Goal: Task Accomplishment & Management: Complete application form

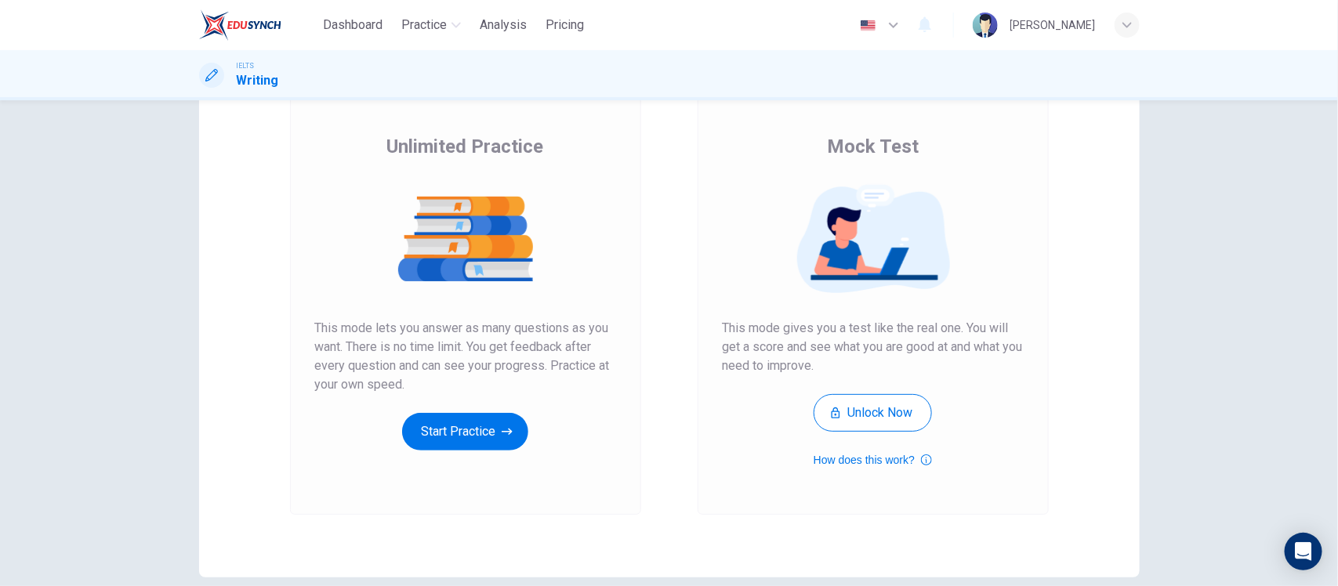
scroll to position [170, 0]
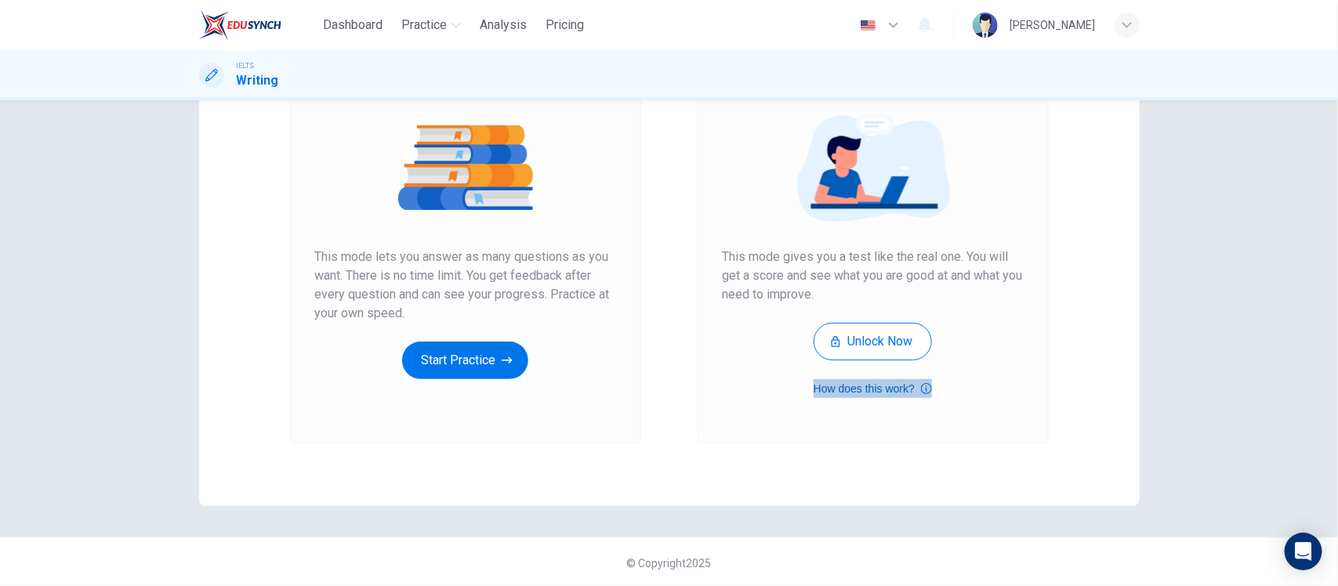
click at [914, 389] on button "How does this work?" at bounding box center [872, 388] width 118 height 19
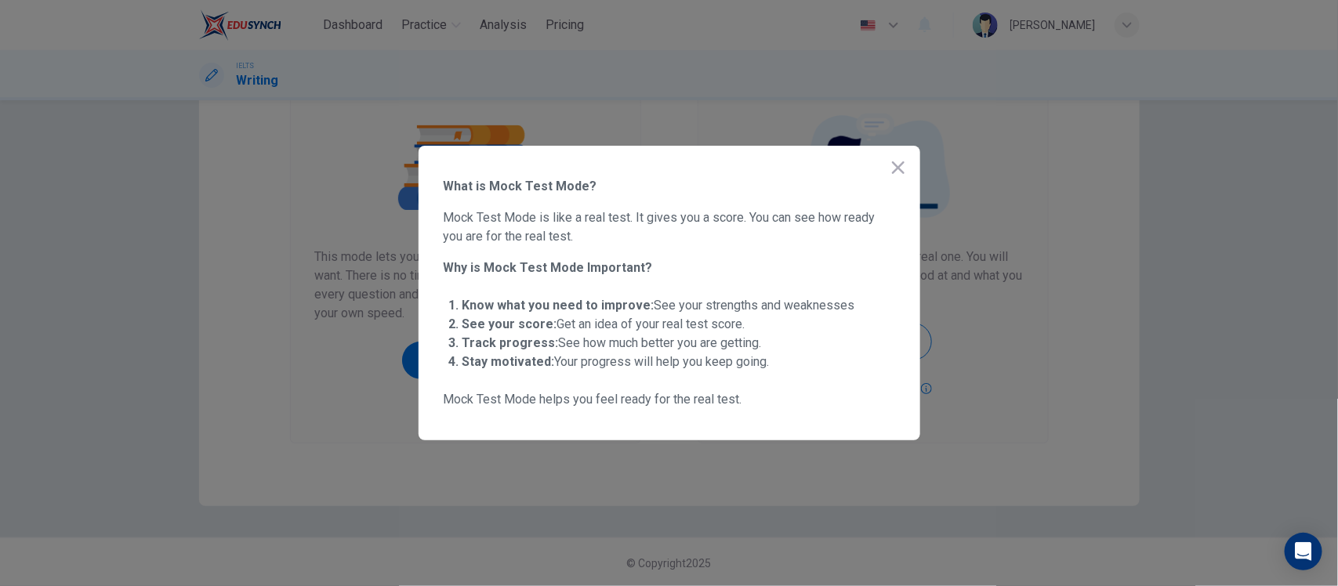
click at [901, 167] on icon "button" at bounding box center [898, 167] width 19 height 19
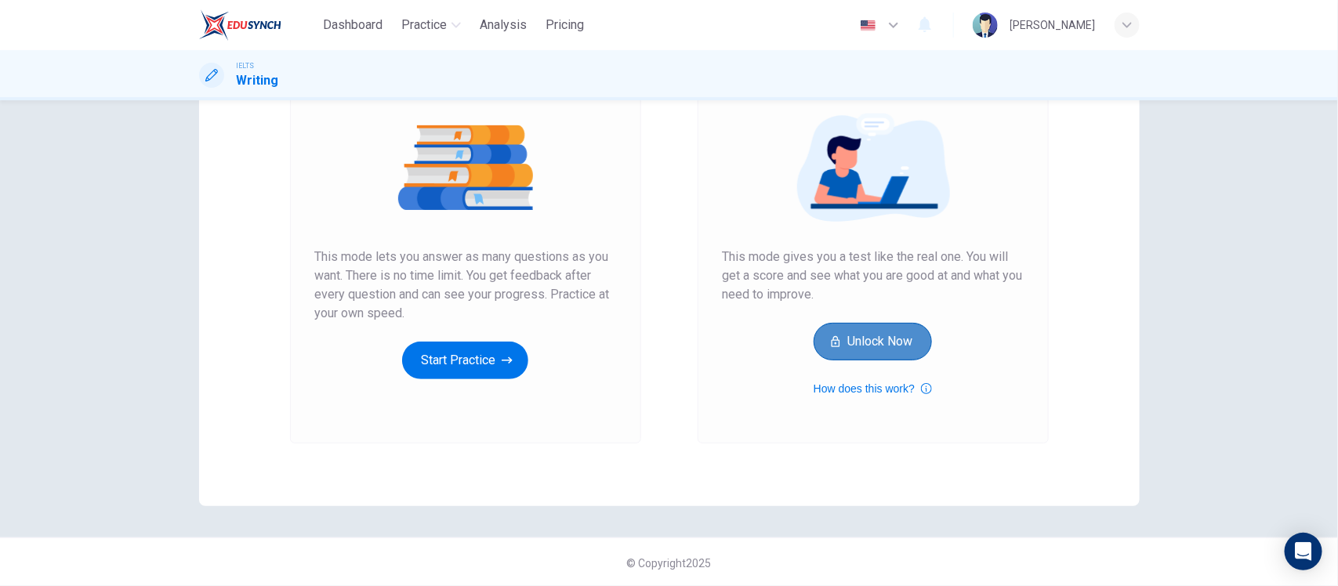
click at [885, 338] on button "Unlock Now" at bounding box center [872, 342] width 118 height 38
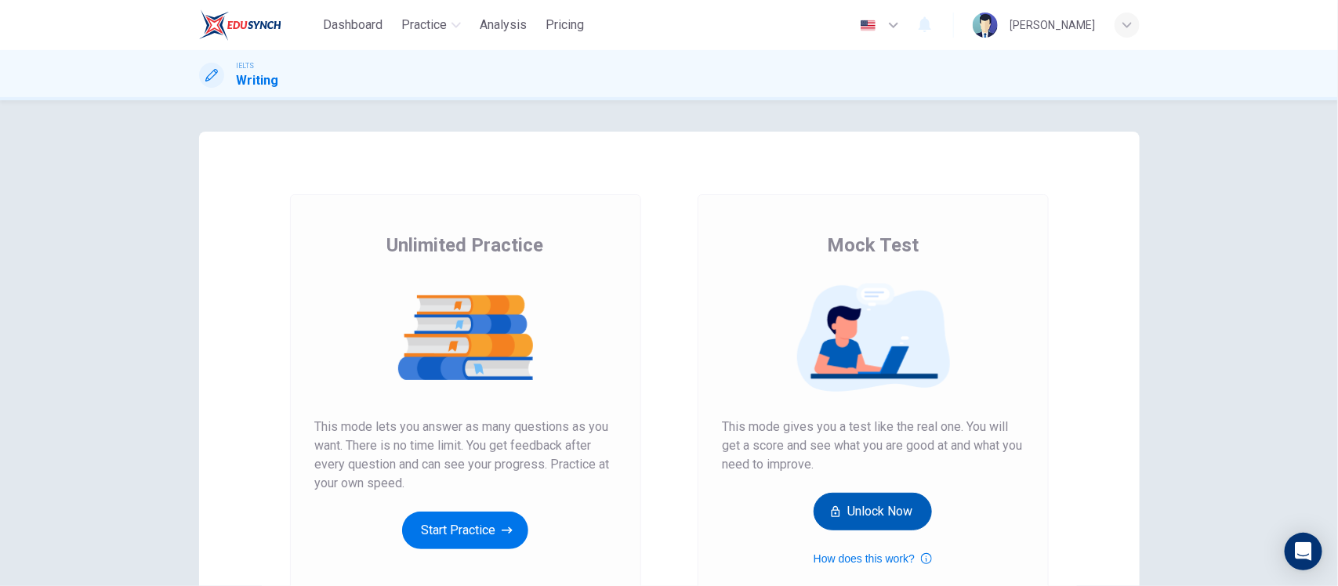
click at [890, 516] on button "Unlock Now" at bounding box center [872, 512] width 118 height 38
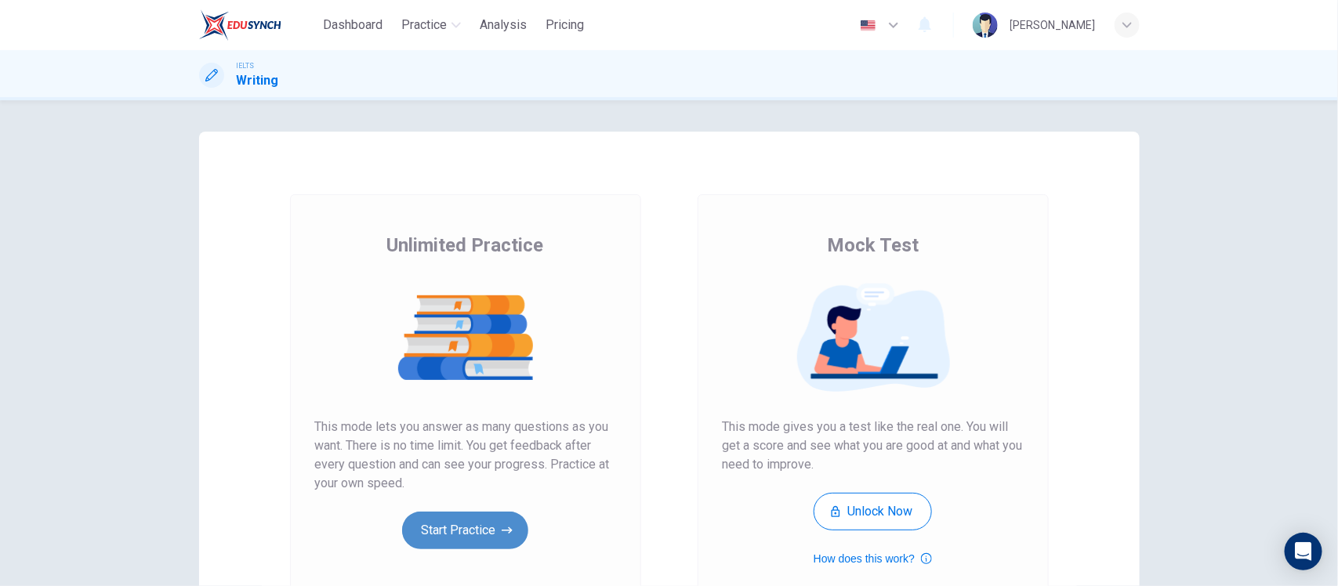
click at [460, 534] on button "Start Practice" at bounding box center [465, 531] width 126 height 38
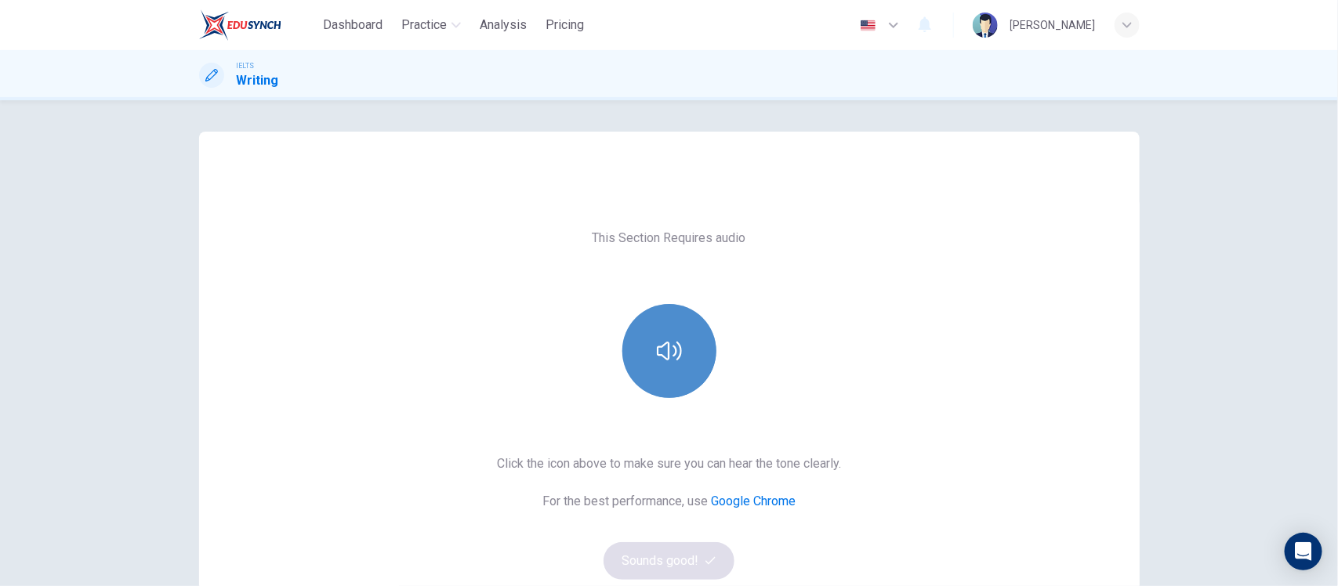
click at [683, 363] on button "button" at bounding box center [669, 351] width 94 height 94
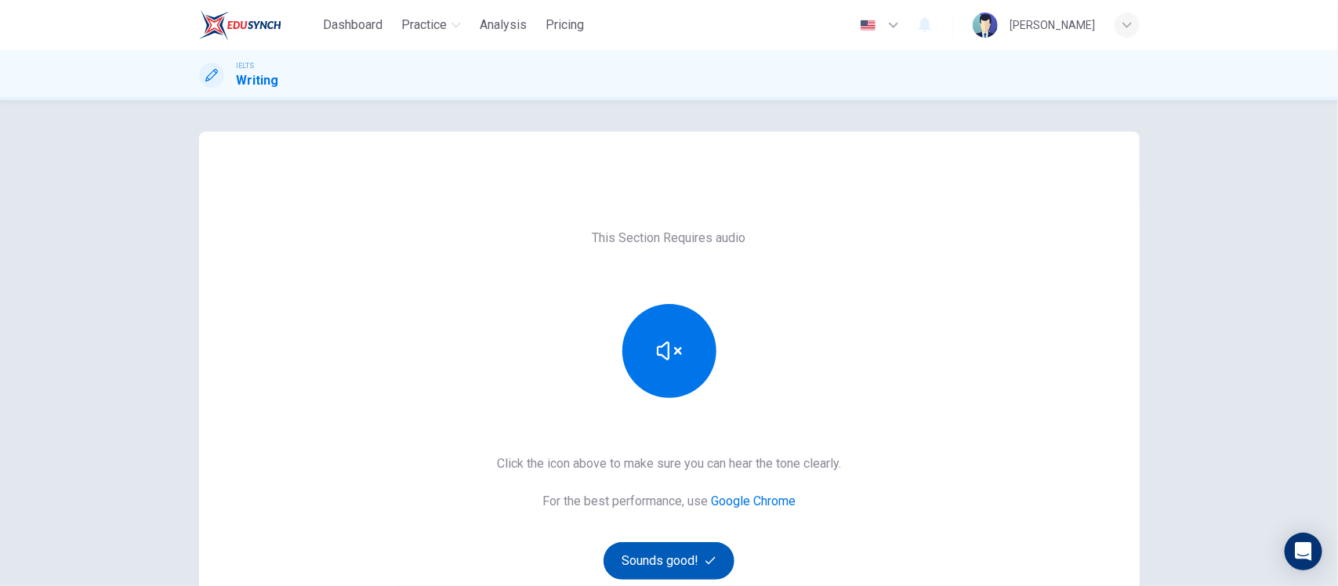
click at [690, 559] on button "Sounds good!" at bounding box center [669, 561] width 132 height 38
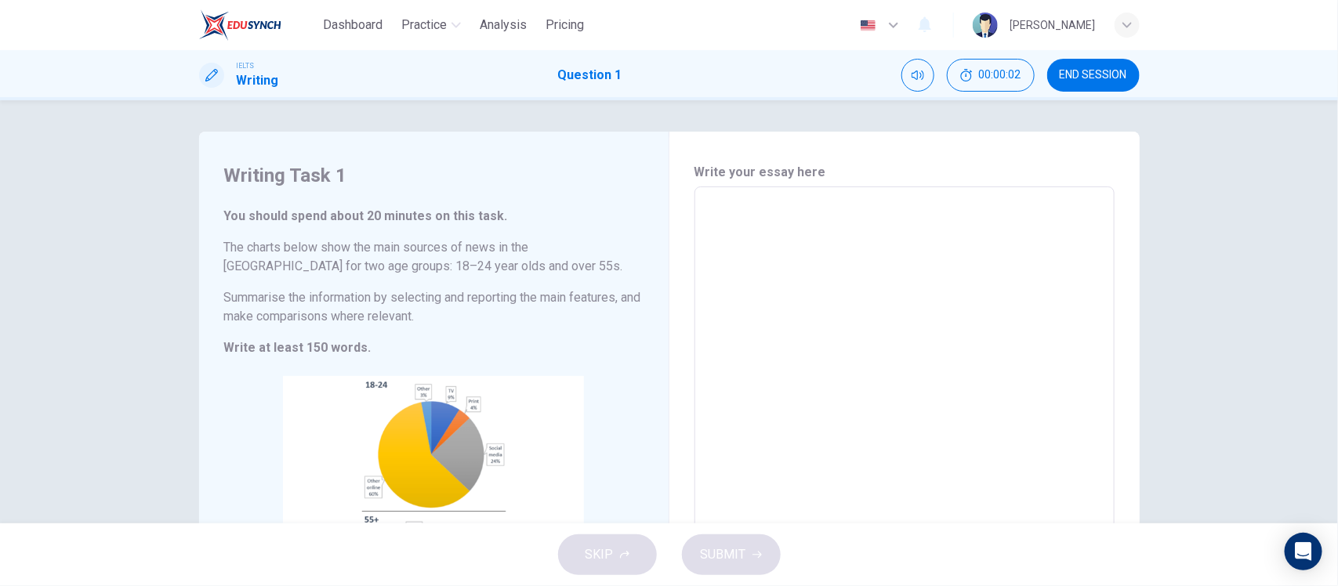
click at [777, 266] on textarea at bounding box center [904, 418] width 398 height 437
type textarea "ธ"
type textarea "x"
type textarea "ธ้"
type textarea "x"
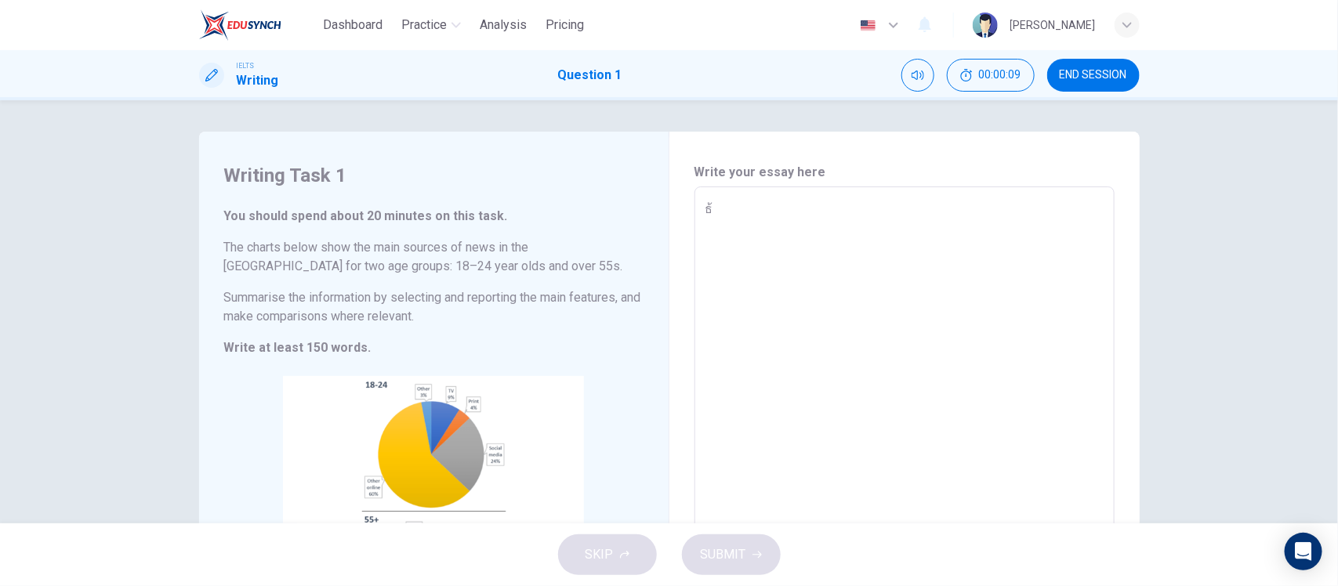
type textarea "ธ้ำ"
type textarea "x"
type textarea "ธ้"
type textarea "x"
type textarea "ธ"
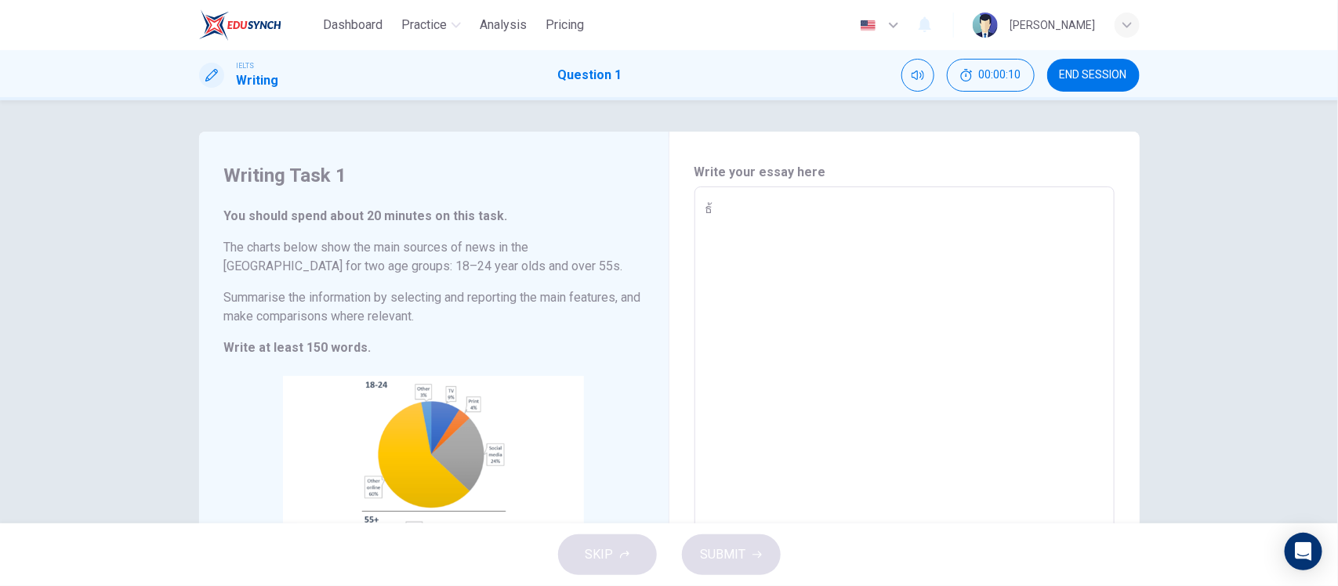
type textarea "x"
type textarea "T"
type textarea "x"
type textarea "Th"
type textarea "x"
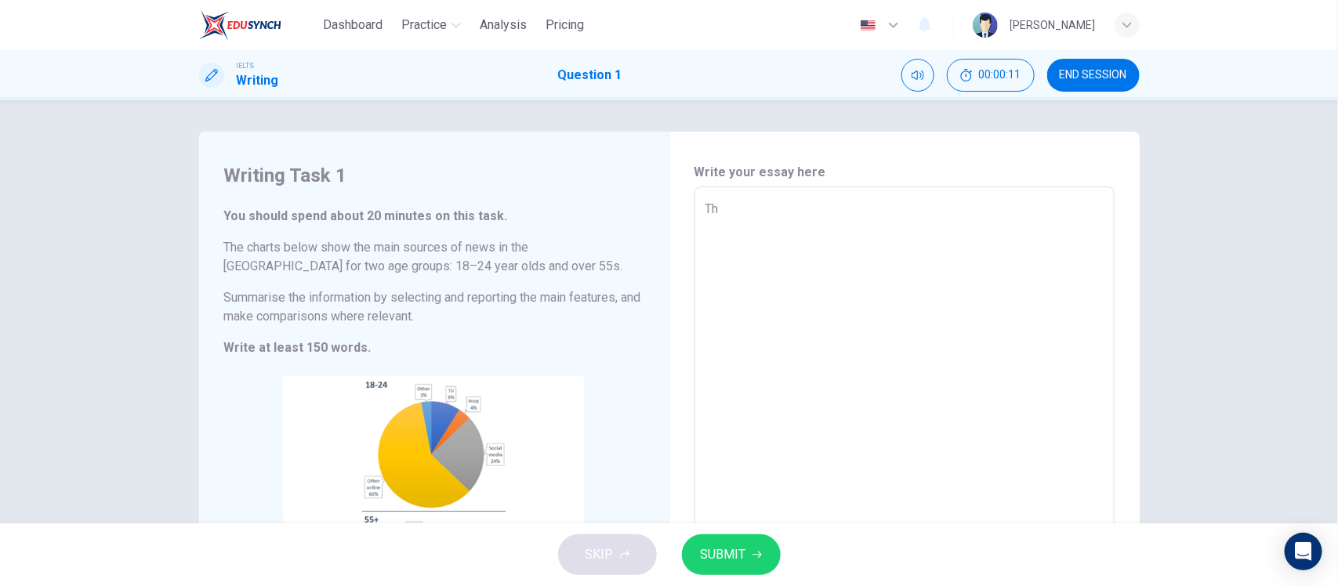
type textarea "The"
type textarea "x"
type textarea "The"
type textarea "x"
type textarea "The p"
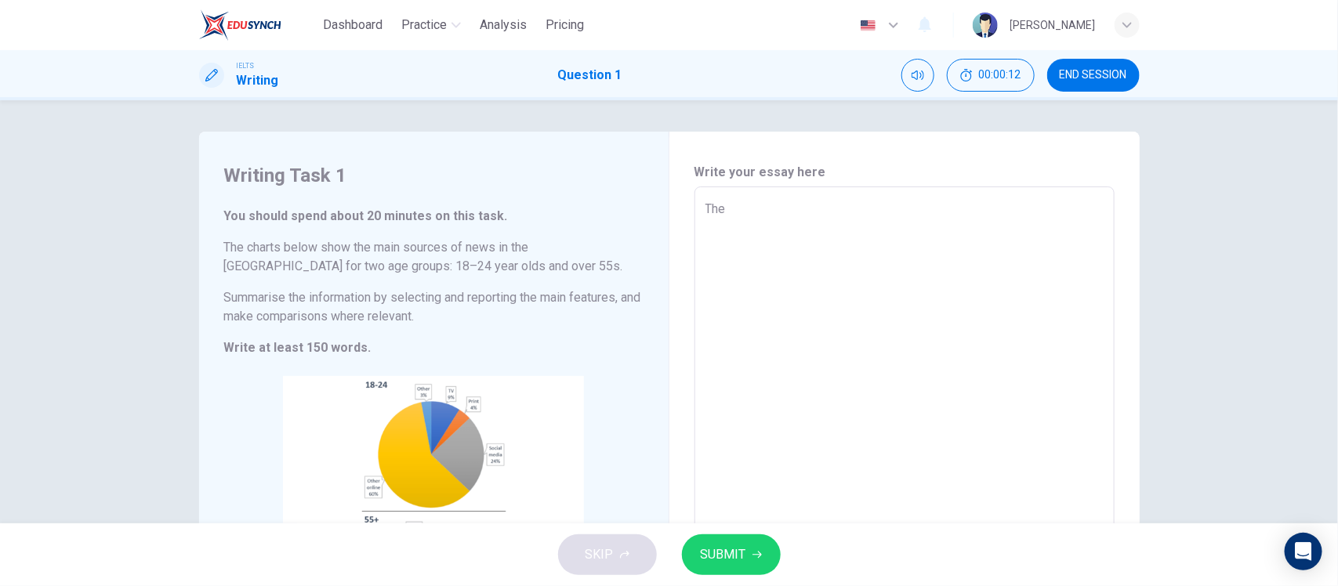
type textarea "x"
type textarea "The pi"
type textarea "x"
type textarea "The pie"
type textarea "x"
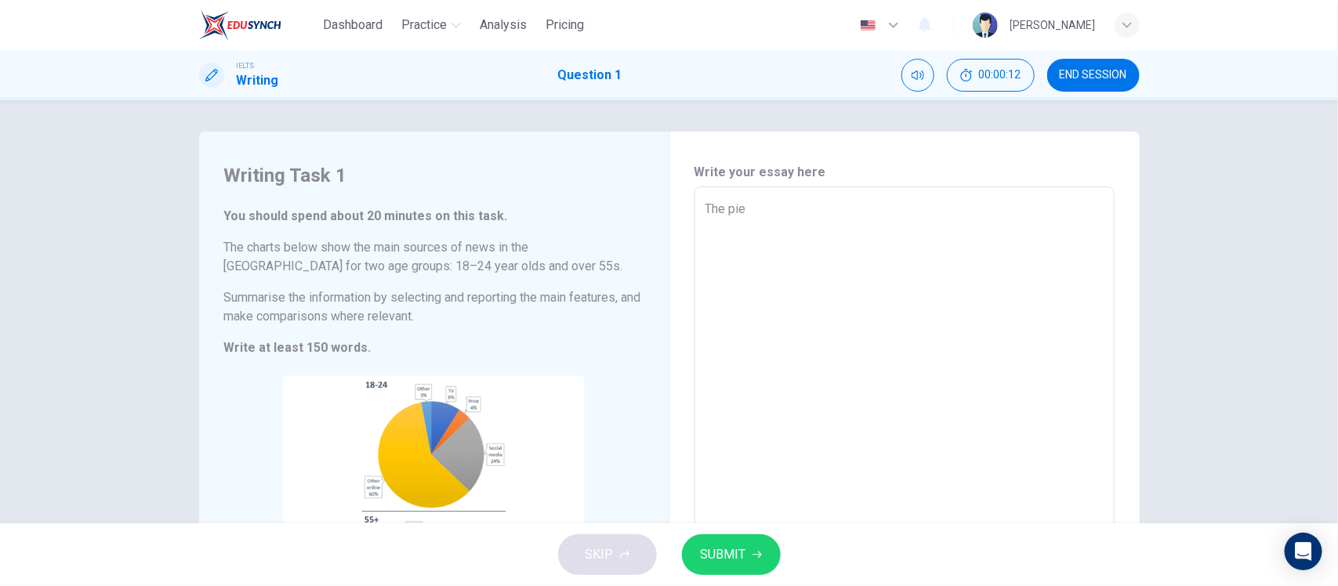
type textarea "The pie"
type textarea "x"
type textarea "The pie c"
type textarea "x"
type textarea "The pie ch"
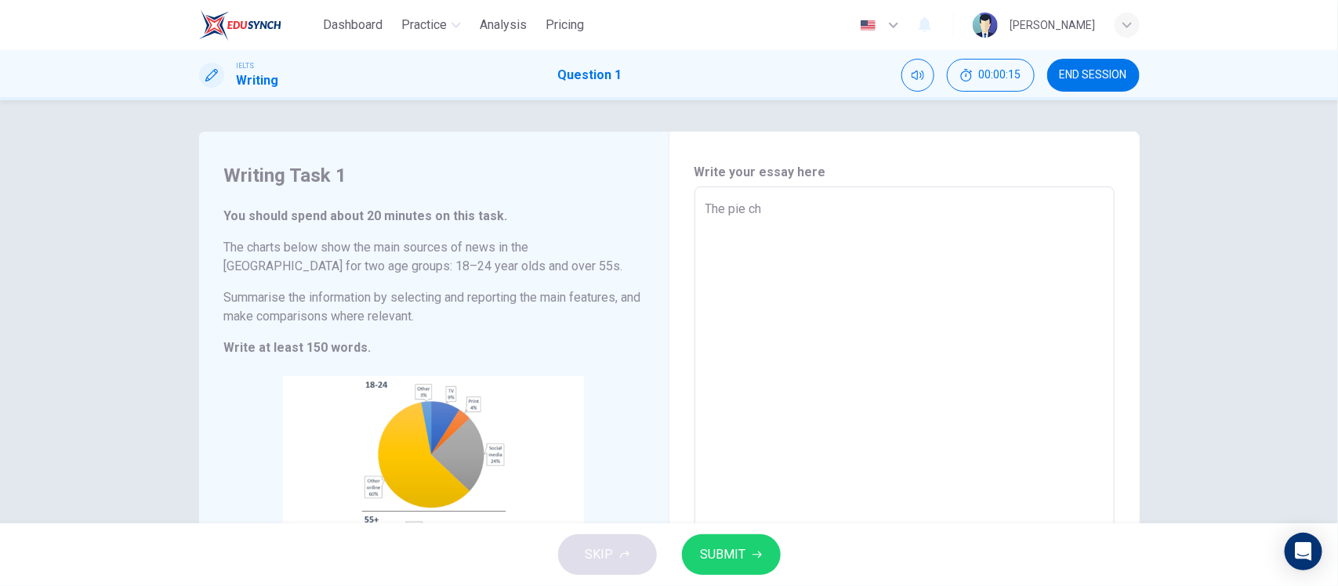
type textarea "x"
type textarea "The pie cha"
type textarea "x"
type textarea "The pie char"
type textarea "x"
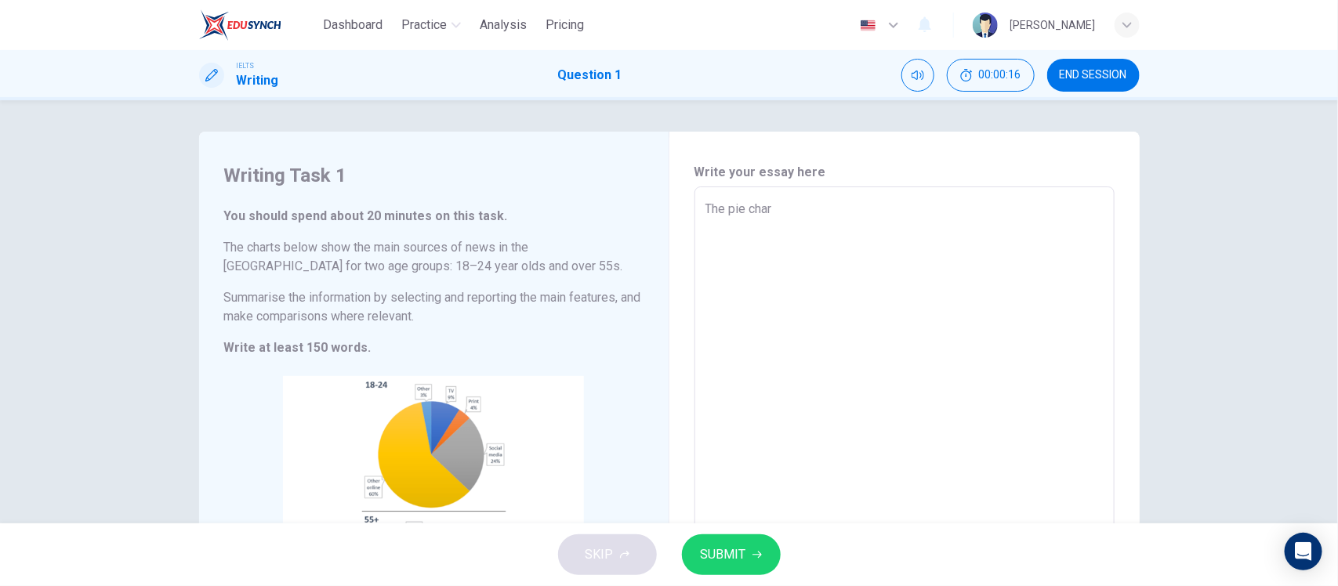
type textarea "The pie chart"
type textarea "x"
type textarea "The pie charts"
type textarea "x"
type textarea "The pie charts"
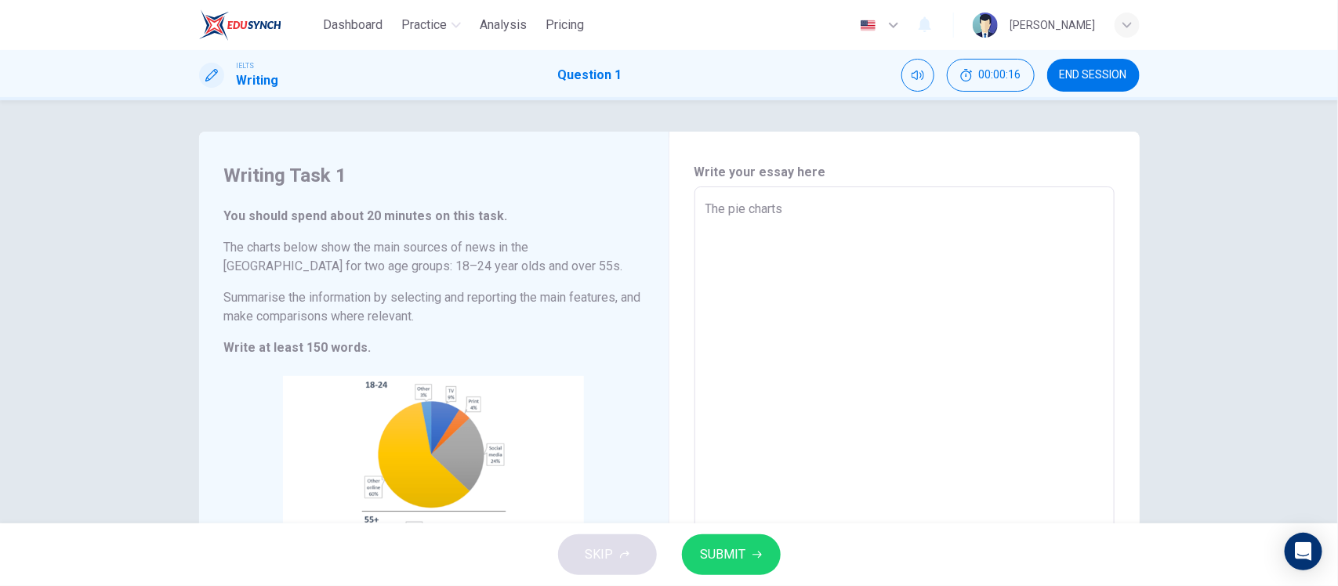
type textarea "x"
type textarea "The pie charts i"
type textarea "x"
type textarea "The pie charts il"
type textarea "x"
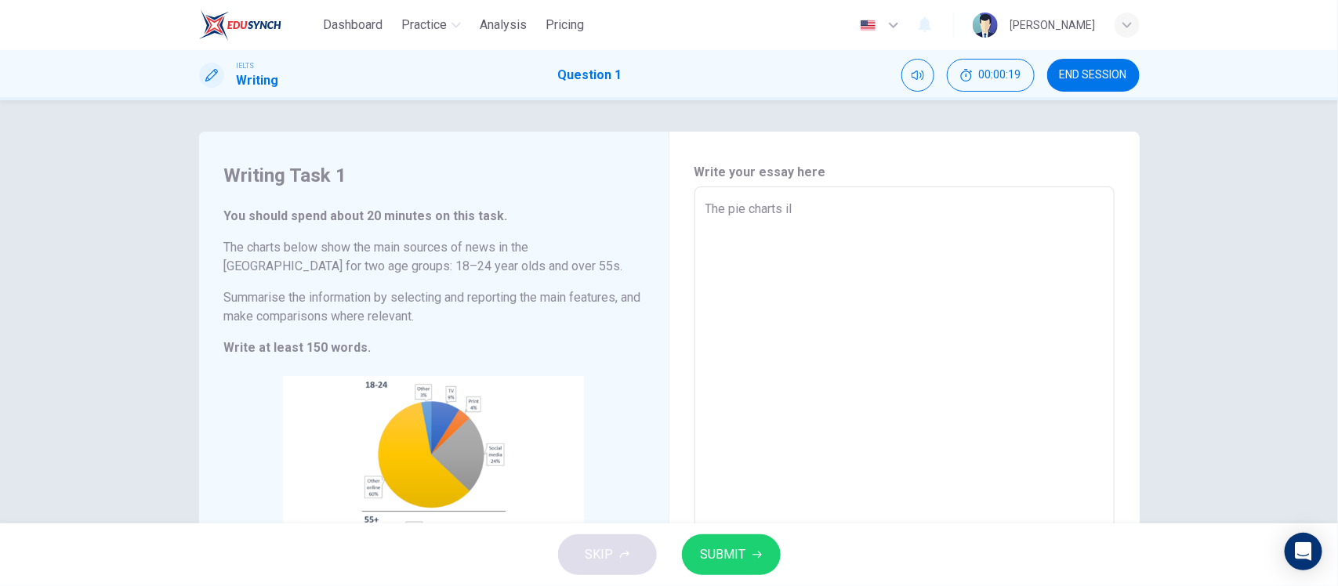
type textarea "The pie charts ill"
type textarea "x"
type textarea "The pie charts illu"
type textarea "x"
type textarea "The pie charts illus"
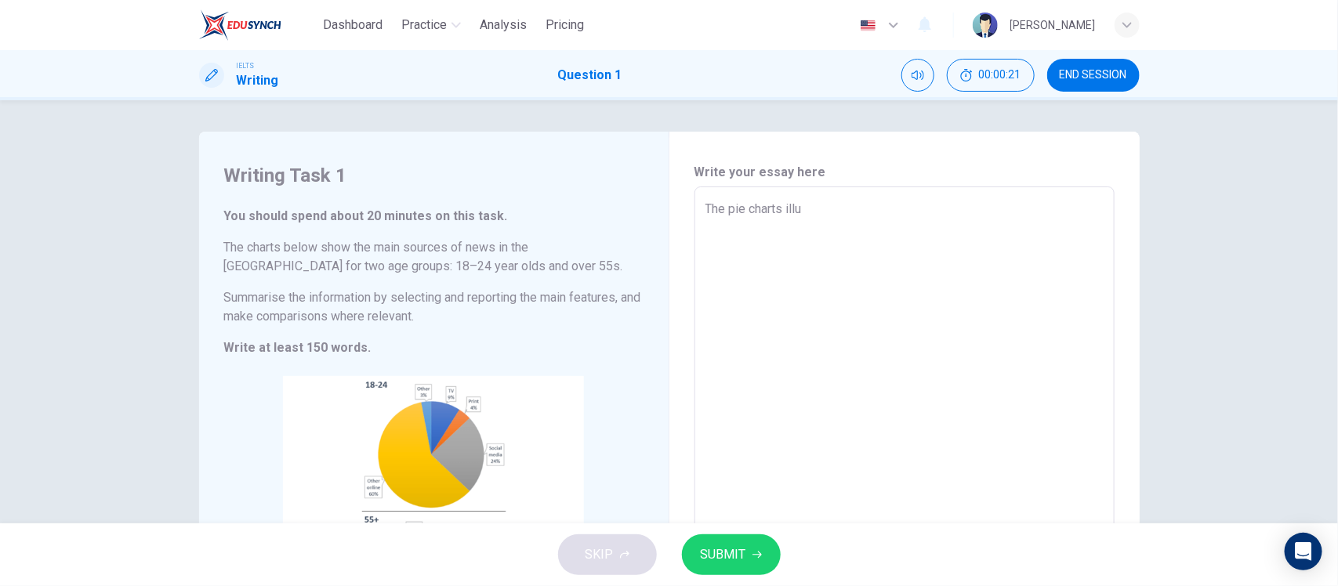
type textarea "x"
type textarea "The pie charts illust"
type textarea "x"
type textarea "The pie charts illustr"
type textarea "x"
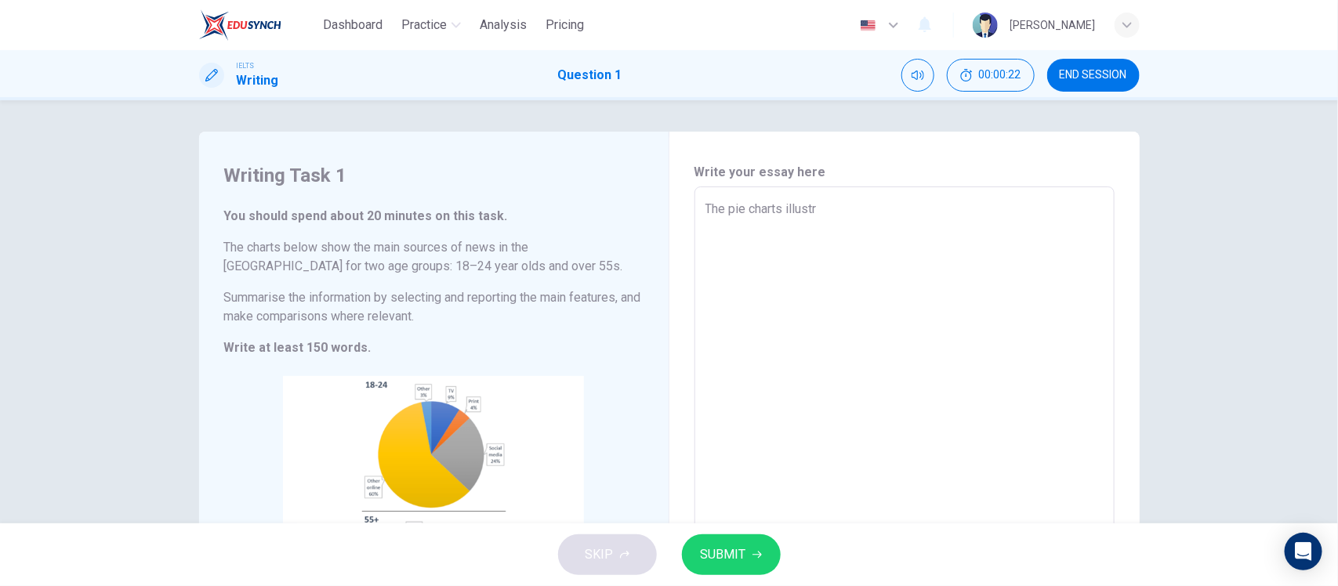
type textarea "The pie charts illustra"
type textarea "x"
type textarea "The pie charts illustrat"
type textarea "x"
type textarea "The pie charts illustrate"
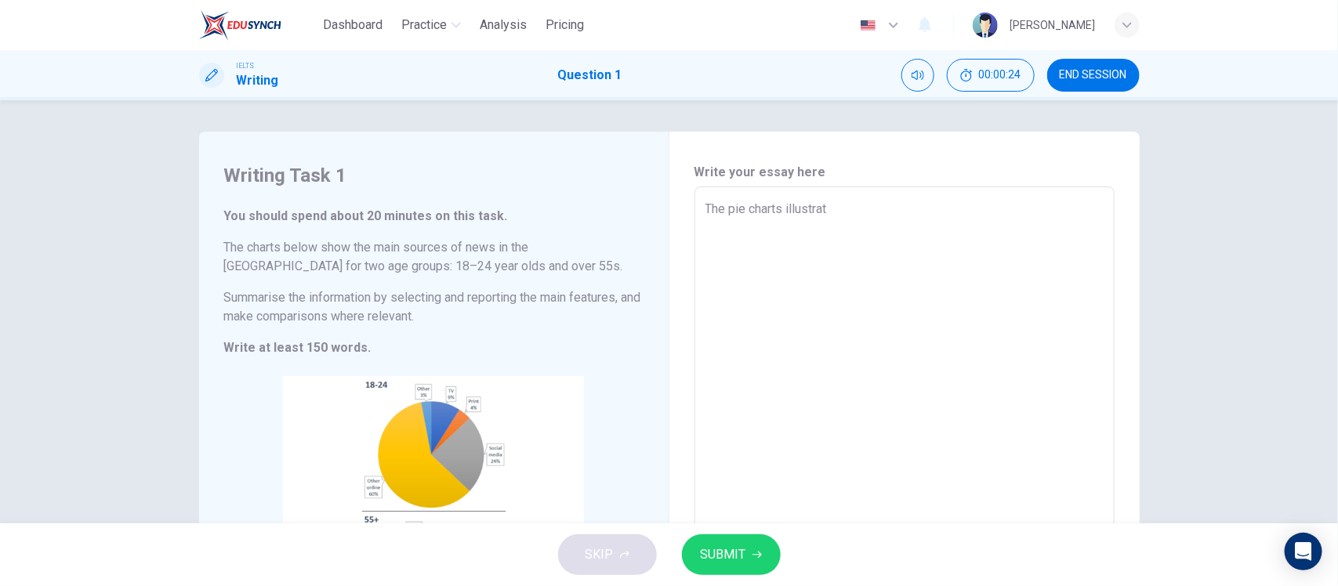
type textarea "x"
type textarea "The pie charts illustrate"
type textarea "x"
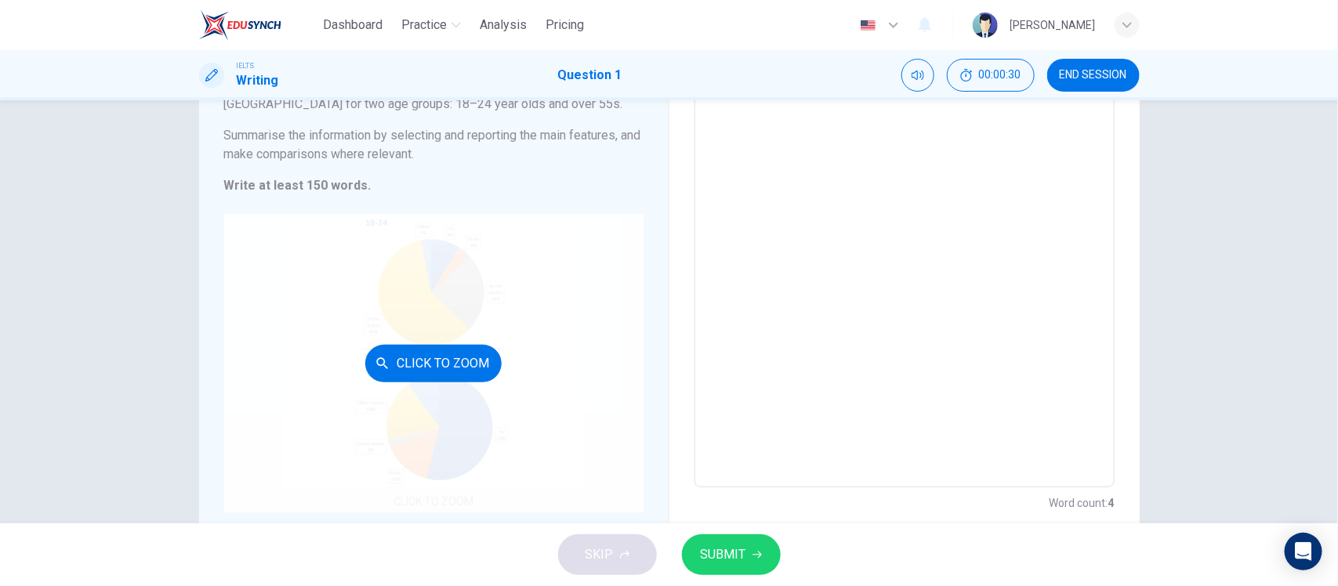
scroll to position [196, 0]
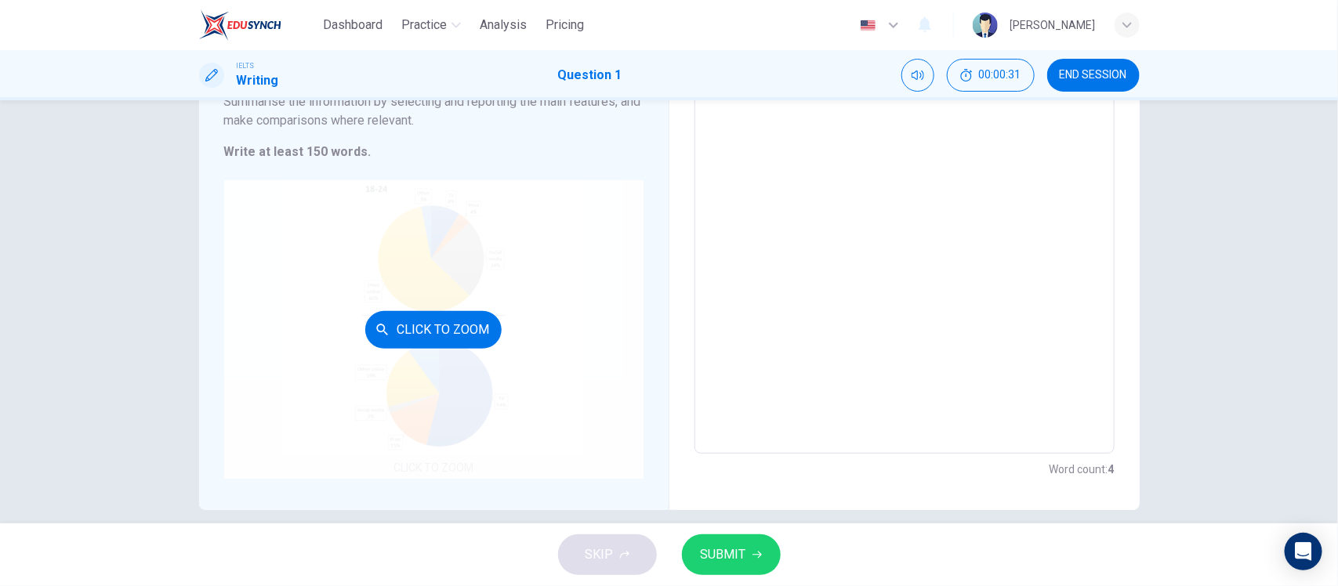
type textarea "The pie charts illustrate"
click at [462, 331] on button "Click to Zoom" at bounding box center [433, 330] width 136 height 38
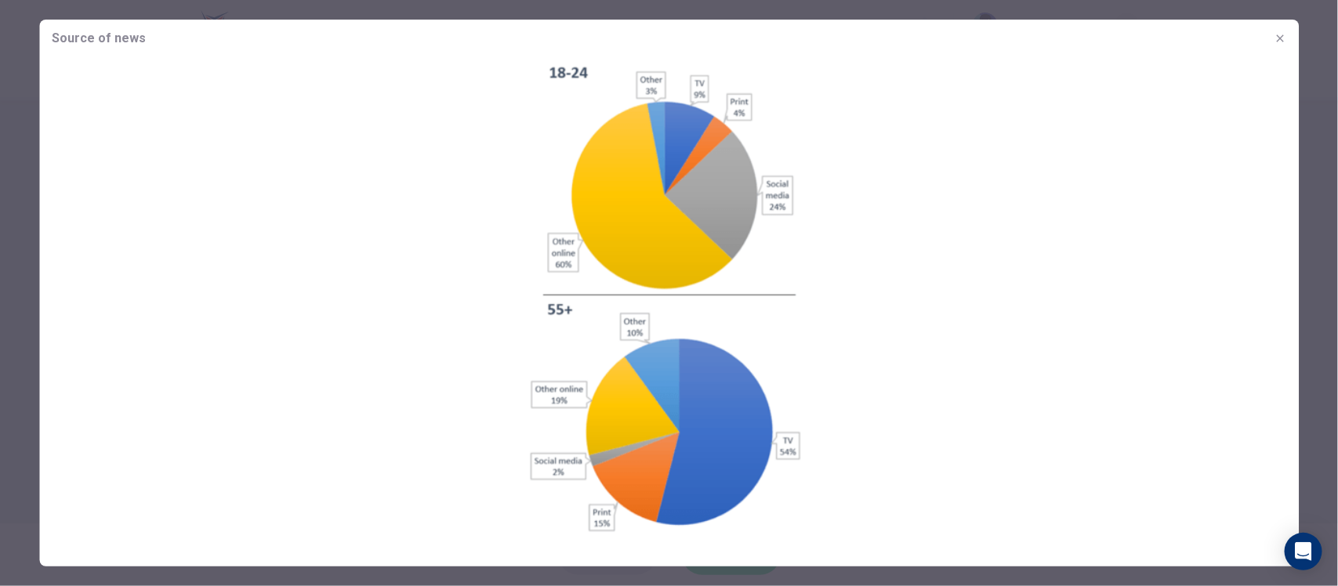
click at [1279, 32] on icon "button" at bounding box center [1279, 38] width 13 height 13
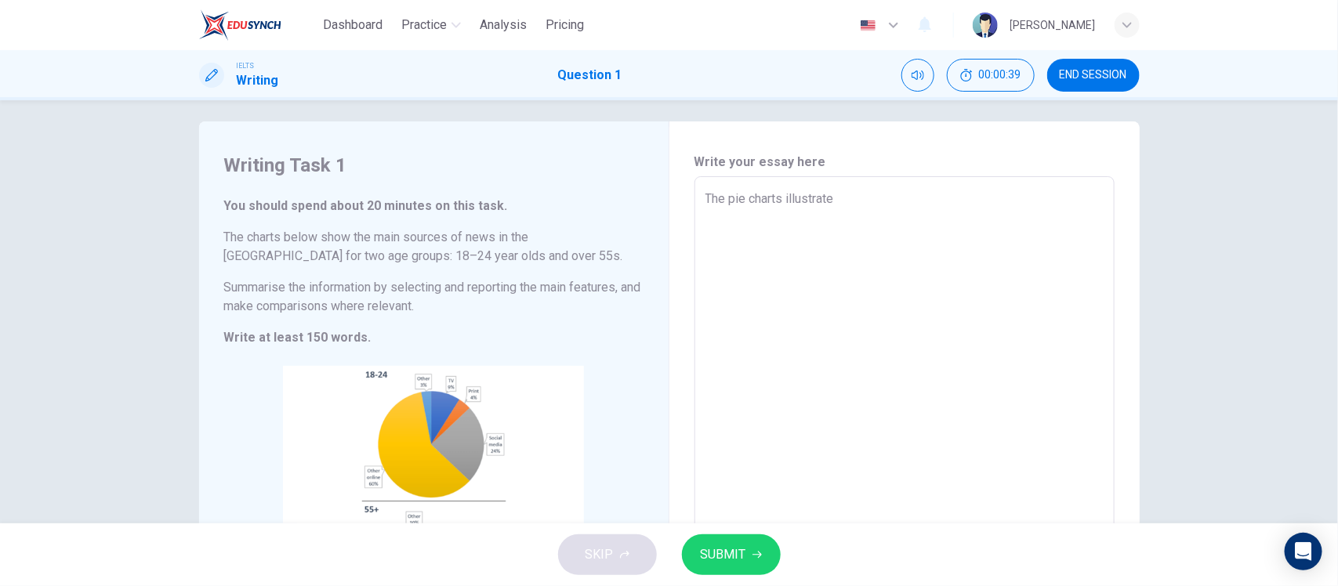
scroll to position [0, 0]
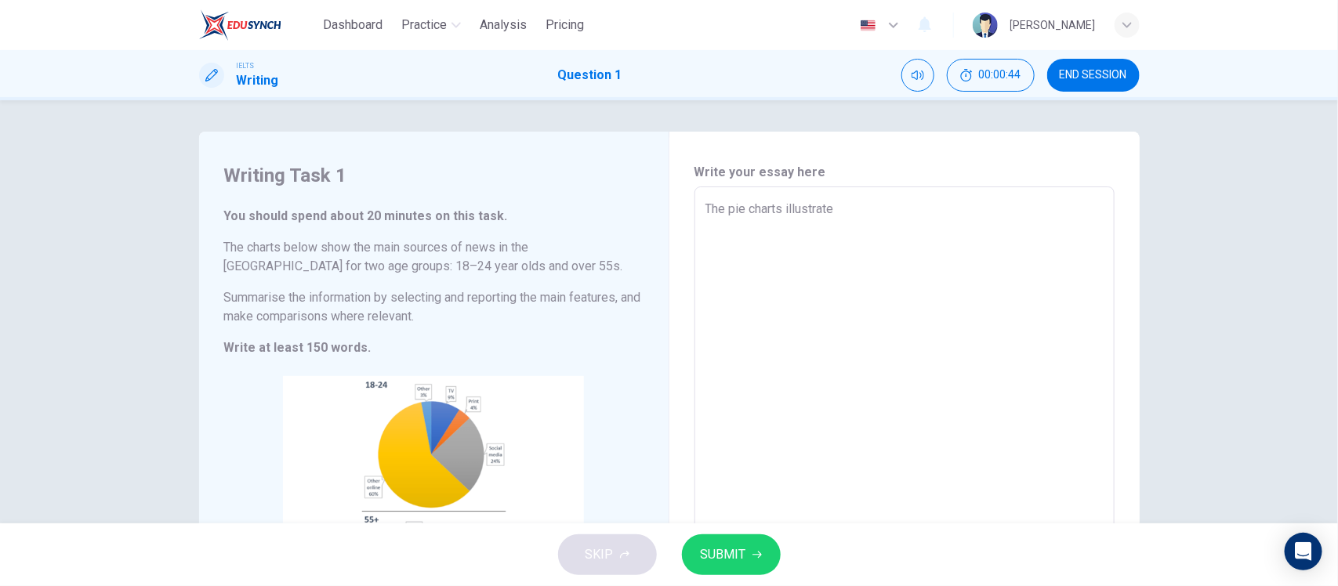
type textarea "x"
click at [874, 215] on textarea "The pie charts illustrate" at bounding box center [904, 418] width 398 height 437
type textarea "The pie charts illustrate t"
type textarea "x"
type textarea "The pie charts illustrate th"
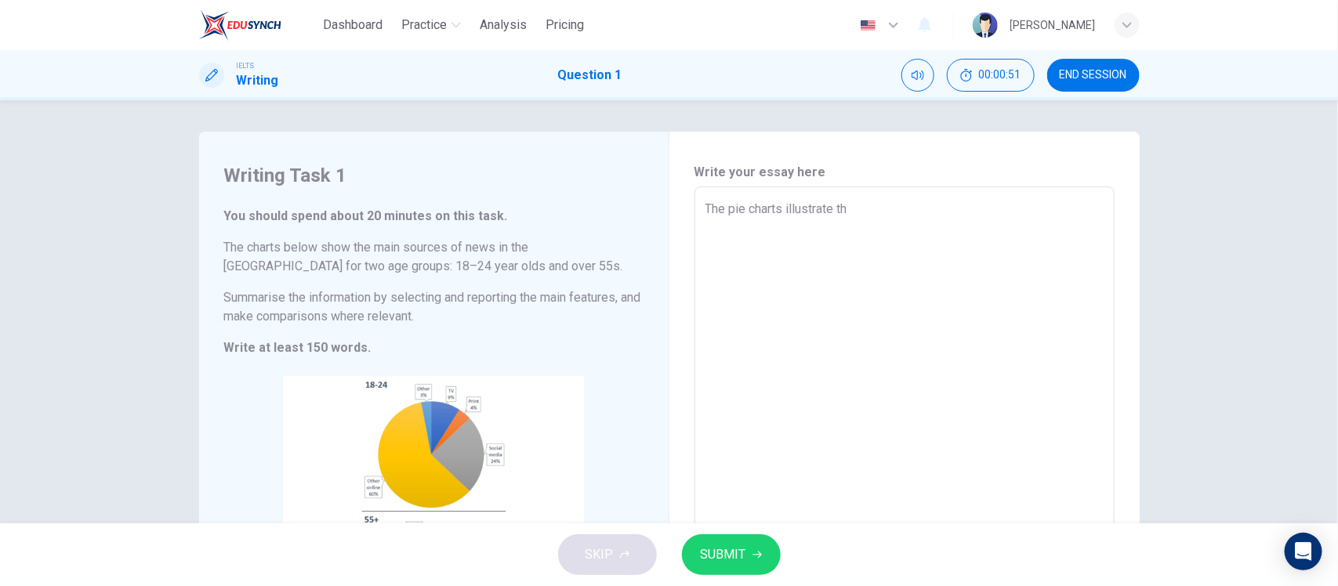
type textarea "x"
type textarea "The pie charts illustrate the"
type textarea "x"
type textarea "The pie charts illustrate the"
type textarea "x"
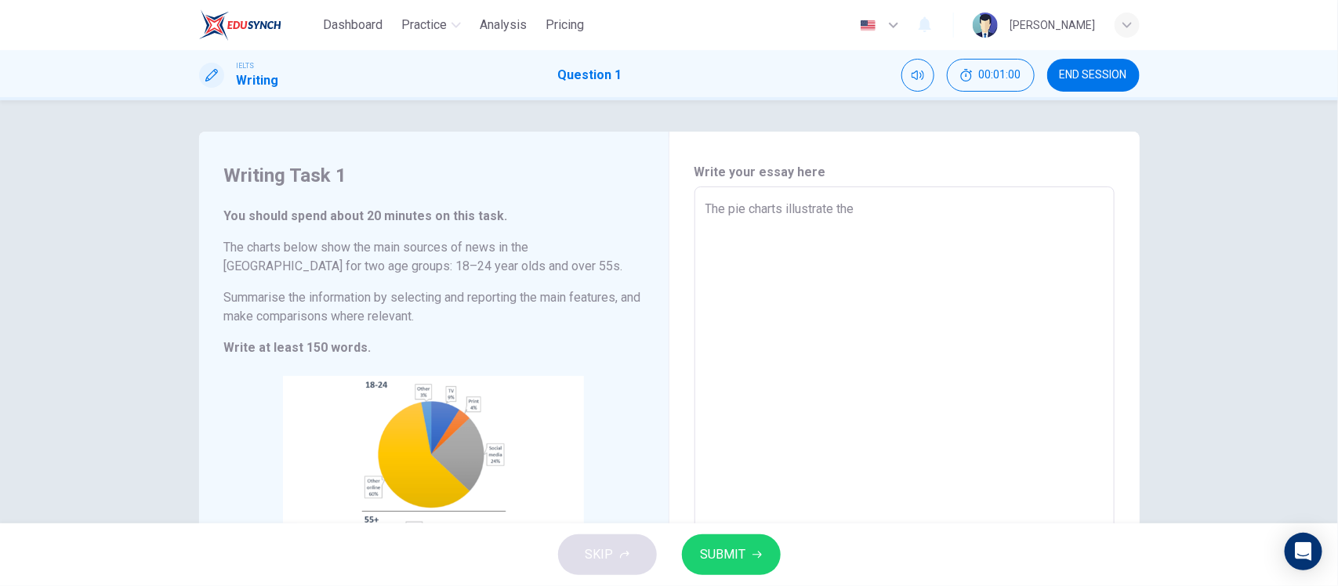
type textarea "The pie charts illustrate the r"
type textarea "x"
type textarea "The pie charts illustrate the re"
type textarea "x"
type textarea "The pie charts illustrate the ref"
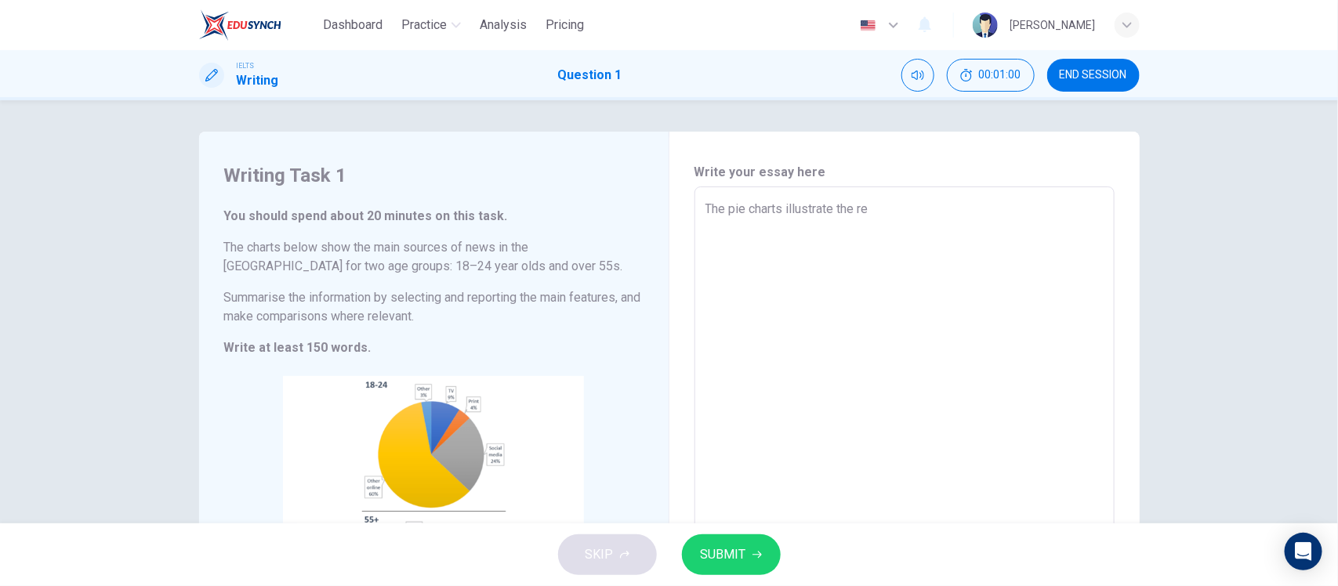
type textarea "x"
type textarea "The pie charts illustrate the refe"
type textarea "x"
type textarea "The pie charts illustrate the refer"
type textarea "x"
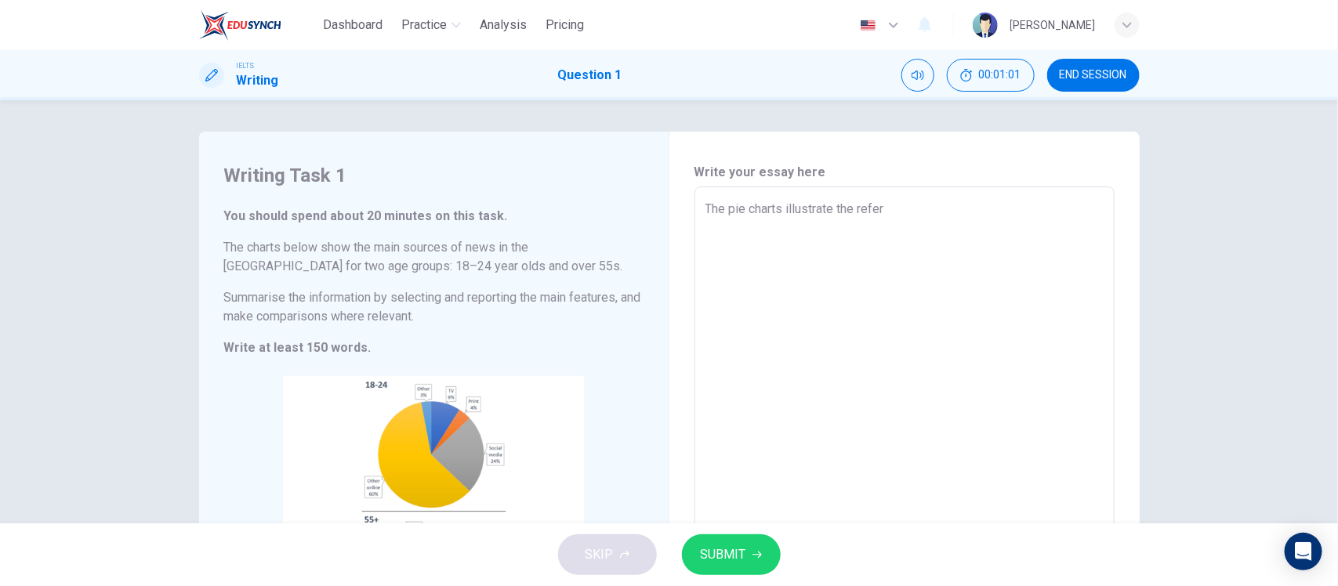
type textarea "The pie charts illustrate the refere"
type textarea "x"
type textarea "The pie charts illustrate the referen"
type textarea "x"
type textarea "The pie charts illustrate the referenc"
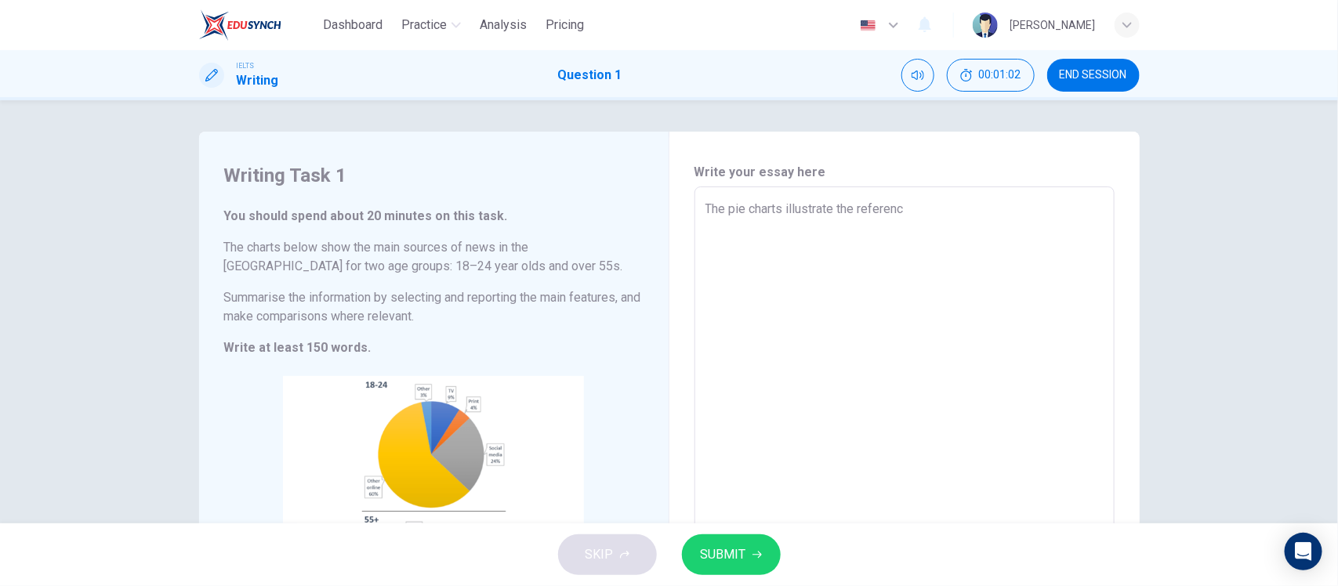
type textarea "x"
type textarea "The pie charts illustrate the reference"
type textarea "x"
type textarea "The pie charts illustrate the reference"
type textarea "x"
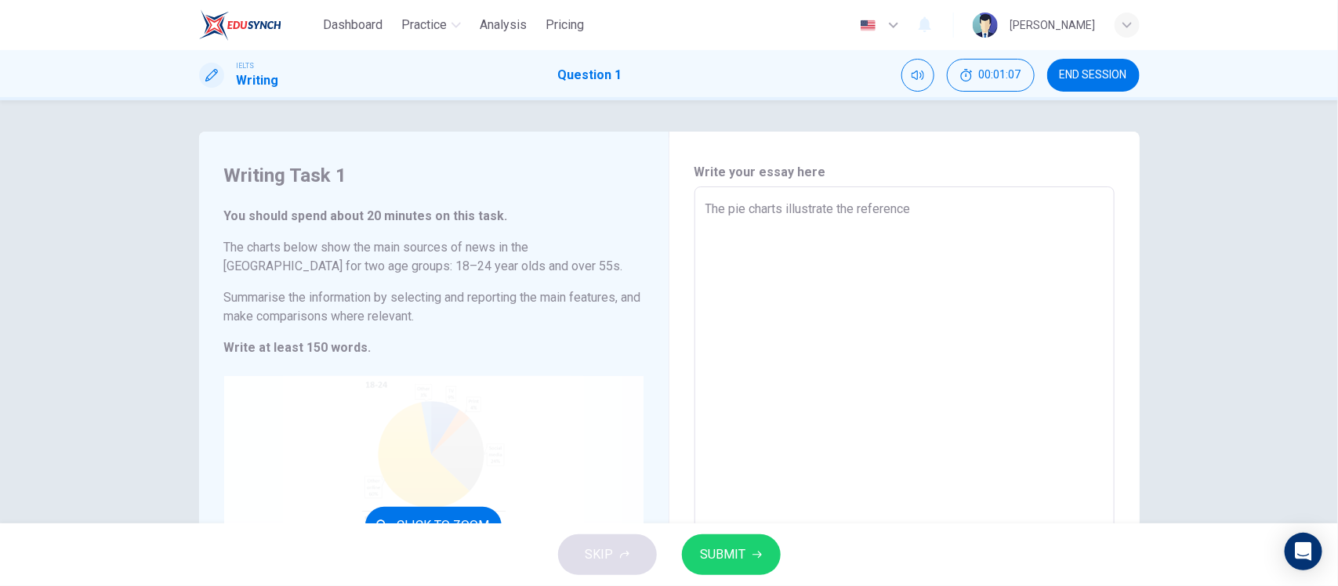
type textarea "The pie charts illustrate the reference"
click at [423, 459] on div "Click to Zoom" at bounding box center [433, 525] width 419 height 299
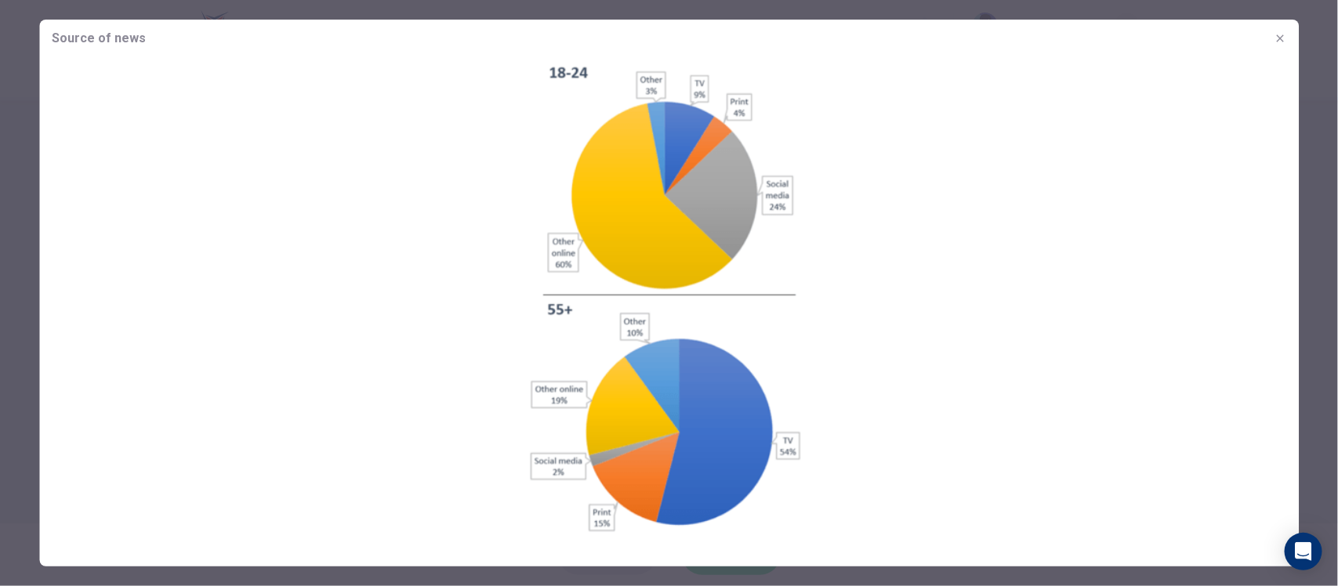
click at [1274, 40] on icon "button" at bounding box center [1279, 38] width 13 height 13
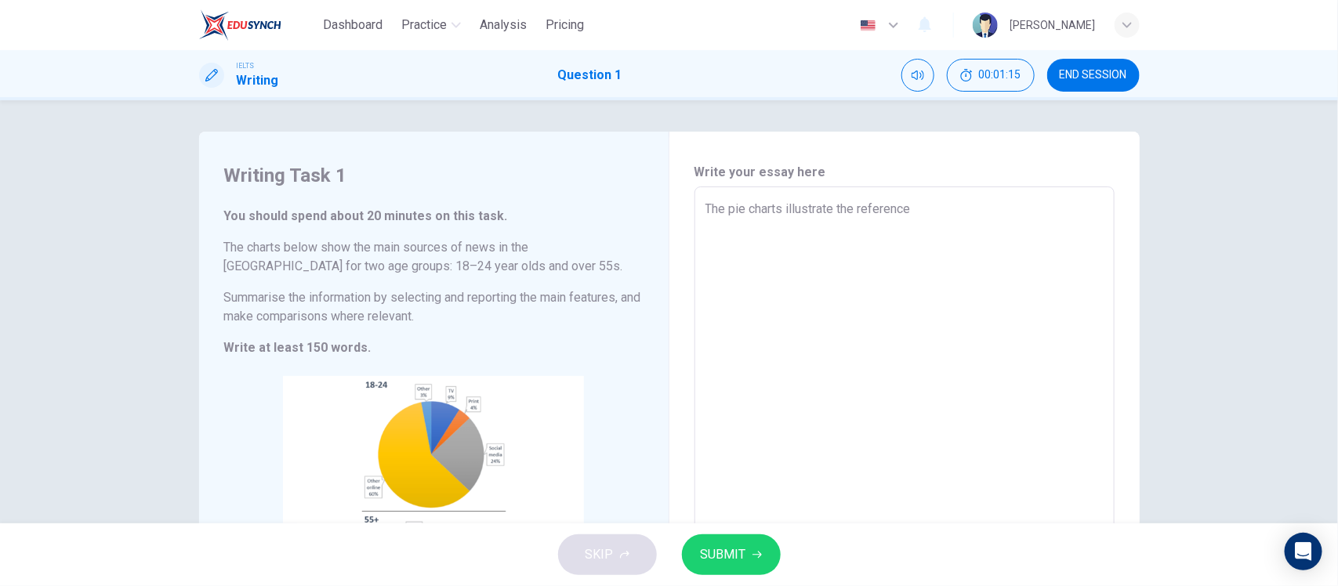
type textarea "x"
drag, startPoint x: 917, startPoint y: 208, endPoint x: 856, endPoint y: 208, distance: 61.1
click at [856, 208] on textarea "The pie charts illustrate the reference" at bounding box center [904, 418] width 398 height 437
type textarea "The pie charts illustrate the m"
type textarea "x"
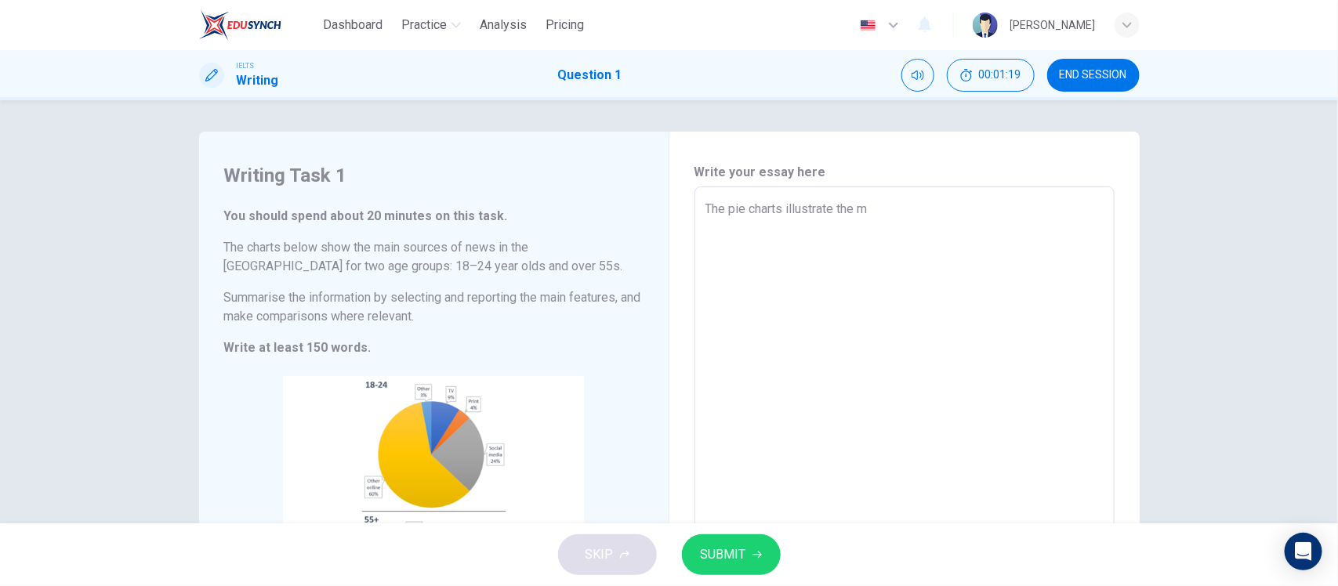
type textarea "The pie charts illustrate the me"
type textarea "x"
type textarea "The pie charts illustrate the med"
type textarea "x"
type textarea "The pie charts illustrate the medi"
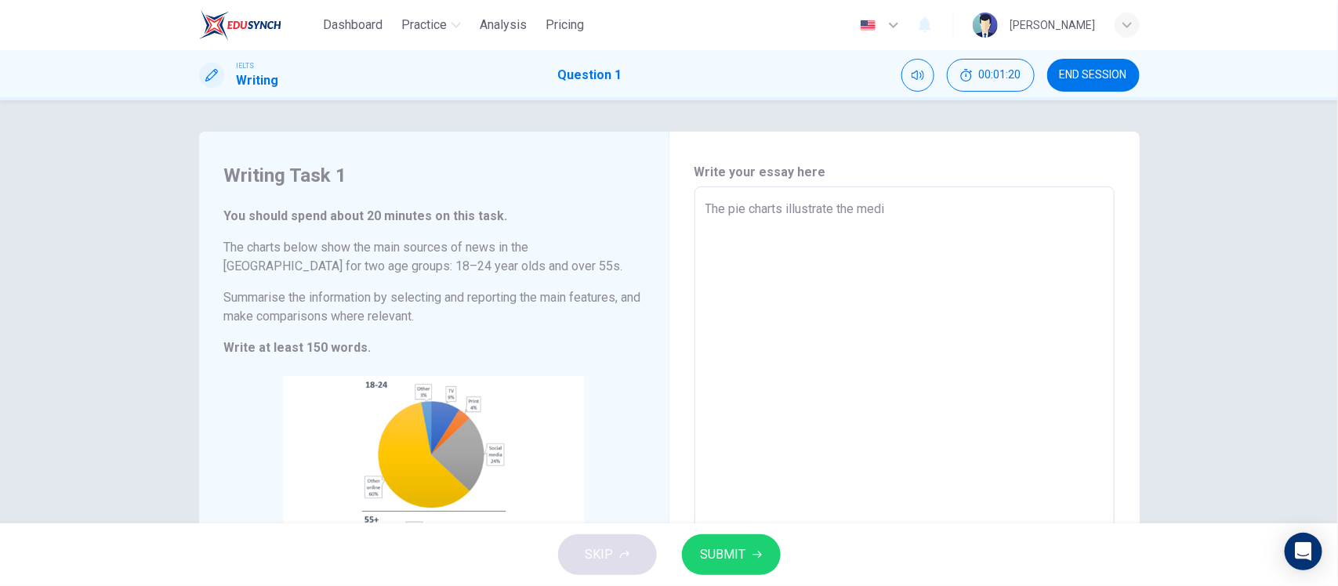
type textarea "x"
type textarea "The pie charts illustrate the media"
type textarea "x"
type textarea "The pie charts illustrate the medias"
type textarea "x"
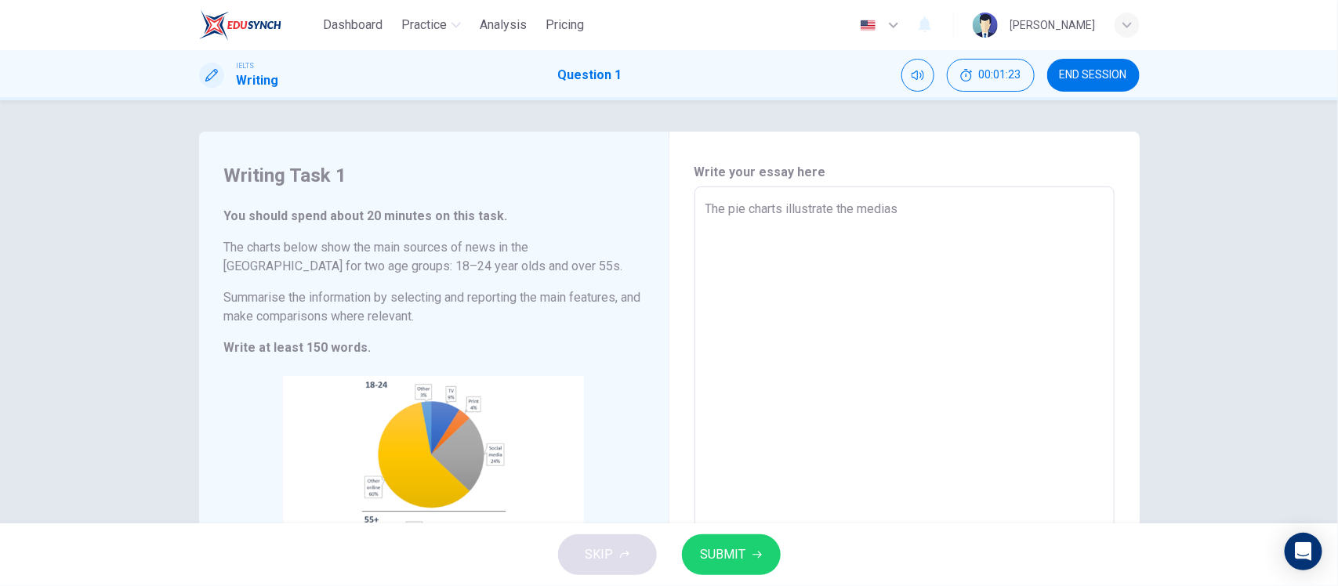
type textarea "The pie charts illustrate the media"
type textarea "x"
type textarea "The pie charts illustrate the media"
type textarea "x"
type textarea "The pie charts illustrate the media o"
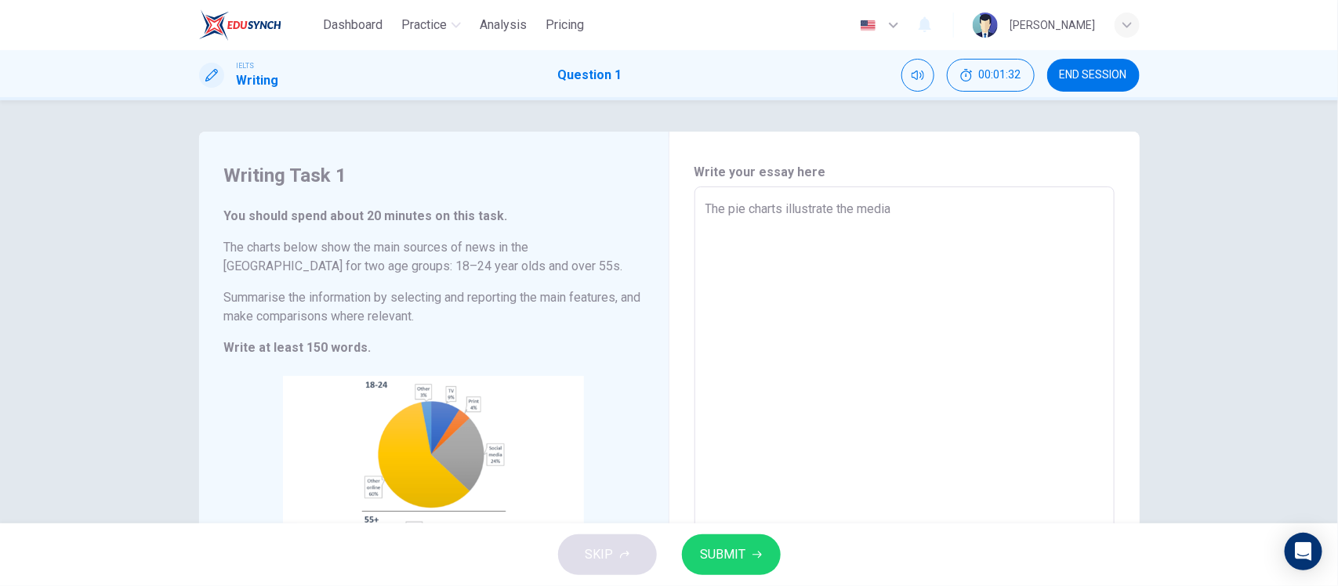
type textarea "x"
type textarea "The pie charts illustrate the media of"
type textarea "x"
type textarea "The pie charts illustrate the media of"
type textarea "x"
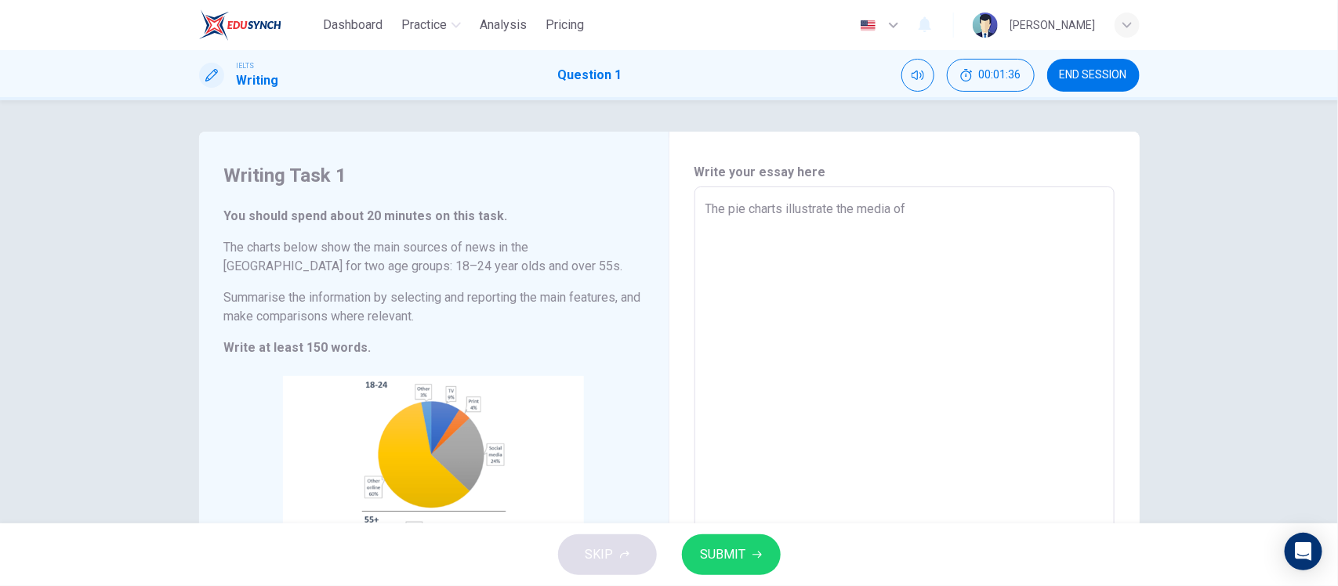
type textarea "The pie charts illustrate the media of n"
type textarea "x"
type textarea "The pie charts illustrate the media of ne"
type textarea "x"
type textarea "The pie charts illustrate the media of new"
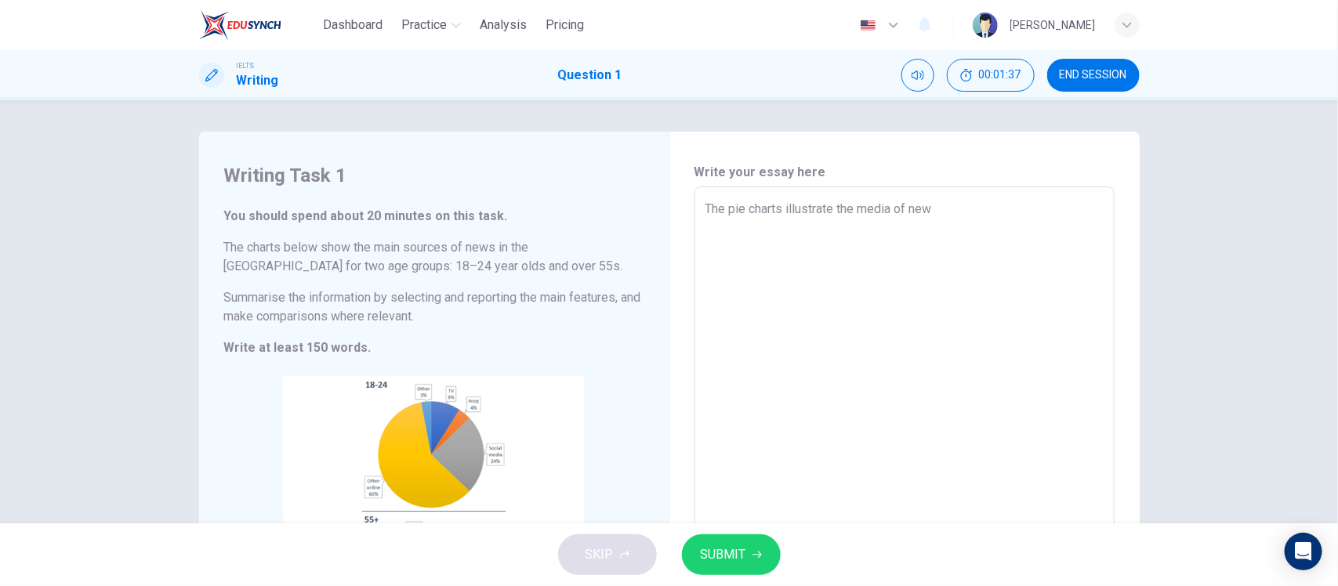
type textarea "x"
type textarea "The pie charts illustrate the media of news"
type textarea "x"
type textarea "The pie charts illustrate the media of news"
type textarea "x"
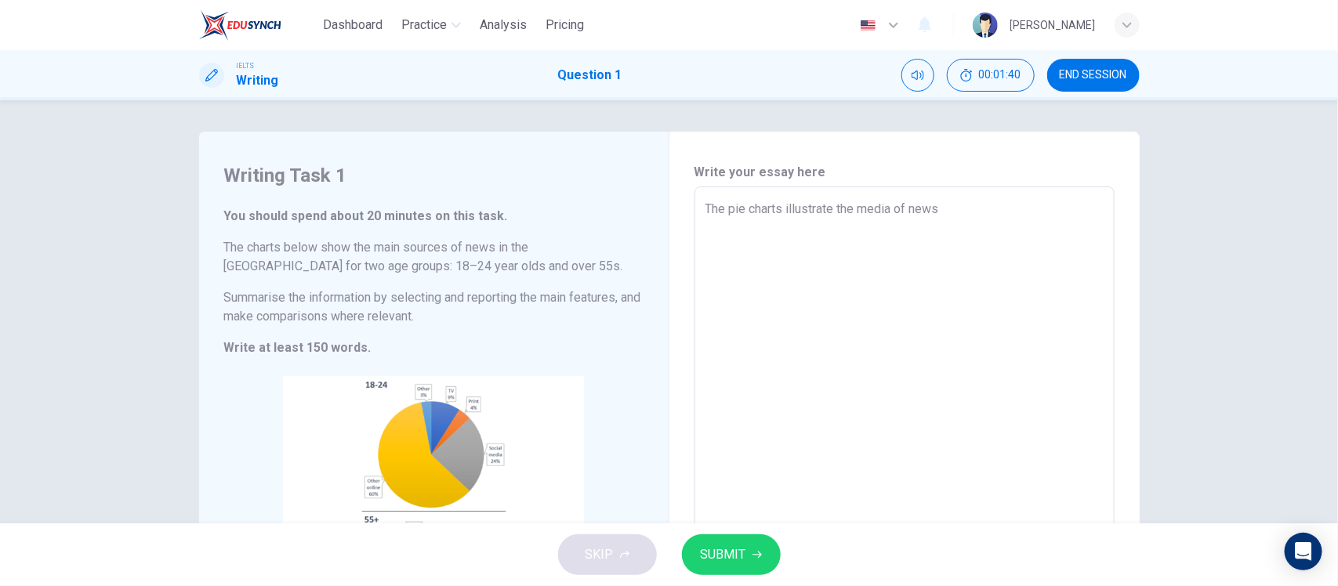
type textarea "The pie charts illustrate the media of news i"
type textarea "x"
type textarea "The pie charts illustrate the media of news in"
type textarea "x"
type textarea "The pie charts illustrate the media of news in"
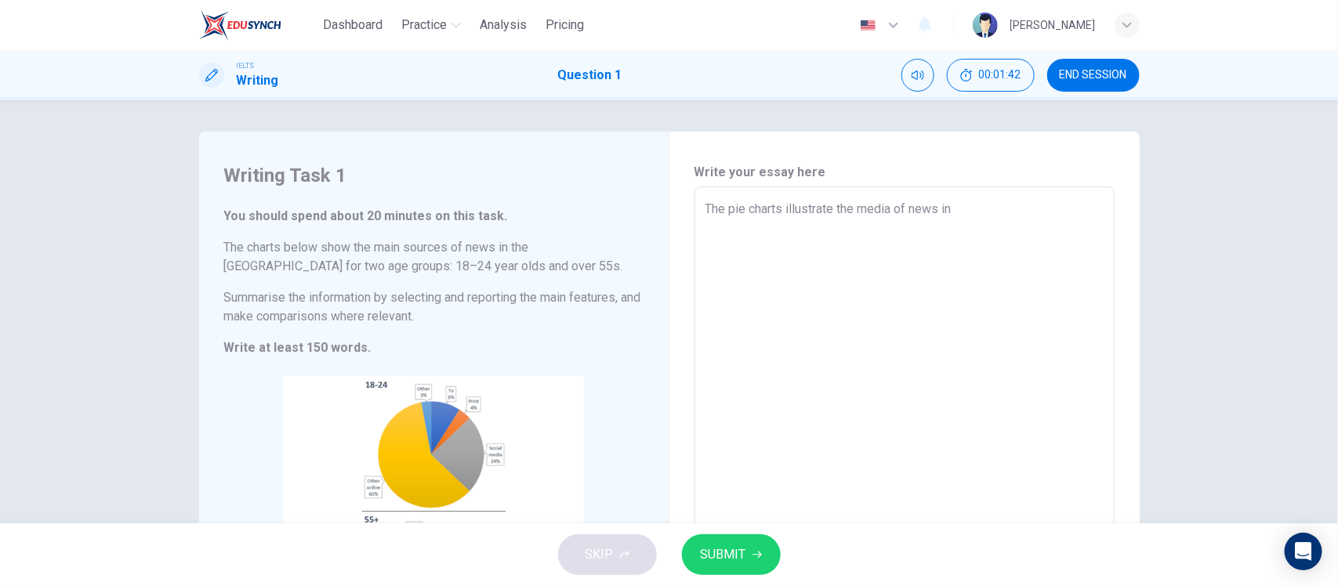
type textarea "x"
type textarea "The pie charts illustrate the media of news in U"
type textarea "x"
type textarea "The pie charts illustrate the media of news in Un"
type textarea "x"
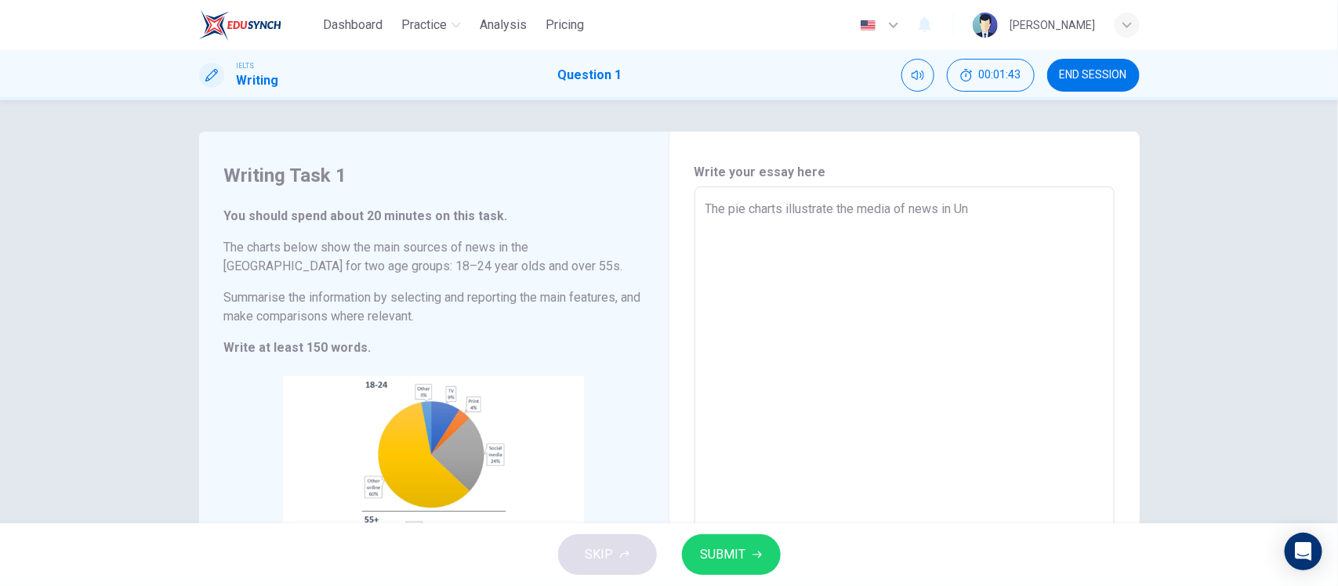
type textarea "The pie charts illustrate the media of news in Uni"
type textarea "x"
type textarea "The pie charts illustrate the media of news in Unit"
type textarea "x"
type textarea "The pie charts illustrate the media of news in Unite"
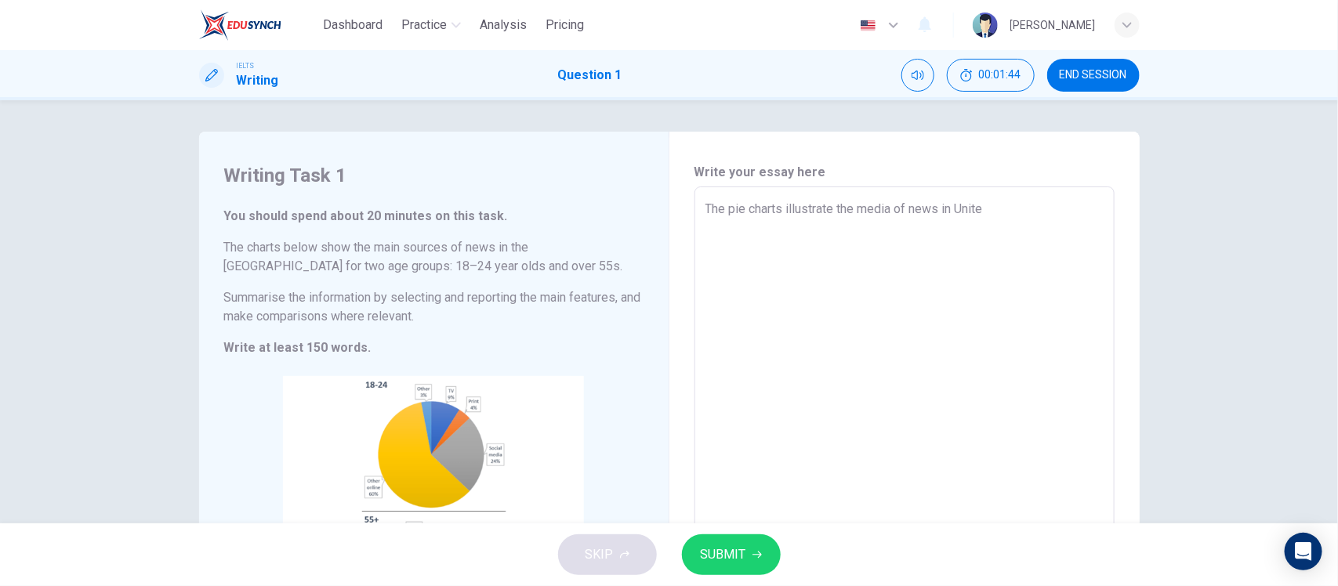
type textarea "x"
type textarea "The pie charts illustrate the media of news in United"
type textarea "x"
type textarea "The pie charts illustrate the media of news in United"
type textarea "x"
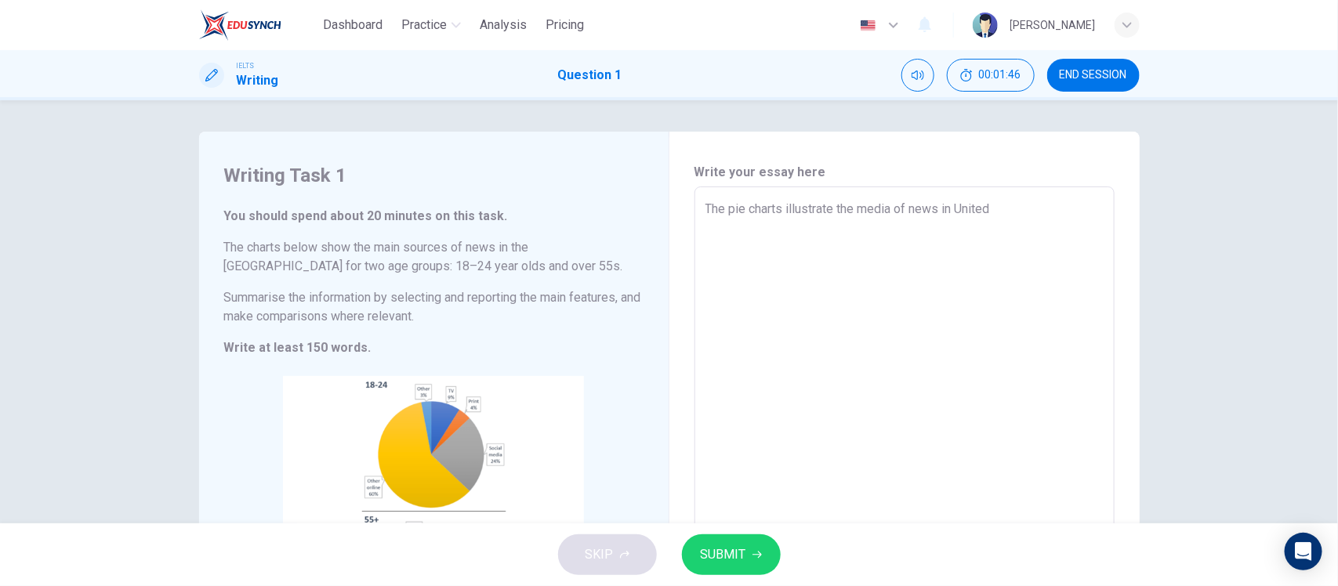
type textarea "The pie charts illustrate the media of news in United K"
type textarea "x"
type textarea "The pie charts illustrate the media of news in United Ki"
type textarea "x"
type textarea "The pie charts illustrate the media of news in United Kin"
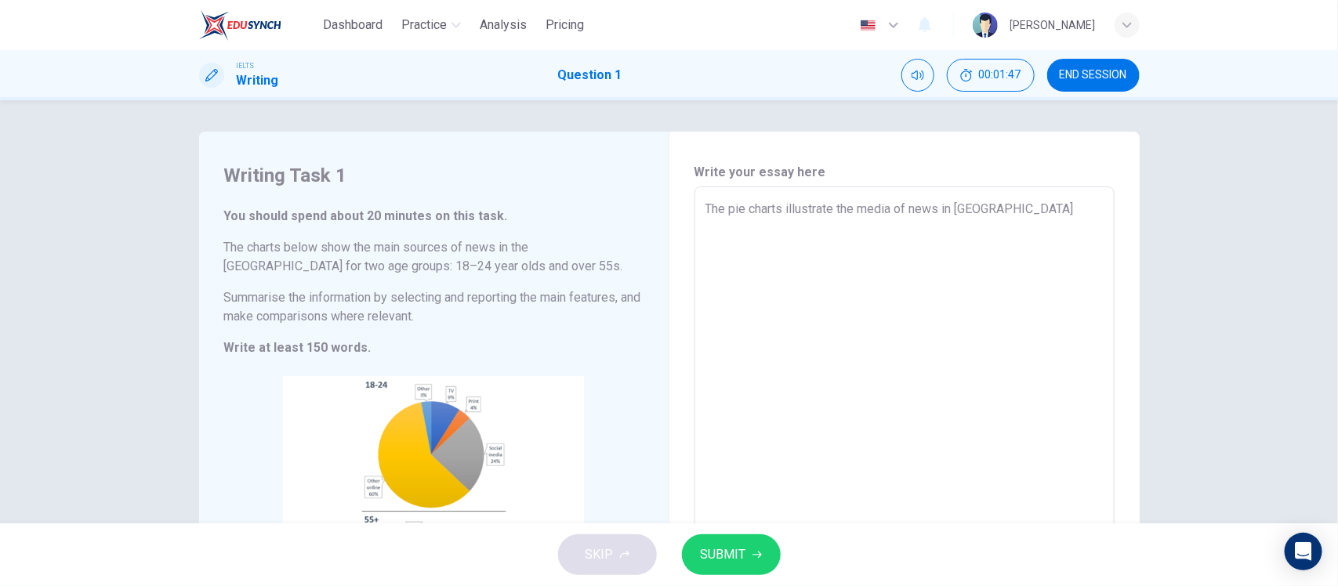
type textarea "x"
type textarea "The pie charts illustrate the media of news in United King"
type textarea "x"
type textarea "The pie charts illustrate the media of news in United Kingd"
type textarea "x"
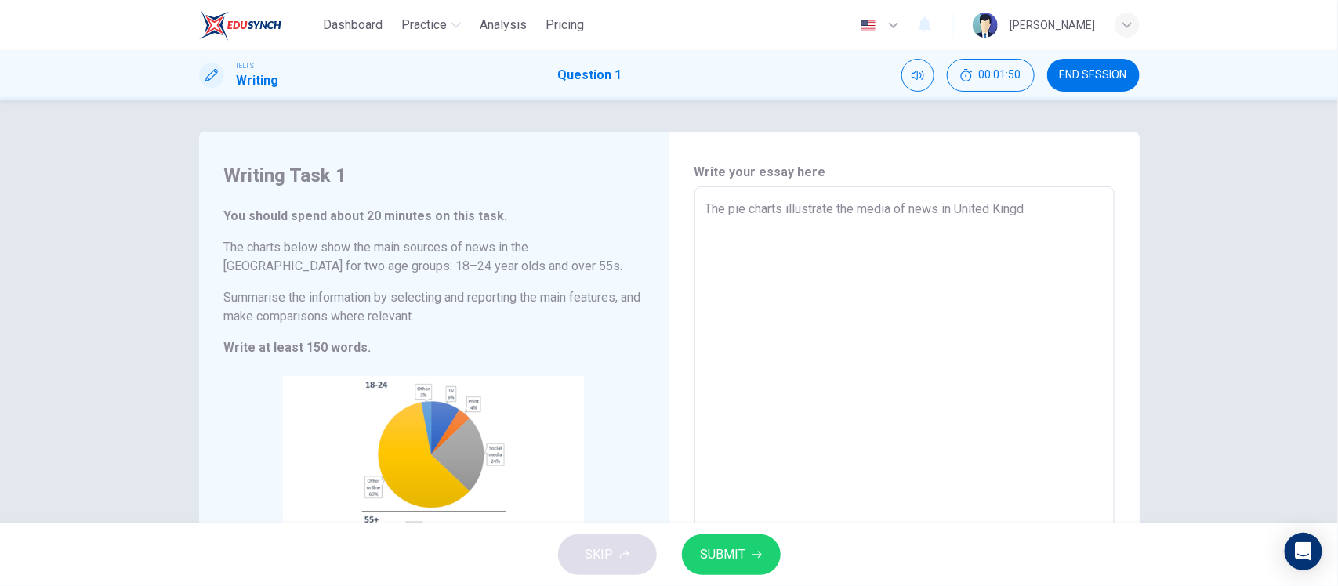
type textarea "The pie charts illustrate the media of news in United Kingdo"
type textarea "x"
type textarea "The pie charts illustrate the media of news in United Kingdom"
type textarea "x"
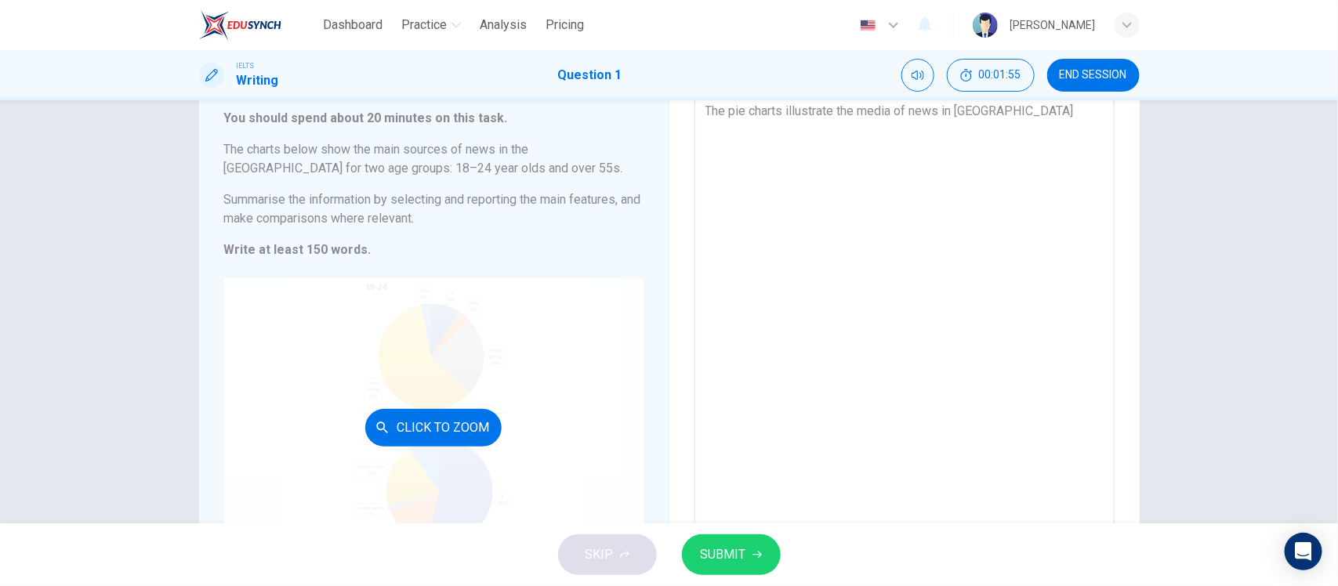
type textarea "The pie charts illustrate the media of news in United Kingdom"
click at [437, 411] on button "Click to Zoom" at bounding box center [433, 428] width 136 height 38
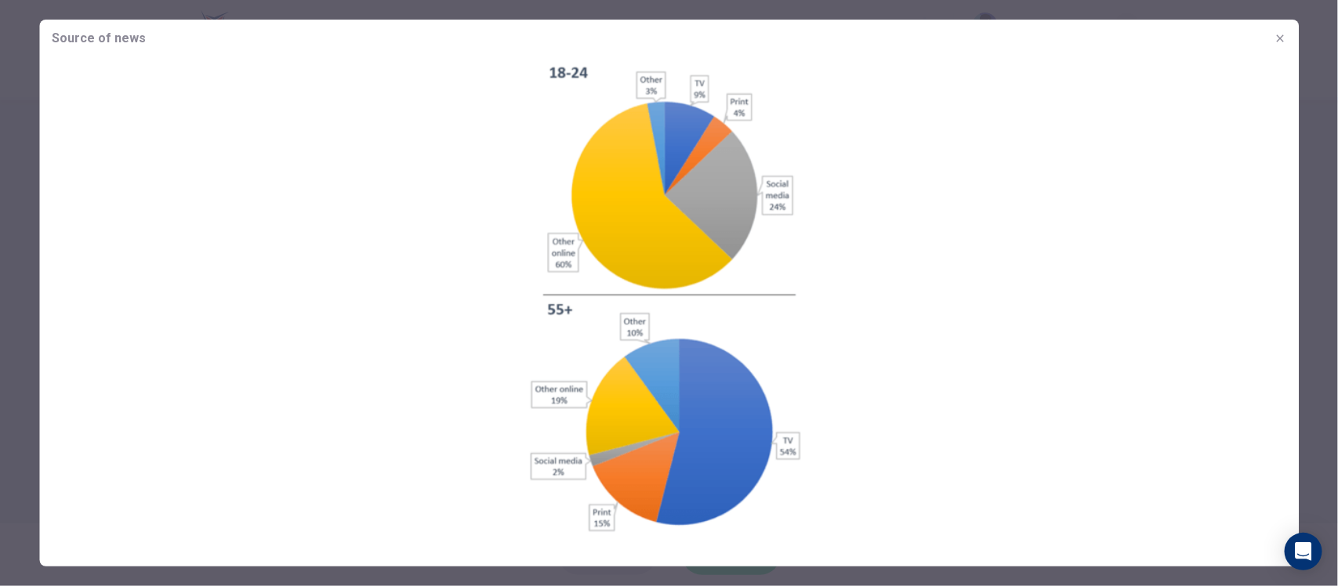
click at [1283, 45] on button "button" at bounding box center [1279, 38] width 25 height 25
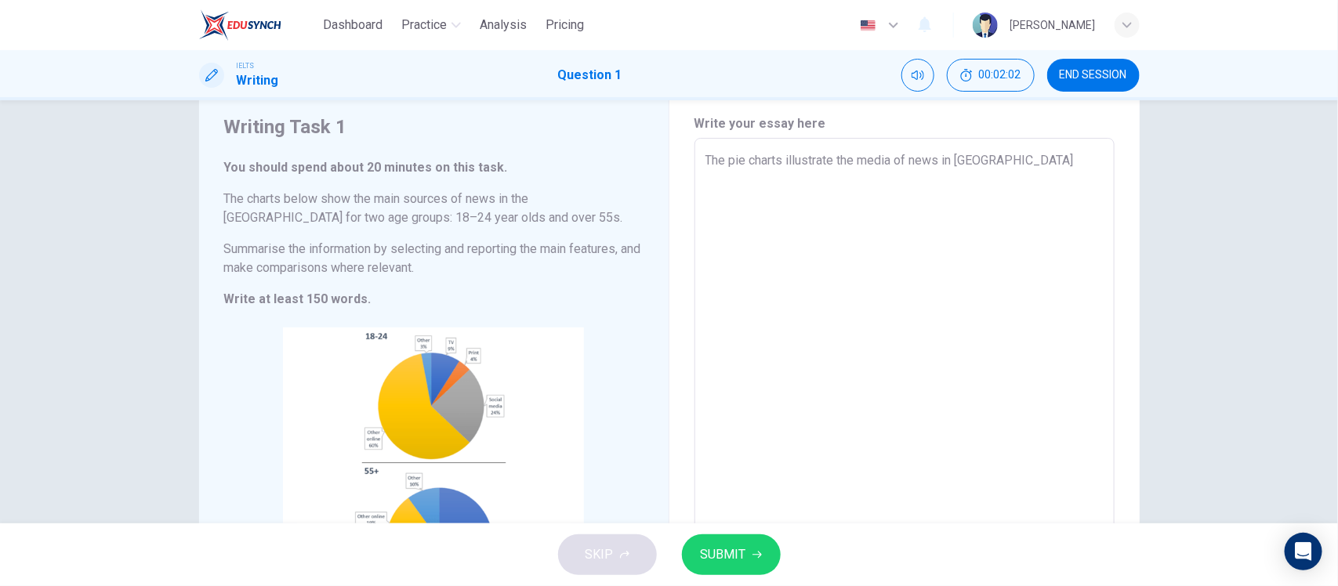
scroll to position [0, 0]
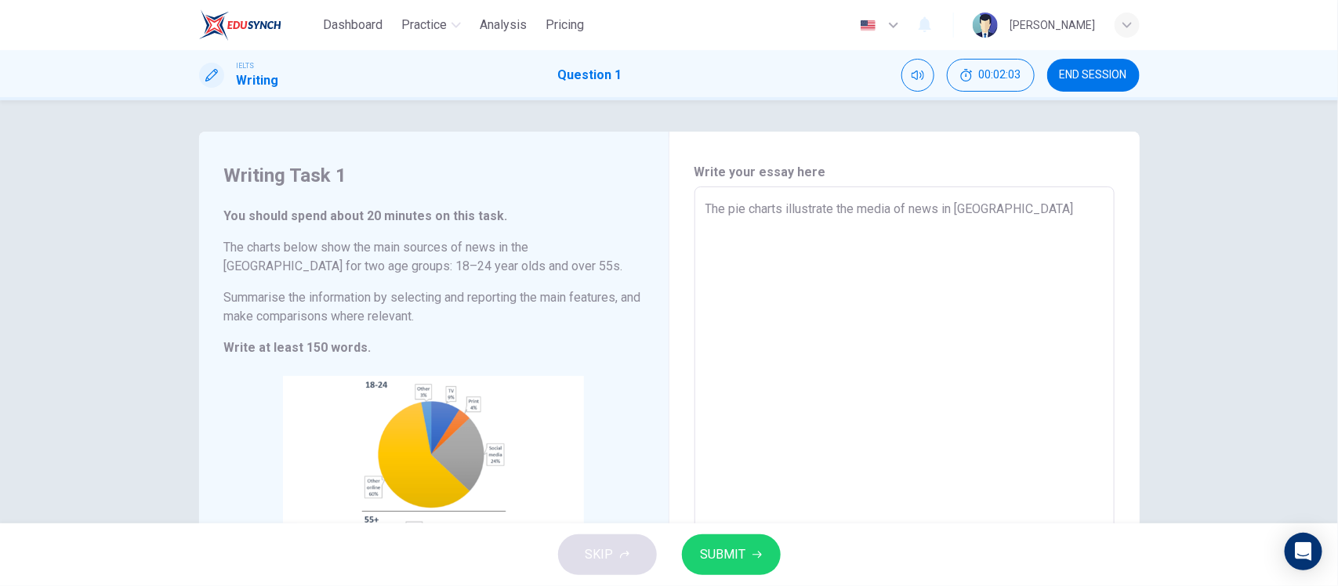
type textarea "x"
click at [1063, 215] on textarea "The pie charts illustrate the media of news in United Kingdom" at bounding box center [904, 418] width 398 height 437
type textarea "The pie charts illustrate the media of news in United Kingdom"
type textarea "x"
type textarea "The pie charts illustrate the media of news in United Kingdom f"
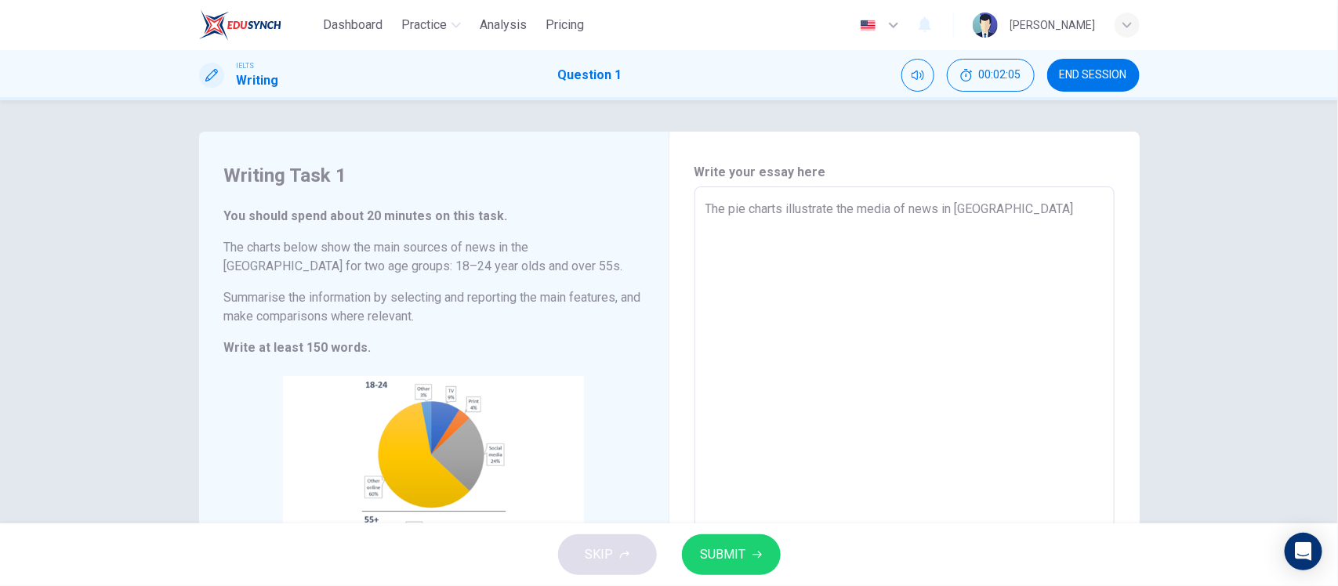
type textarea "x"
type textarea "The pie charts illustrate the media of news in United Kingdom fo"
type textarea "x"
type textarea "The pie charts illustrate the media of news in United Kingdom for"
type textarea "x"
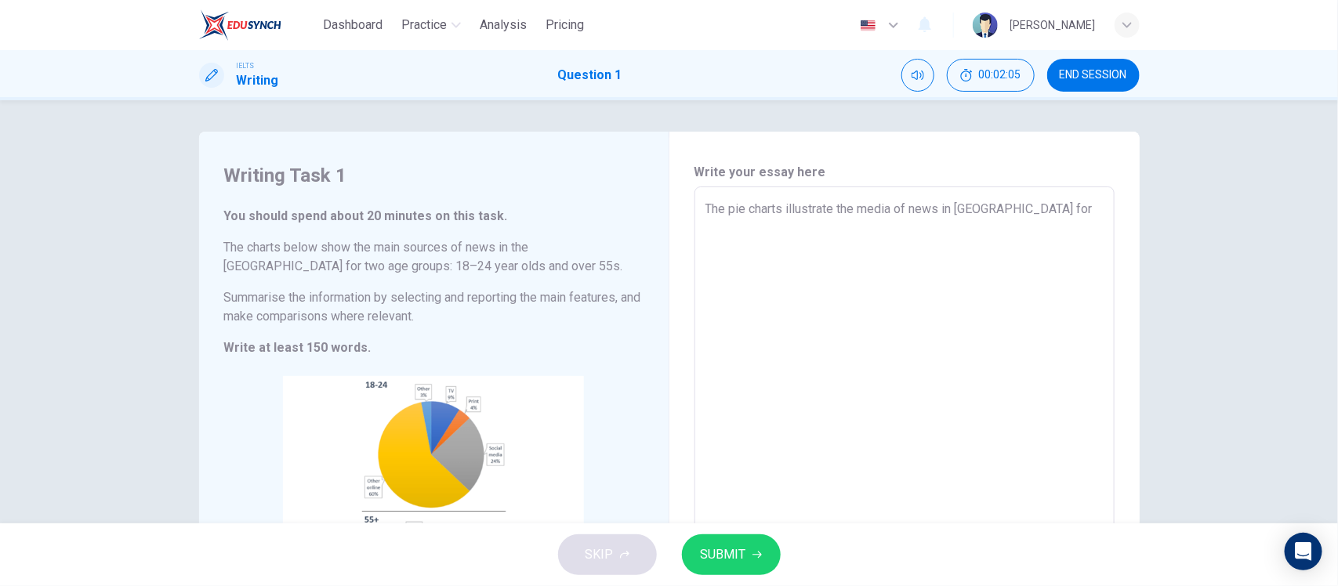
type textarea "The pie charts illustrate the media of news in United Kingdom for"
type textarea "x"
type textarea "The pie charts illustrate the media of news in United Kingdom for"
type textarea "x"
type textarea "The pie charts illustrate the media of news in United Kingdom fo"
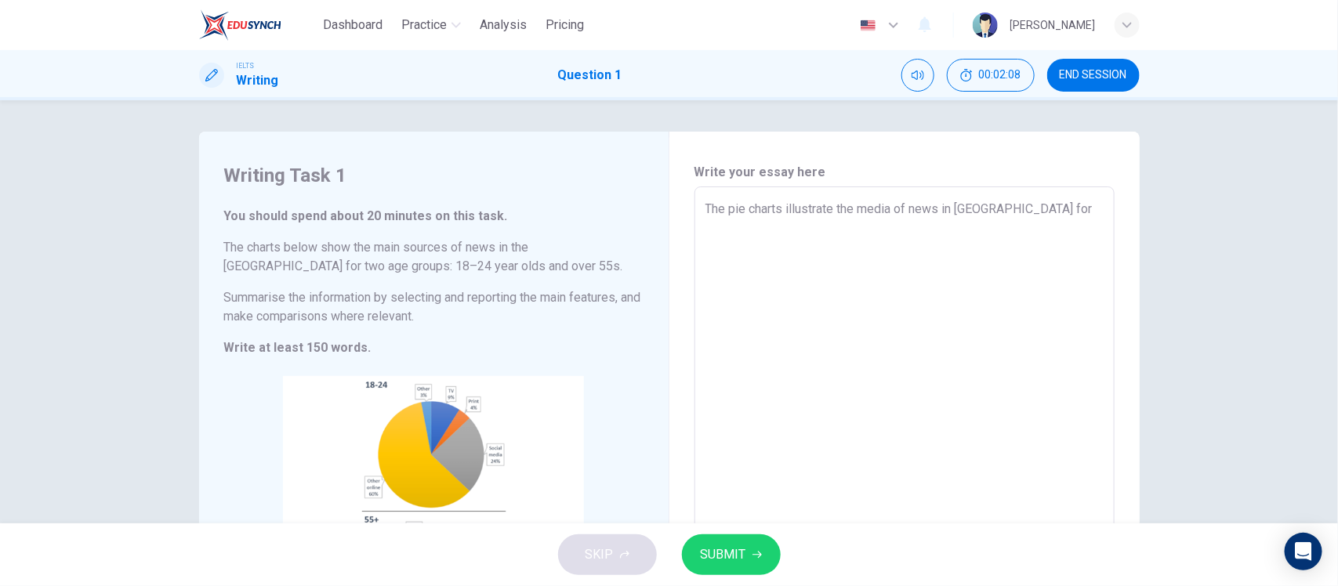
type textarea "x"
type textarea "The pie charts illustrate the media of news in United Kingdom f"
type textarea "x"
type textarea "The pie charts illustrate the media of news in United Kingdom"
type textarea "x"
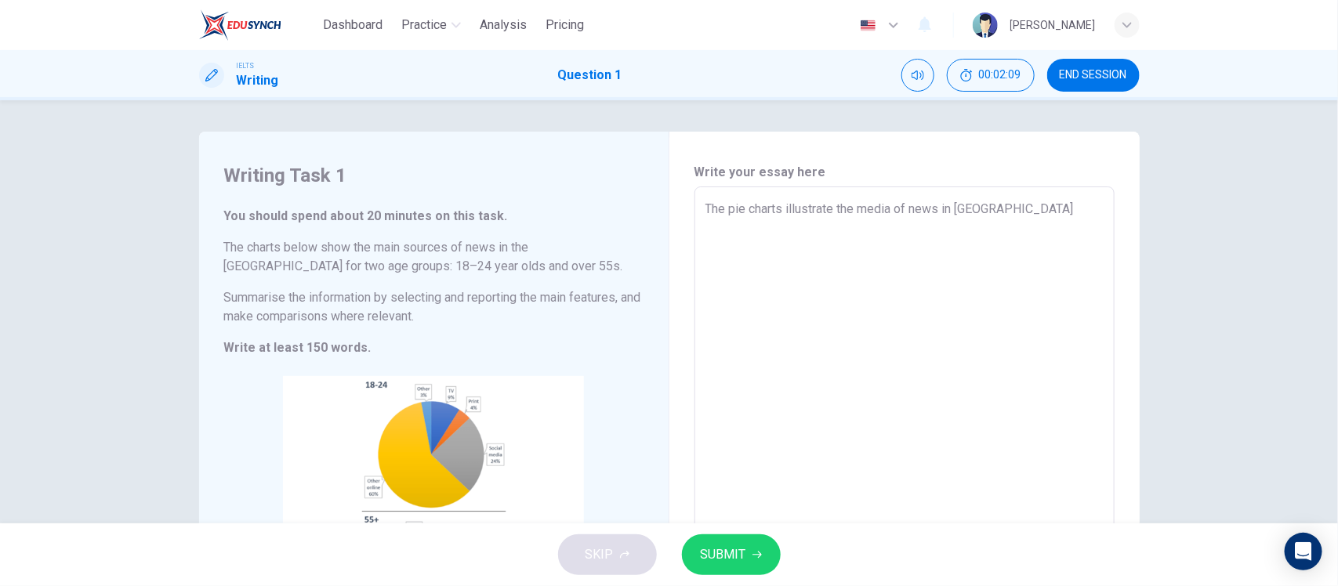
type textarea "The pie charts illustrate the media of news in United Kingdom o"
type textarea "x"
type textarea "The pie charts illustrate the media of news in United Kingdom ov"
type textarea "x"
type textarea "The pie charts illustrate the media of news in United Kingdom ove"
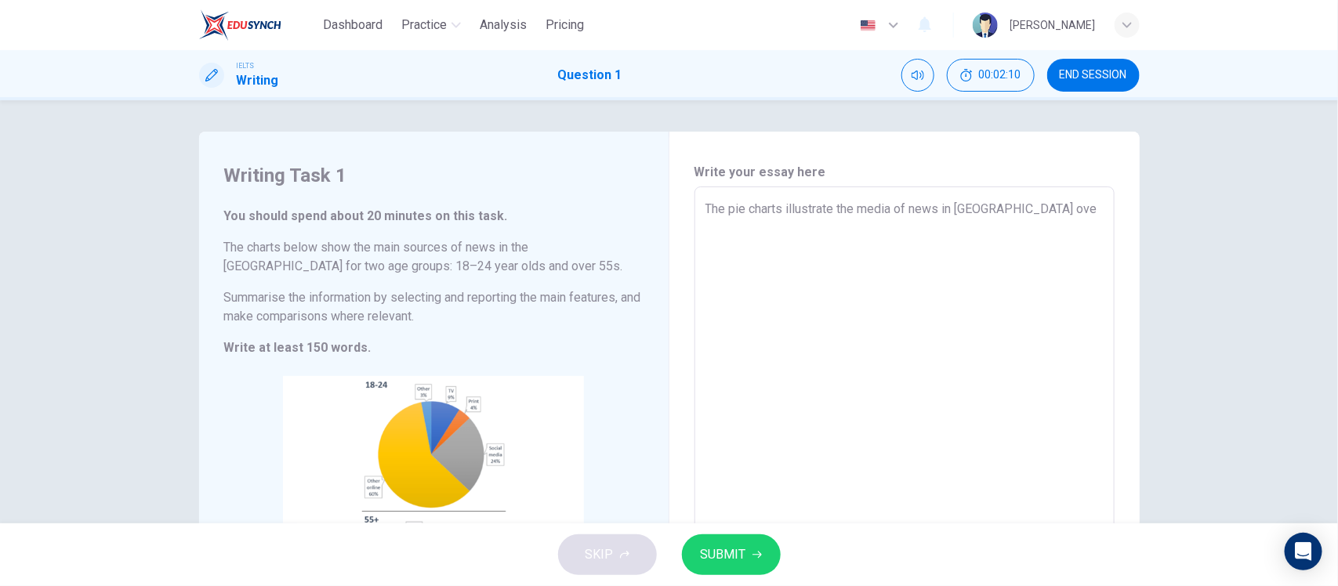
type textarea "x"
type textarea "The pie charts illustrate the media of news in United Kingdom over"
type textarea "x"
type textarea "The pie charts illustrate the media of news in United Kingdom over"
type textarea "x"
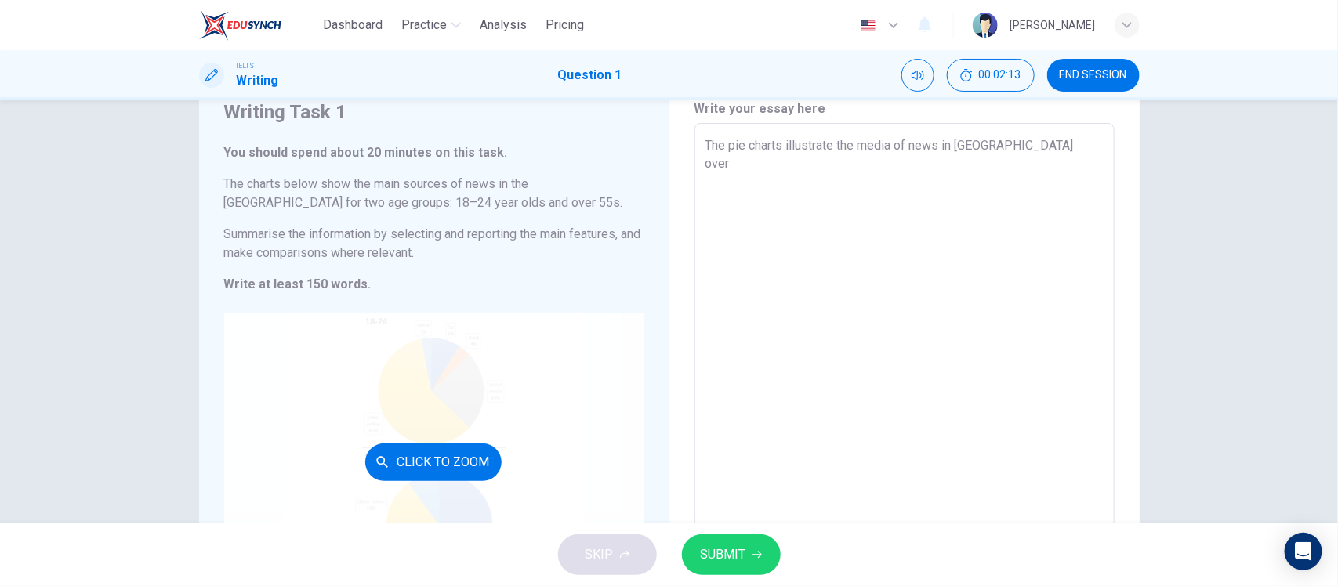
scroll to position [98, 0]
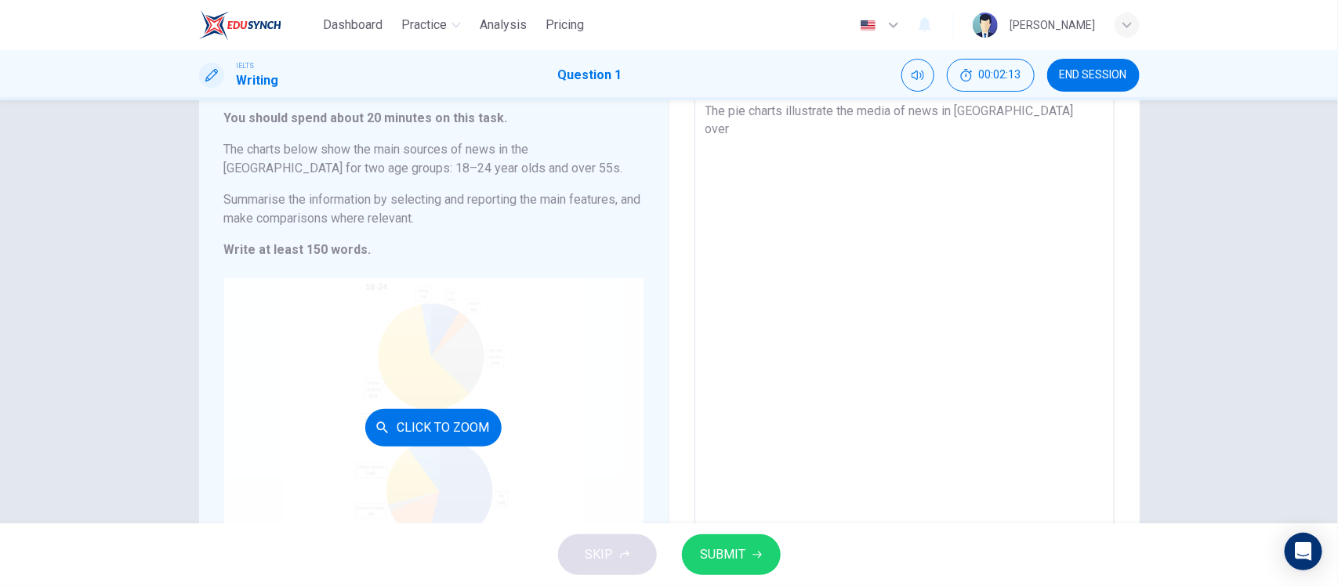
type textarea "The pie charts illustrate the media of news in United Kingdom over"
click at [469, 433] on button "Click to Zoom" at bounding box center [433, 428] width 136 height 38
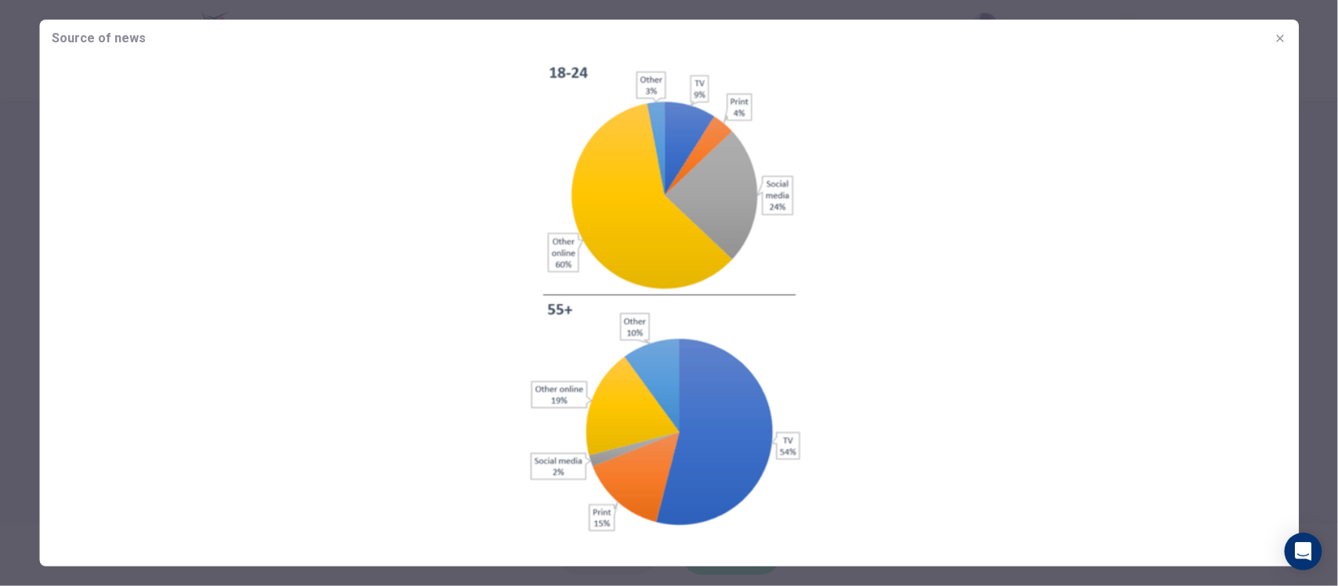
click at [1281, 41] on icon "button" at bounding box center [1279, 38] width 13 height 13
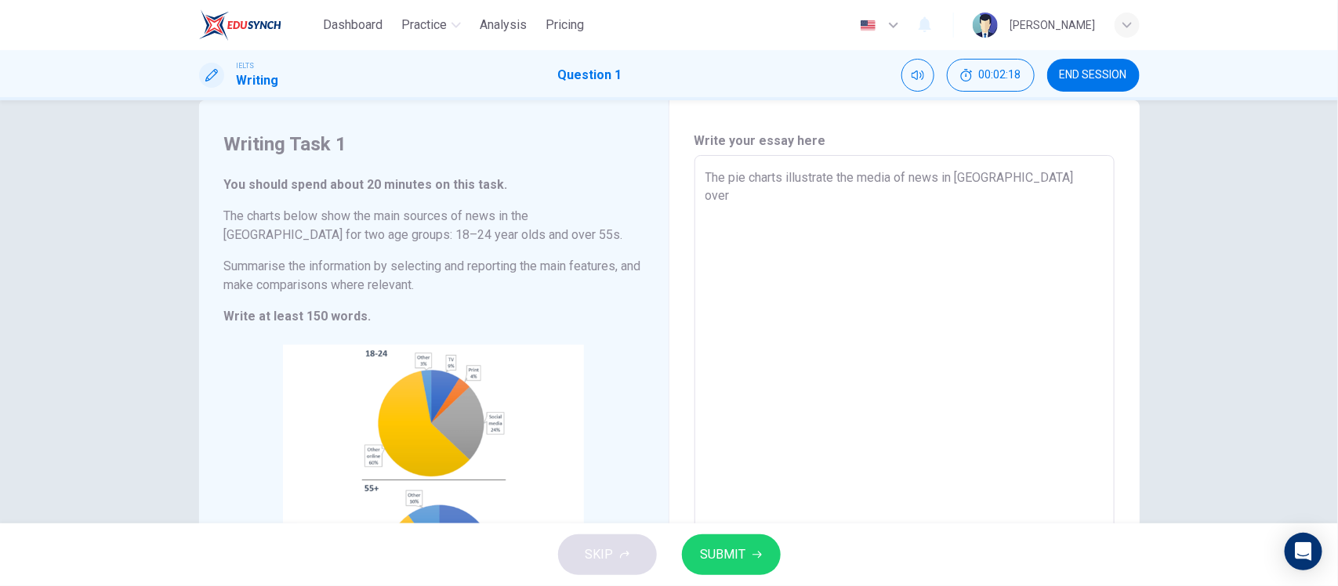
scroll to position [0, 0]
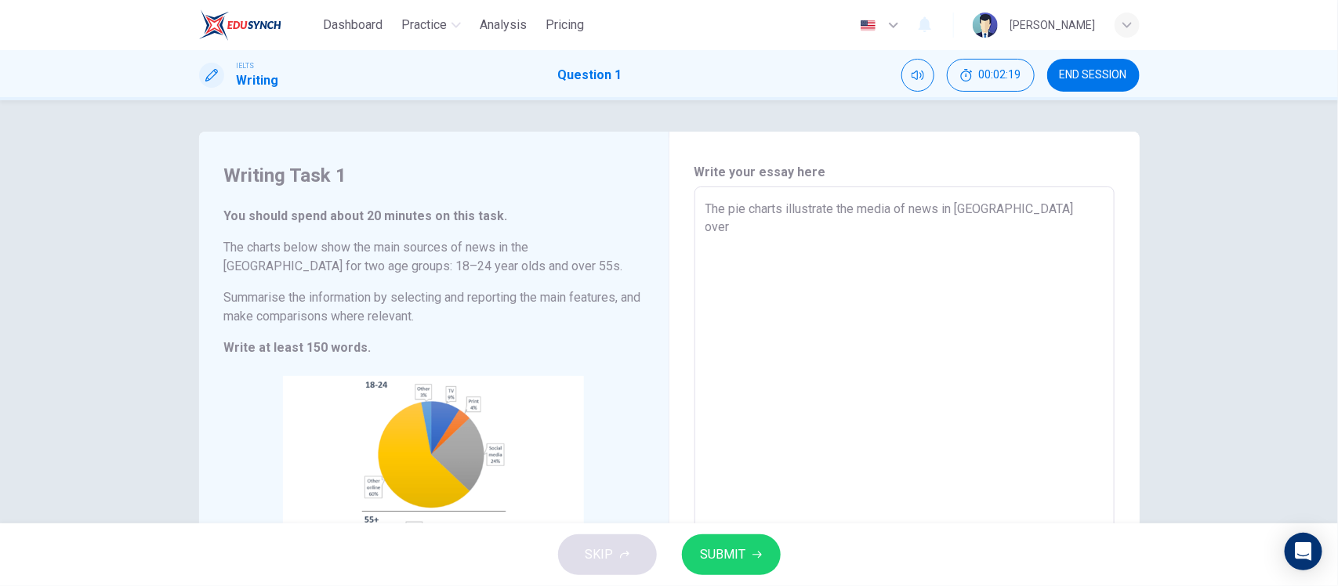
type textarea "x"
click at [891, 205] on textarea "The pie charts illustrate the media of news in United Kingdom over" at bounding box center [904, 418] width 398 height 437
click at [888, 208] on textarea "The pie charts illustrate the media of news in United Kingdom over" at bounding box center [904, 418] width 398 height 437
click at [882, 212] on textarea "The pie charts illustrate the media of news in United Kingdom over" at bounding box center [904, 418] width 398 height 437
click at [906, 212] on textarea "The pie charts illustrate the media of news in United Kingdom over" at bounding box center [904, 418] width 398 height 437
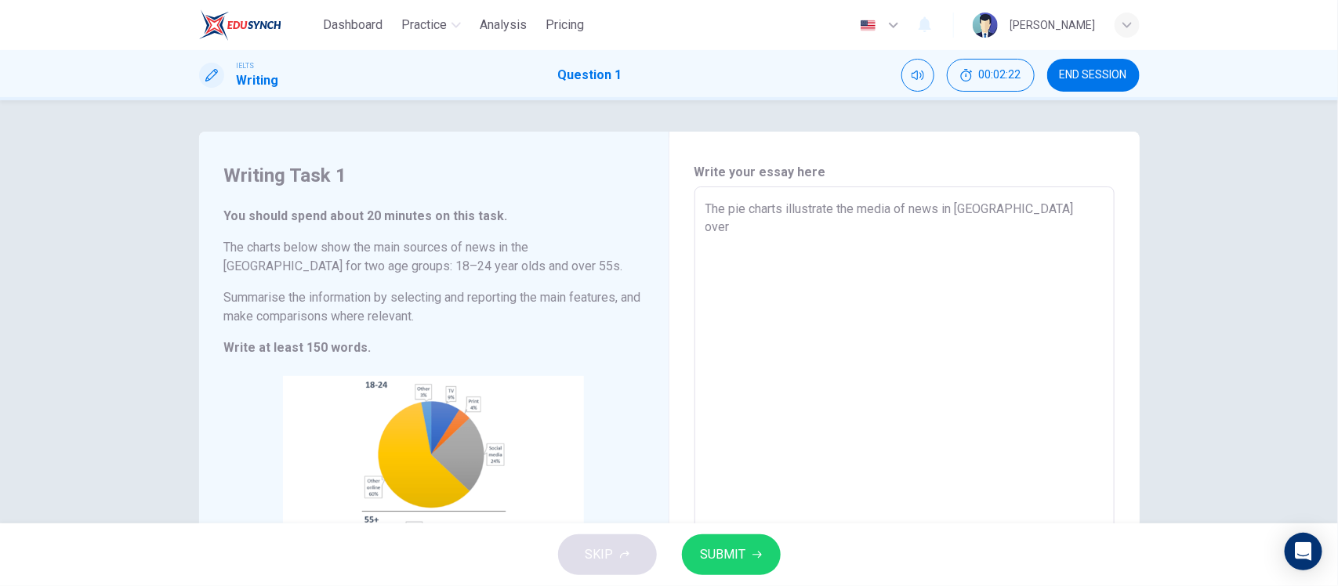
click at [859, 208] on textarea "The pie charts illustrate the media of news in United Kingdom over" at bounding box center [904, 418] width 398 height 437
type textarea "The pie charts illustrate the rmedia of news in United Kingdom over"
type textarea "x"
type textarea "The pie charts illustrate the remedia of news in United Kingdom over"
type textarea "x"
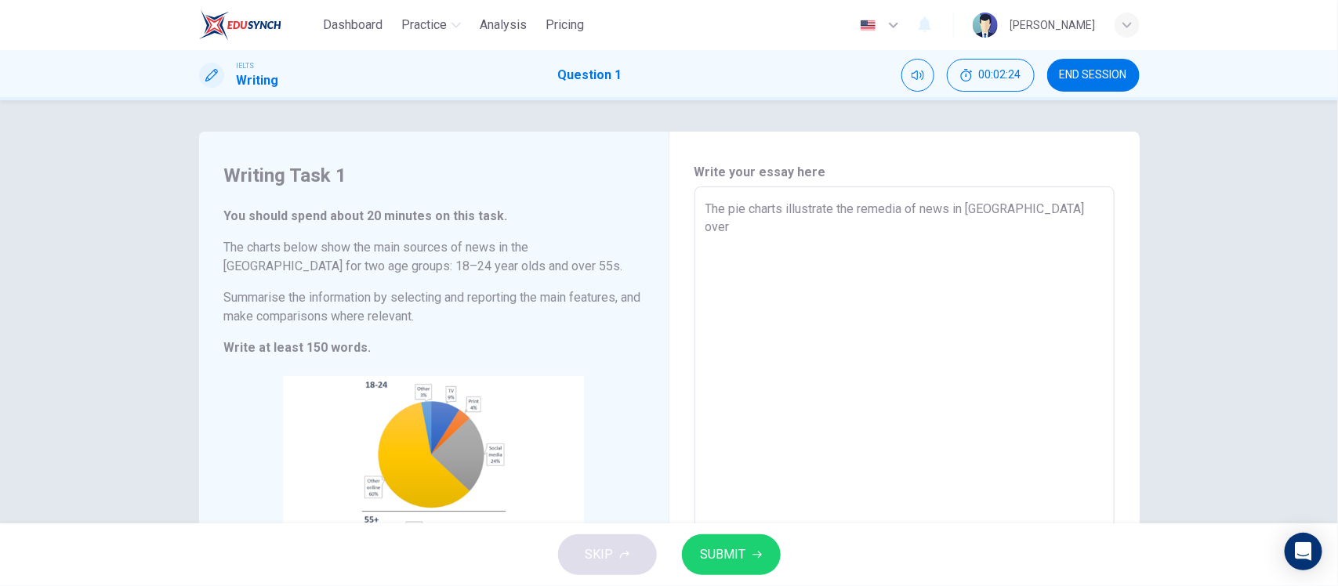
type textarea "The pie charts illustrate the resmedia of news in United Kingdom over"
type textarea "x"
type textarea "The pie charts illustrate the resomedia of news in United Kingdom over"
type textarea "x"
click at [944, 212] on textarea "The pie charts illustrate the resource media of news in United Kingdom over" at bounding box center [904, 418] width 398 height 437
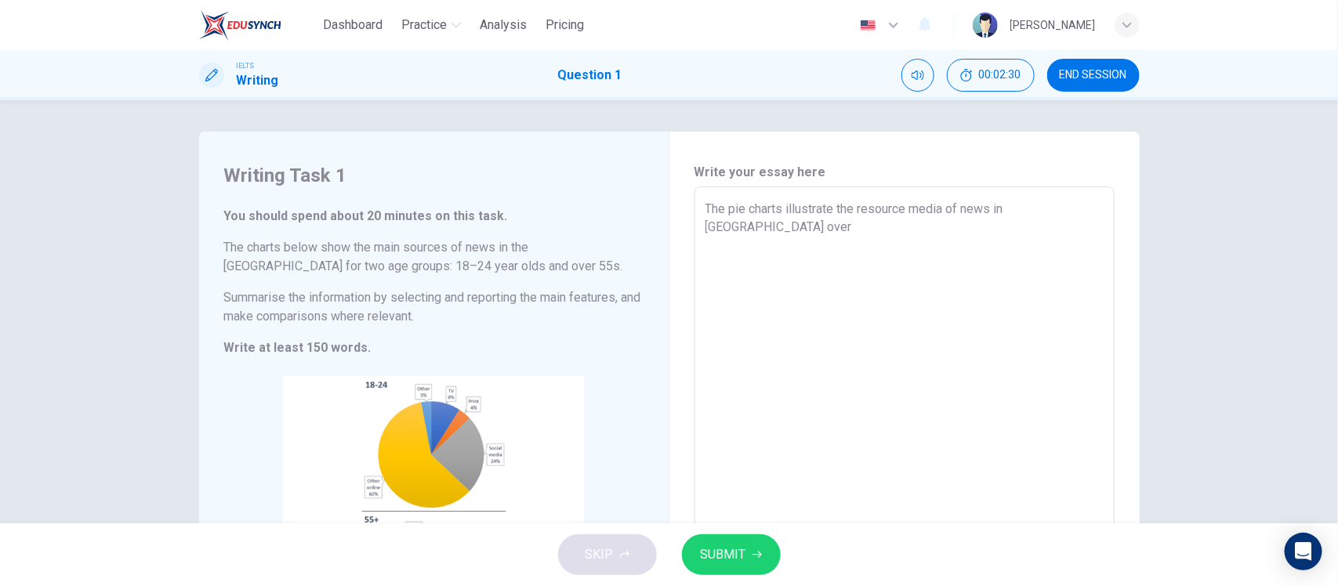
drag, startPoint x: 954, startPoint y: 210, endPoint x: 947, endPoint y: 212, distance: 8.2
click at [947, 212] on textarea "The pie charts illustrate the resource media of news in United Kingdom over" at bounding box center [904, 418] width 398 height 437
click at [962, 210] on textarea "The pie charts illustrate the resource media for news in United Kingdom over" at bounding box center [904, 418] width 398 height 437
click at [977, 210] on textarea "The pie charts illustrate the resource media for news in United Kingdom over" at bounding box center [904, 418] width 398 height 437
click at [998, 210] on textarea "The pie charts illustrate the resource media for news in United Kingdom over" at bounding box center [904, 418] width 398 height 437
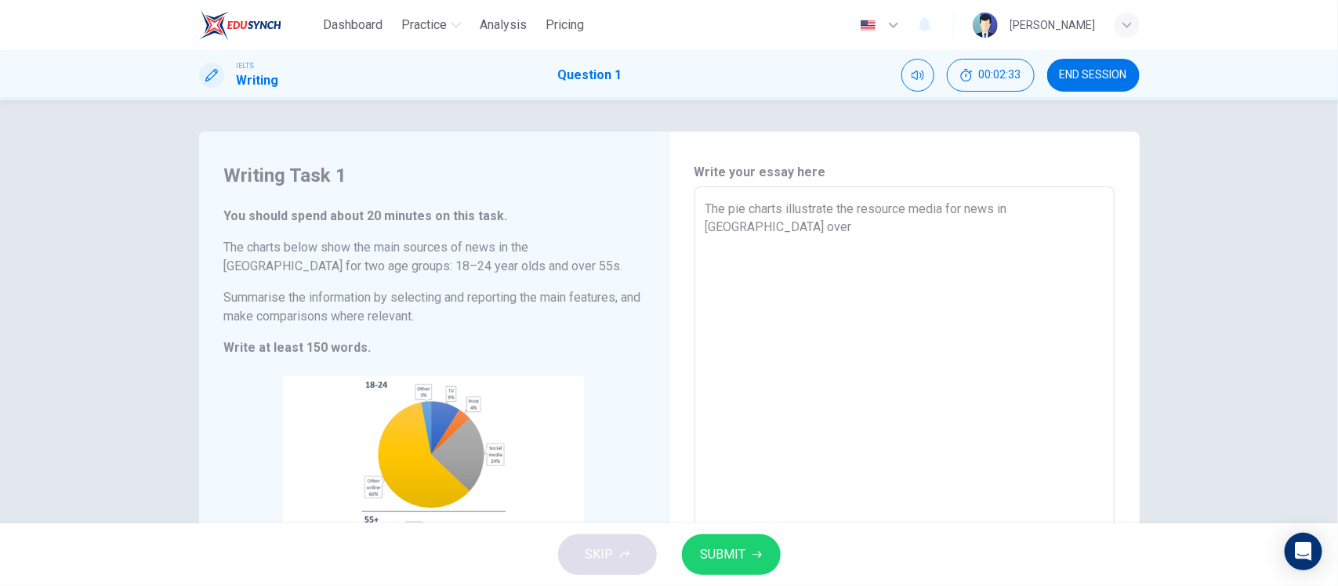
click at [983, 237] on textarea "The pie charts illustrate the resource media for news in United Kingdom over" at bounding box center [904, 418] width 398 height 437
click at [786, 227] on textarea "The pie charts illustrate the resource media for news in United Kingdom over" at bounding box center [904, 418] width 398 height 437
drag, startPoint x: 786, startPoint y: 227, endPoint x: 756, endPoint y: 227, distance: 29.8
click at [755, 227] on textarea "The pie charts illustrate the resource media for news in United Kingdom over" at bounding box center [904, 418] width 398 height 437
drag, startPoint x: 353, startPoint y: 270, endPoint x: 284, endPoint y: 271, distance: 69.0
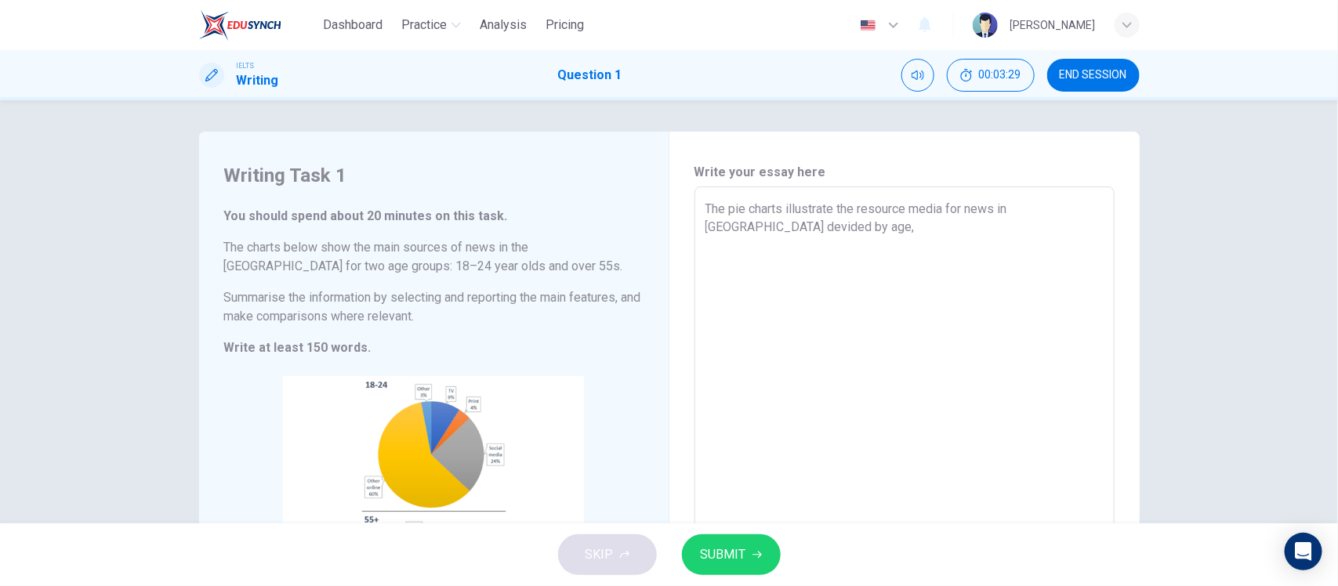
click at [284, 271] on h6 "The charts below show the main sources of news in the UK for two age groups: 18…" at bounding box center [433, 257] width 419 height 38
drag, startPoint x: 267, startPoint y: 265, endPoint x: 327, endPoint y: 261, distance: 59.7
click at [327, 261] on h6 "The charts below show the main sources of news in the UK for two age groups: 18…" at bounding box center [433, 257] width 419 height 38
click at [827, 209] on textarea "The pie charts illustrate the resource media for news in United Kingdom devided…" at bounding box center [904, 418] width 398 height 437
click at [846, 221] on textarea "The pie charts illustrate the resource media for news in United Kingdom devided…" at bounding box center [904, 418] width 398 height 437
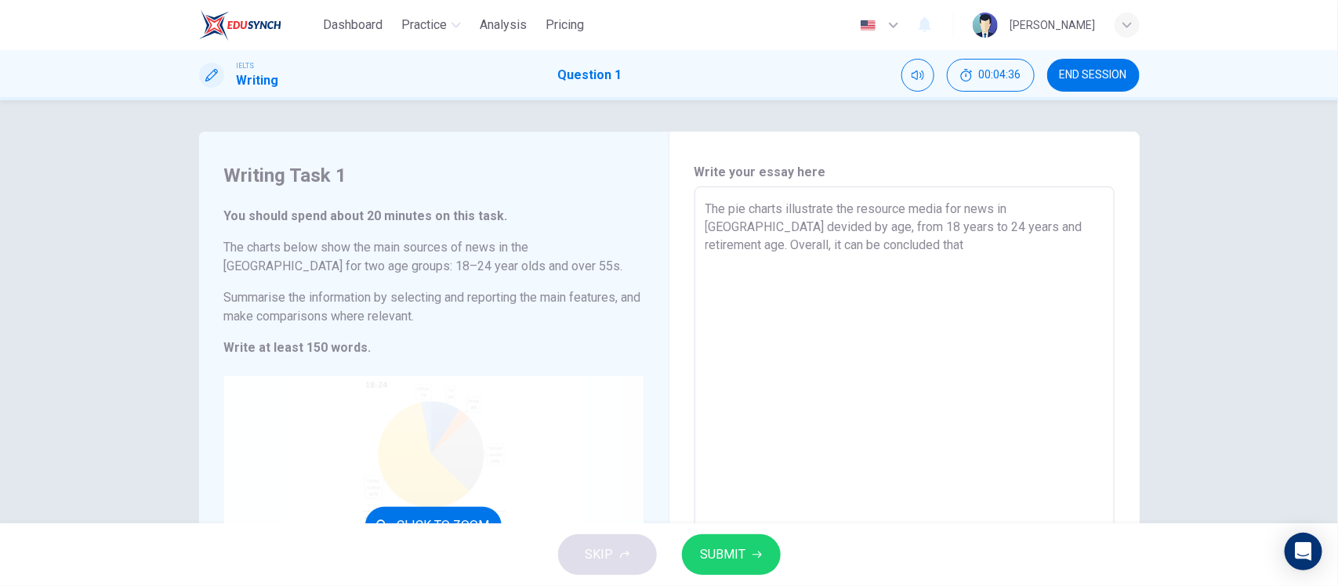
scroll to position [196, 0]
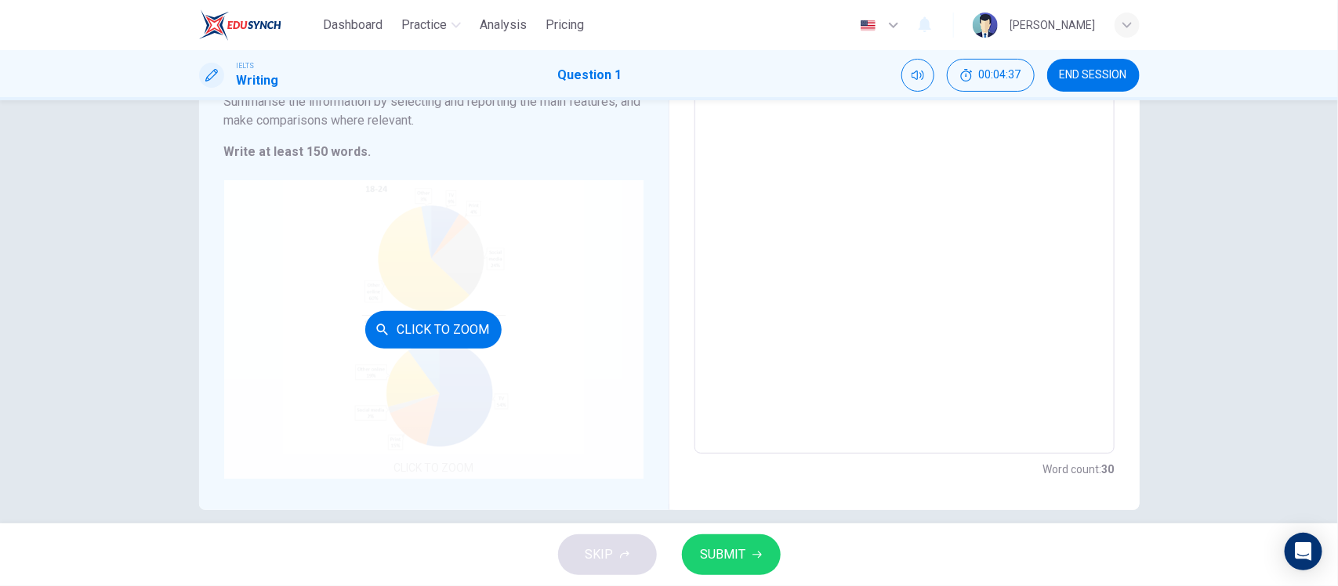
click at [486, 331] on button "Click to Zoom" at bounding box center [433, 330] width 136 height 38
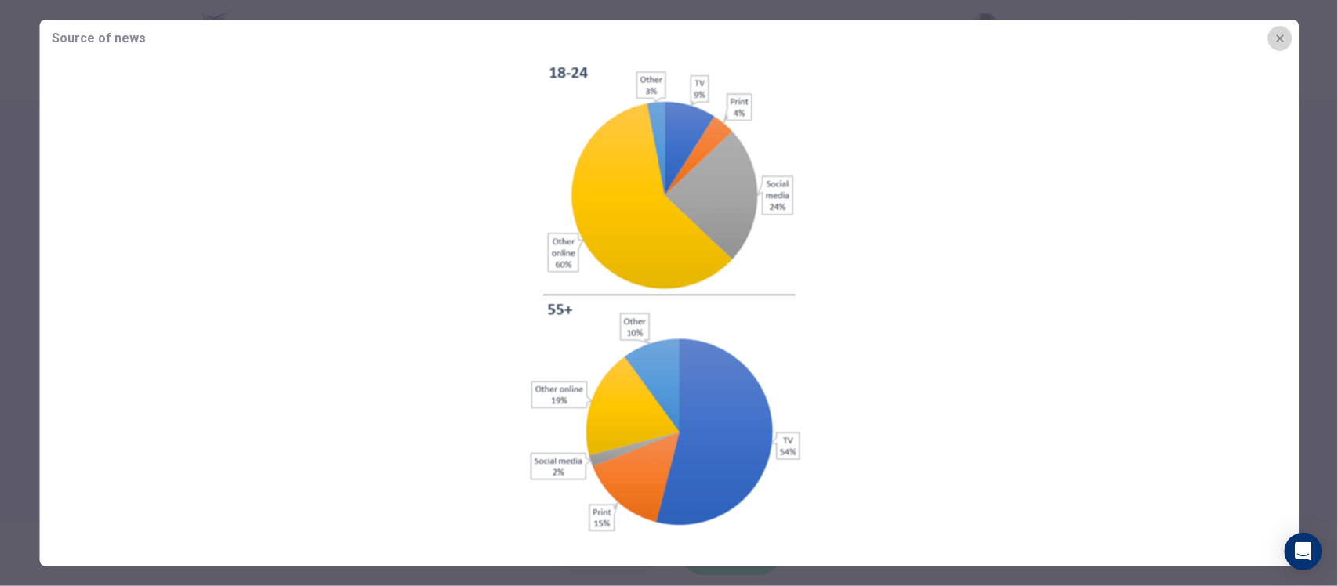
click at [1275, 36] on icon "button" at bounding box center [1279, 38] width 13 height 13
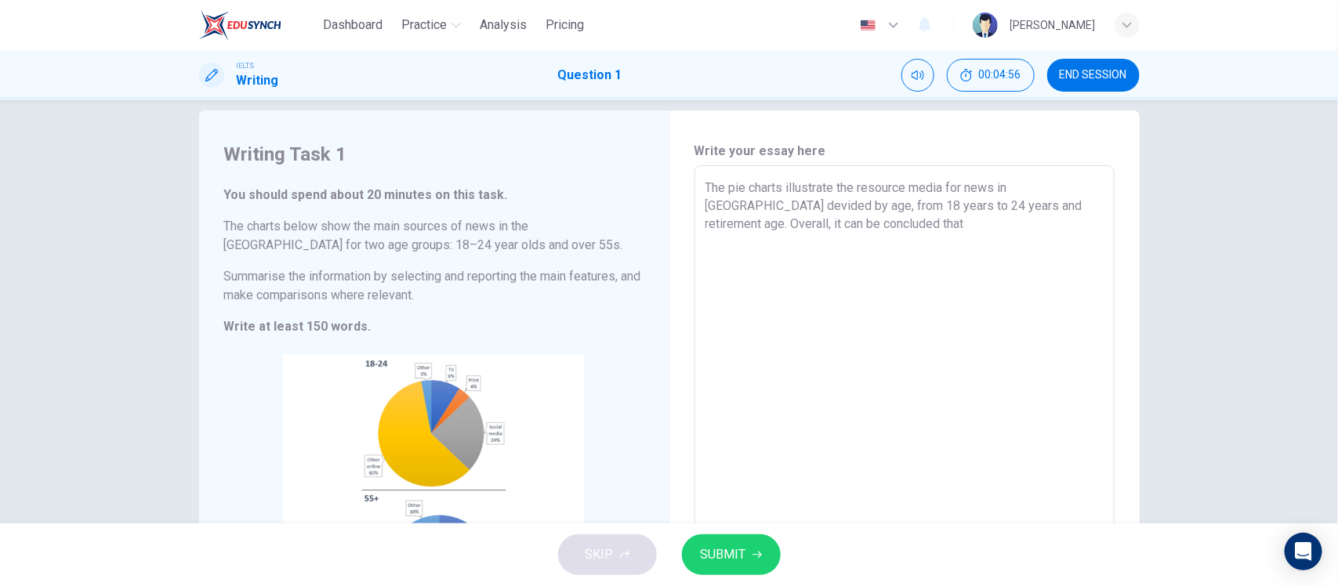
scroll to position [0, 0]
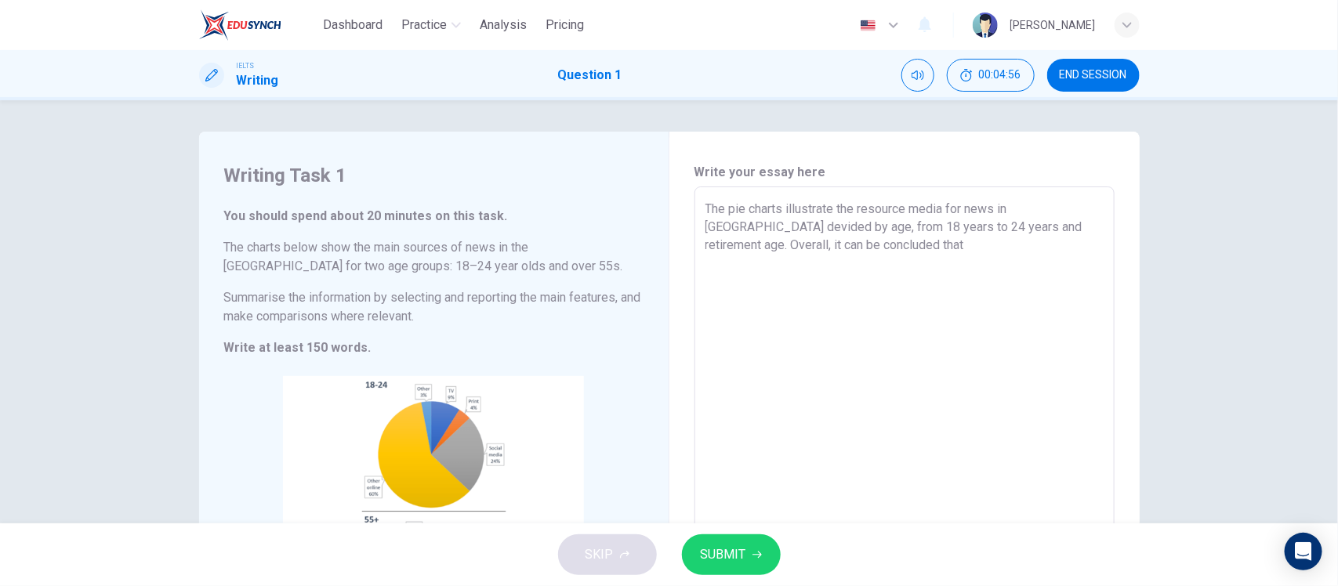
click at [939, 248] on textarea "The pie charts illustrate the resource media for news in United Kingdom devided…" at bounding box center [904, 418] width 398 height 437
click at [961, 245] on textarea "The pie charts illustrate the resource media for news in United Kingdom devided…" at bounding box center [904, 418] width 398 height 437
click at [999, 244] on textarea "The pie charts illustrate the resource media for news in United Kingdom devided…" at bounding box center [904, 418] width 398 height 437
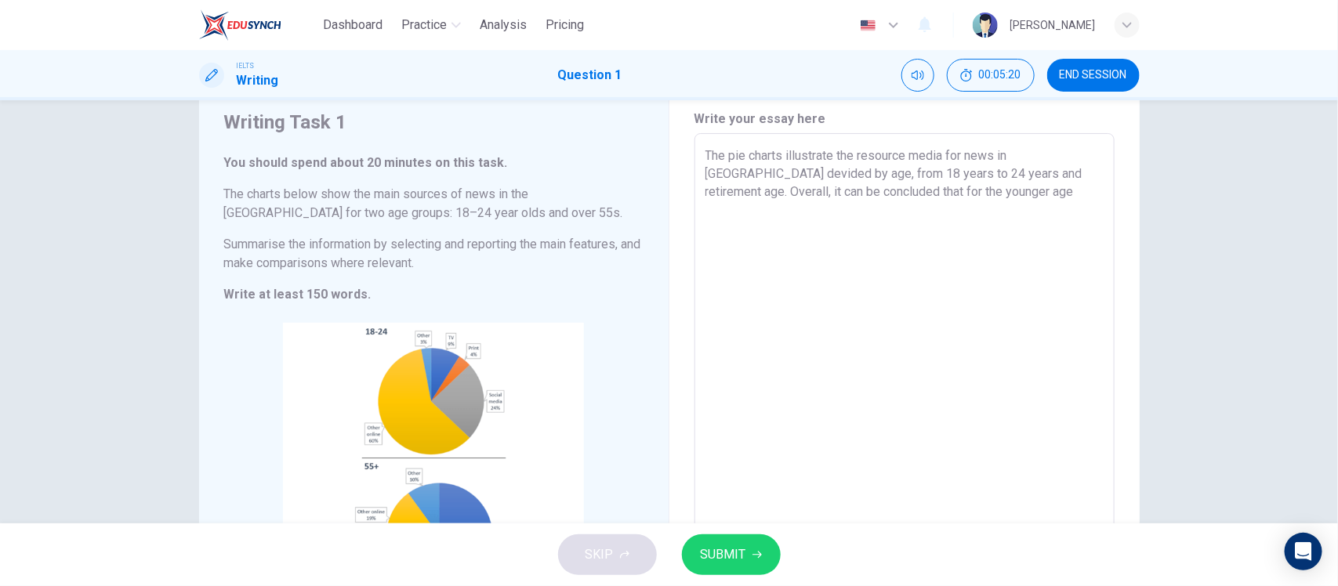
scroll to position [98, 0]
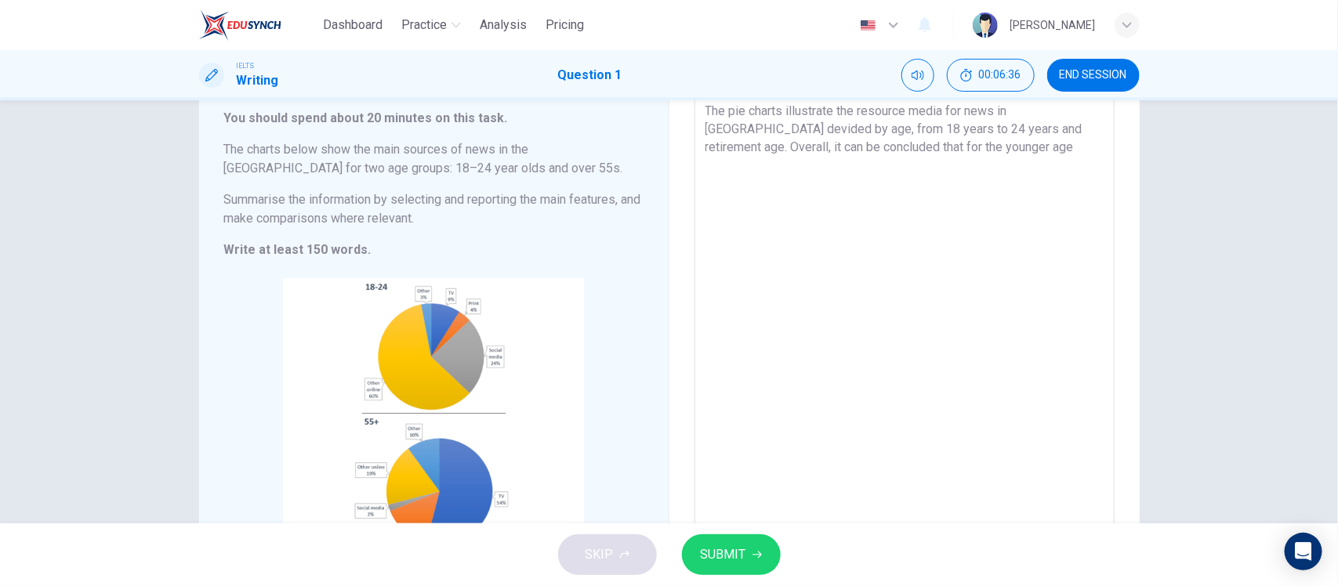
click at [918, 147] on textarea "The pie charts illustrate the resource media for news in United Kingdom devided…" at bounding box center [904, 320] width 398 height 437
click at [866, 147] on textarea "The pie charts illustrate the resource media for news in United Kingdom devided…" at bounding box center [904, 320] width 398 height 437
click at [878, 150] on textarea "The pie charts illustrate the resource media for news in United Kingdom devided…" at bounding box center [904, 320] width 398 height 437
drag, startPoint x: 875, startPoint y: 147, endPoint x: 860, endPoint y: 147, distance: 14.9
click at [859, 147] on textarea "The pie charts illustrate the resource media for news in United Kingdom devided…" at bounding box center [904, 320] width 398 height 437
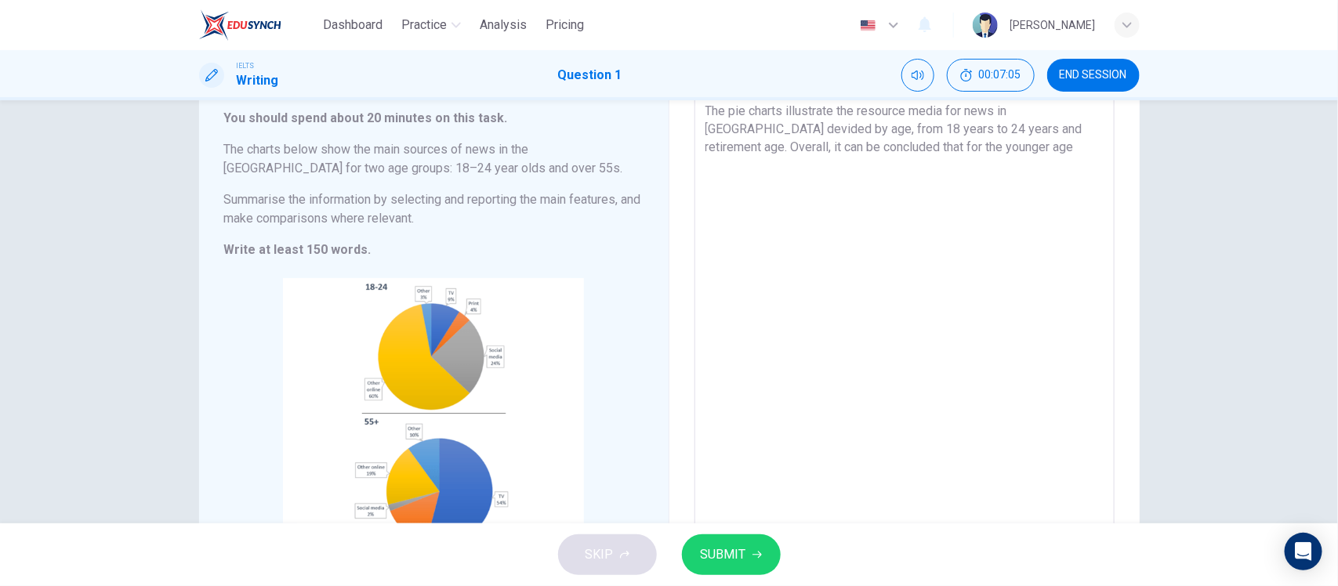
click at [878, 147] on textarea "The pie charts illustrate the resource media for news in United Kingdom devided…" at bounding box center [904, 320] width 398 height 437
drag, startPoint x: 872, startPoint y: 146, endPoint x: 847, endPoint y: 146, distance: 25.1
click at [847, 146] on textarea "The pie charts illustrate the resource media for news in United Kingdom devided…" at bounding box center [904, 320] width 398 height 437
click at [976, 165] on textarea "The pie charts illustrate the resource media for news in United Kingdom devided…" at bounding box center [904, 320] width 398 height 437
drag, startPoint x: 987, startPoint y: 150, endPoint x: 874, endPoint y: 154, distance: 112.9
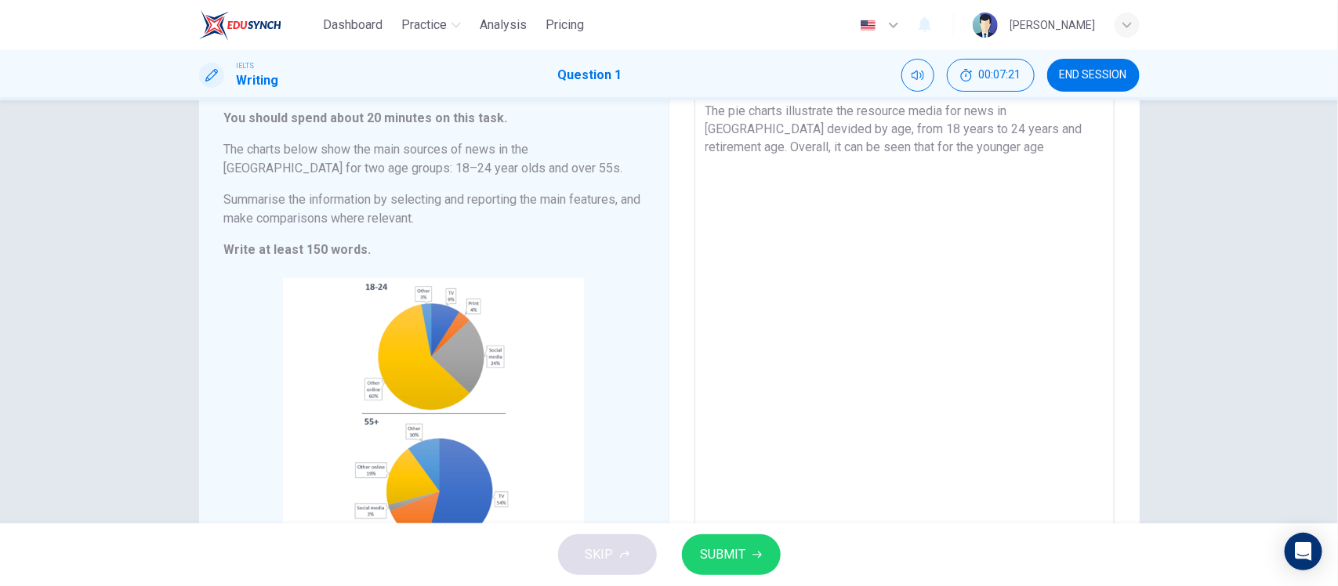
click at [874, 154] on textarea "The pie charts illustrate the resource media for news in United Kingdom devided…" at bounding box center [904, 320] width 398 height 437
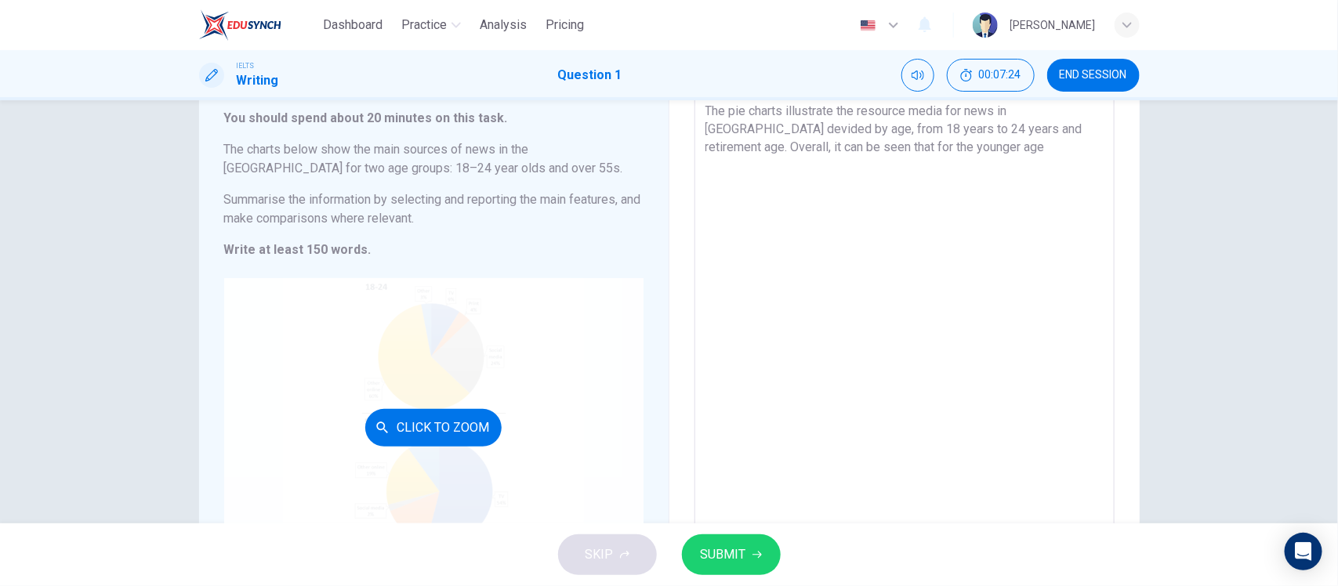
click at [457, 400] on div "Click to Zoom" at bounding box center [433, 427] width 419 height 299
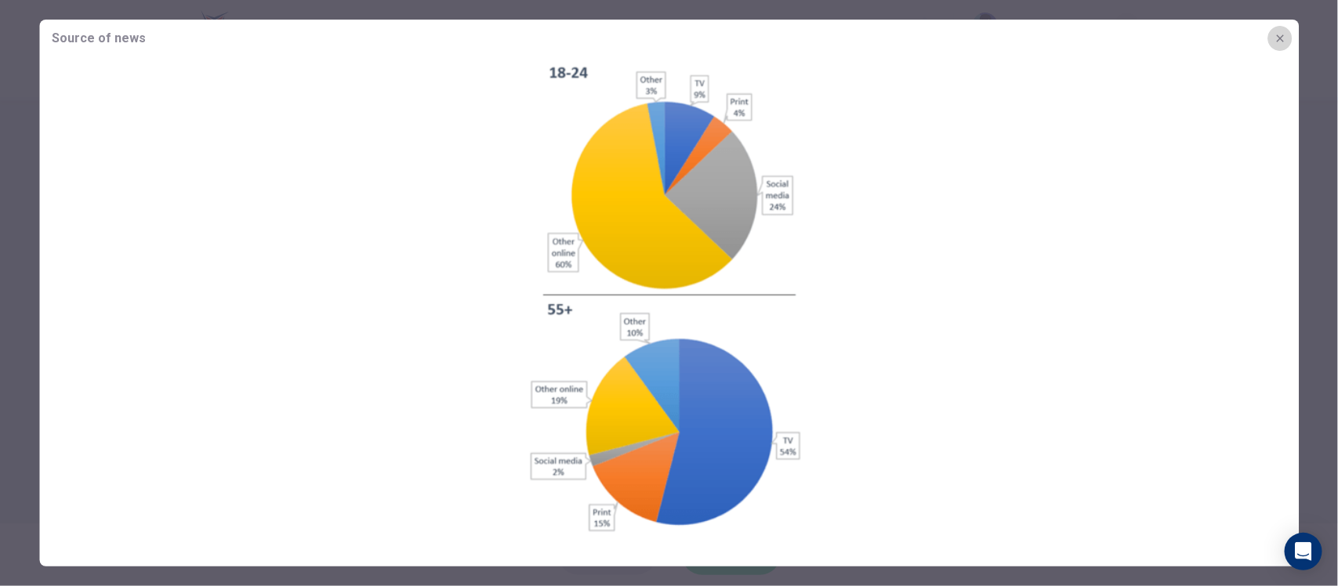
click at [1283, 32] on icon "button" at bounding box center [1279, 38] width 13 height 13
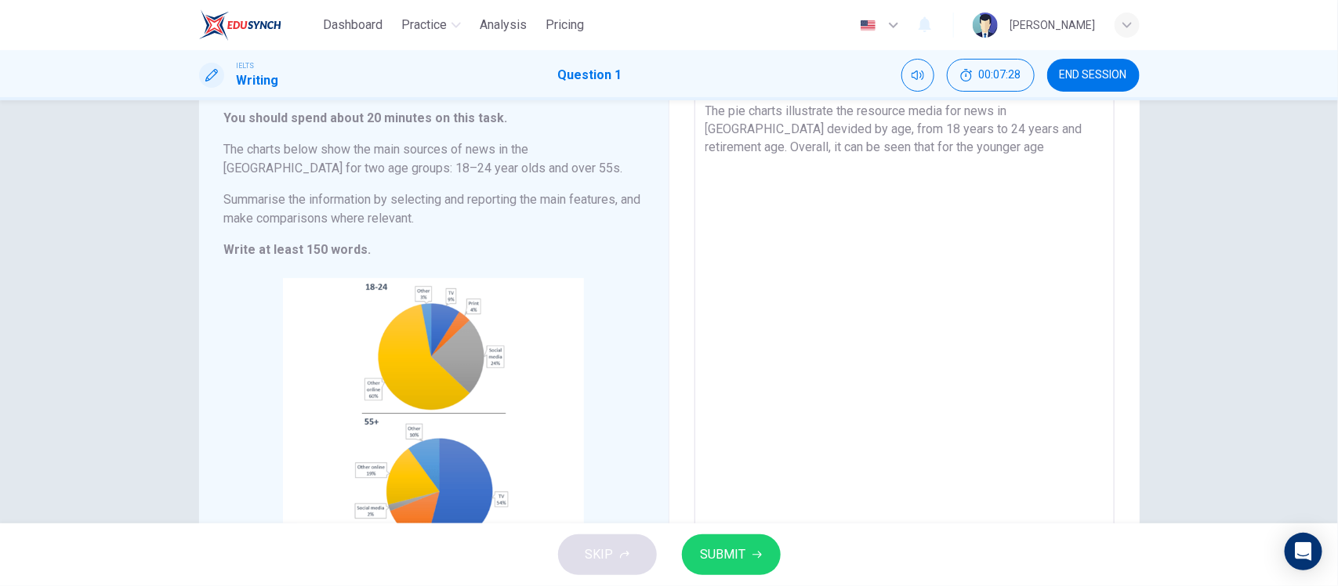
click at [996, 145] on textarea "The pie charts illustrate the resource media for news in United Kingdom devided…" at bounding box center [904, 320] width 398 height 437
drag, startPoint x: 996, startPoint y: 145, endPoint x: 879, endPoint y: 143, distance: 116.8
click at [879, 143] on textarea "The pie charts illustrate the resource media for news in United Kingdom devided…" at bounding box center [904, 320] width 398 height 437
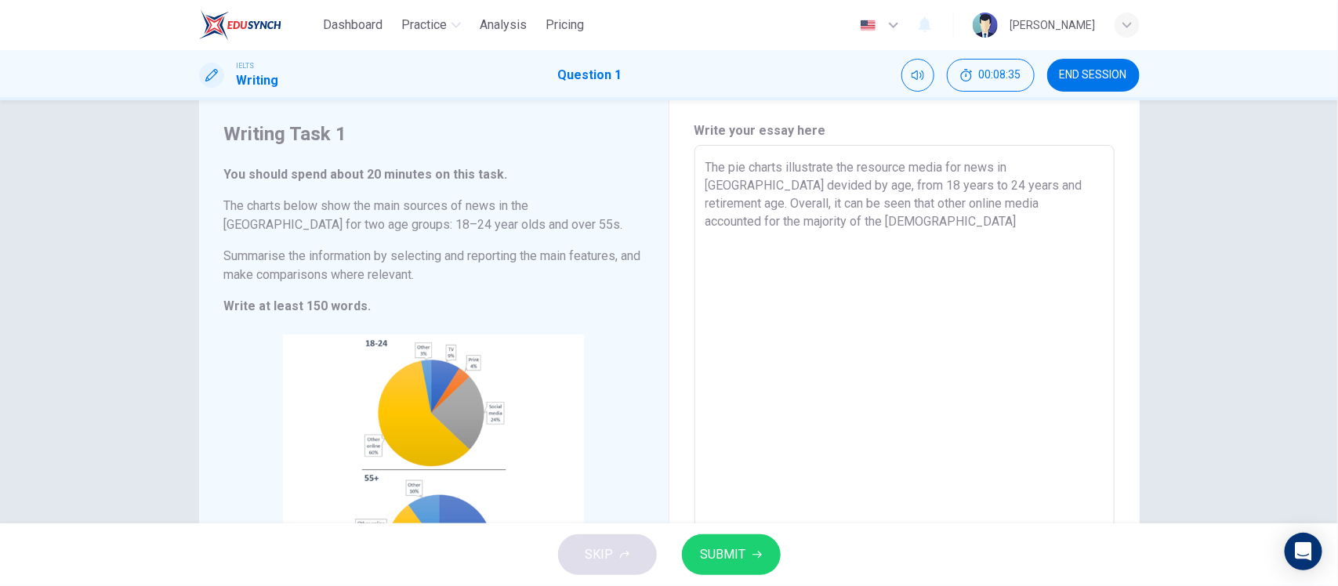
scroll to position [0, 0]
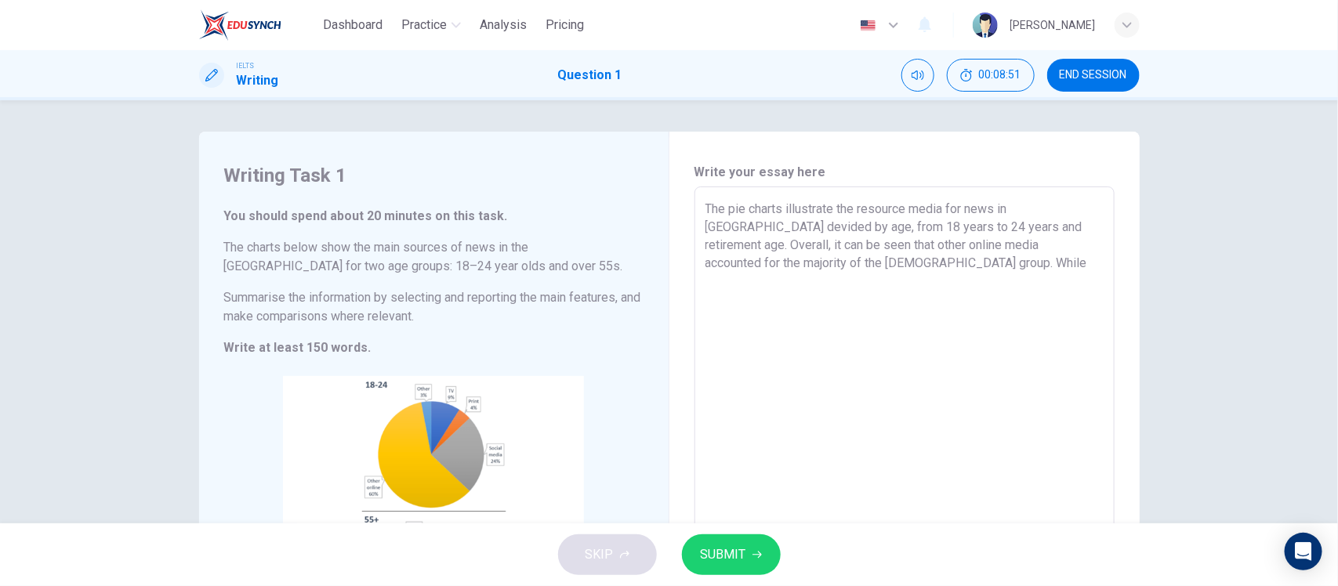
drag, startPoint x: 952, startPoint y: 256, endPoint x: 905, endPoint y: 264, distance: 47.7
click at [905, 264] on textarea "The pie charts illustrate the resource media for news in United Kingdom devided…" at bounding box center [904, 418] width 398 height 437
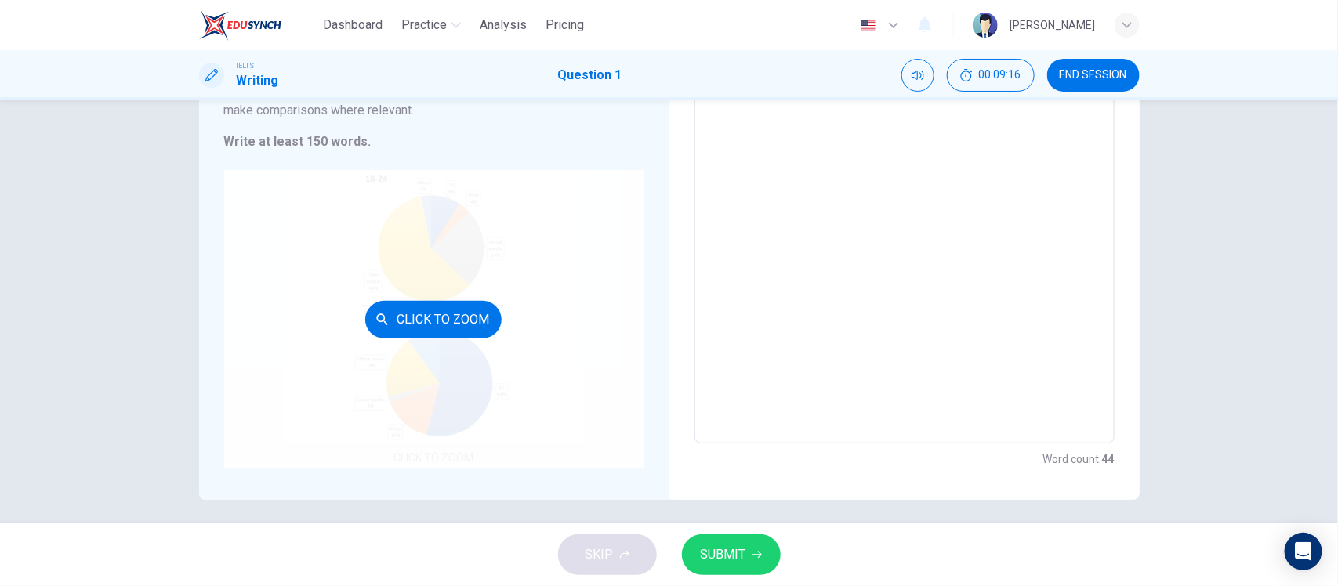
scroll to position [212, 0]
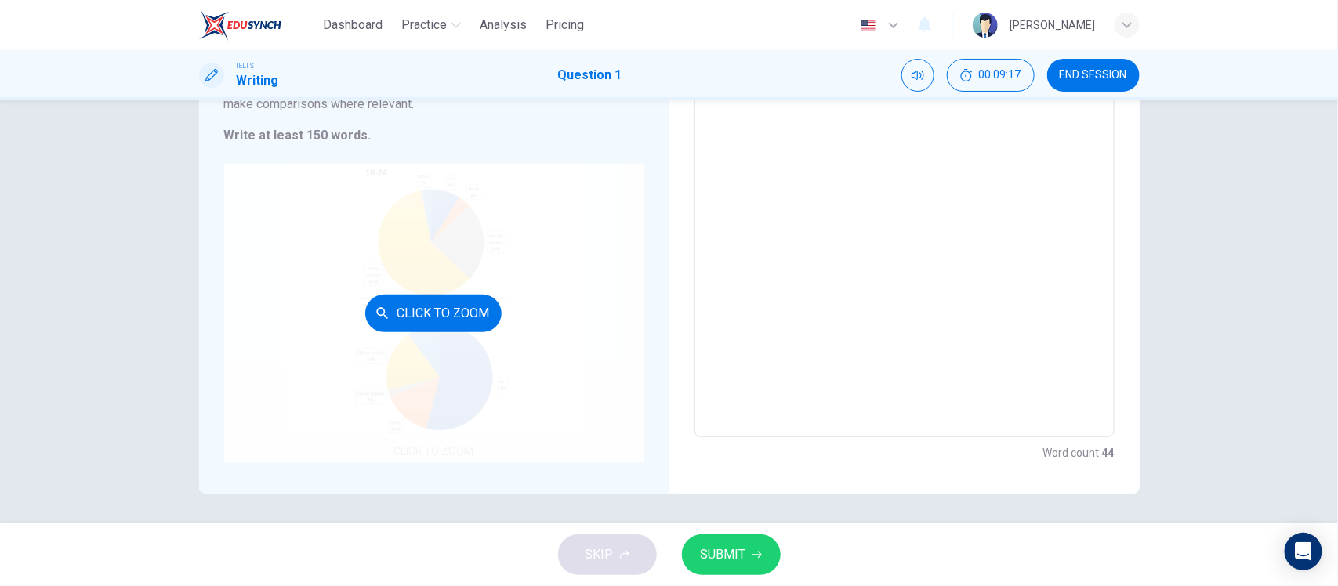
click at [458, 321] on button "Click to Zoom" at bounding box center [433, 314] width 136 height 38
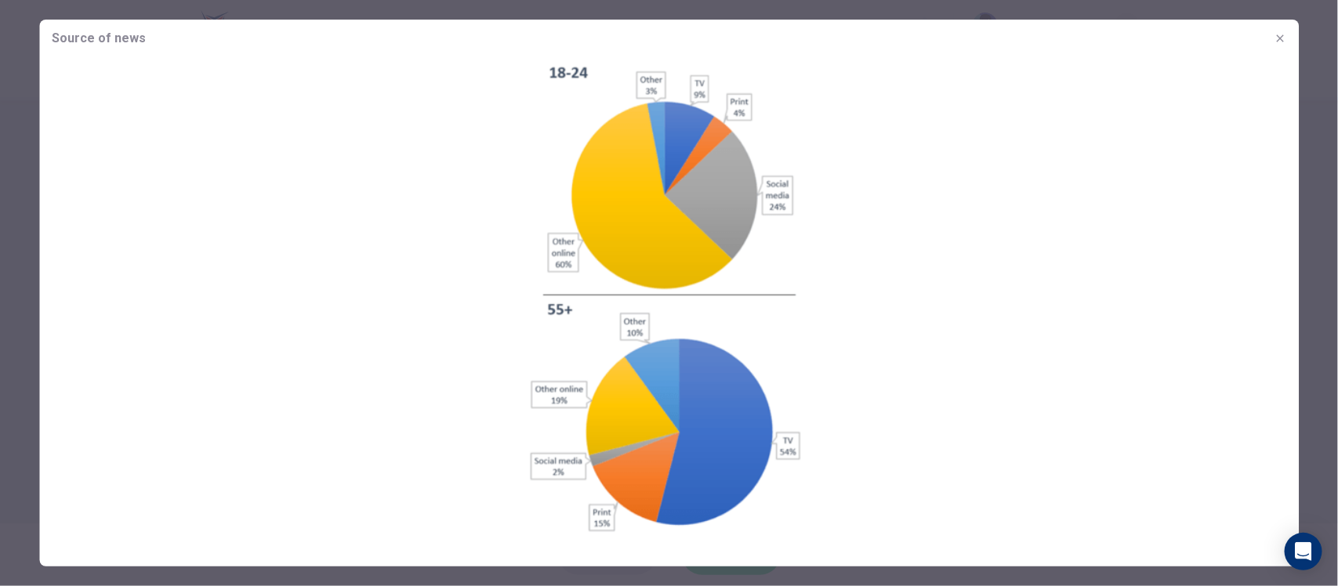
click at [1280, 36] on icon "button" at bounding box center [1279, 38] width 13 height 13
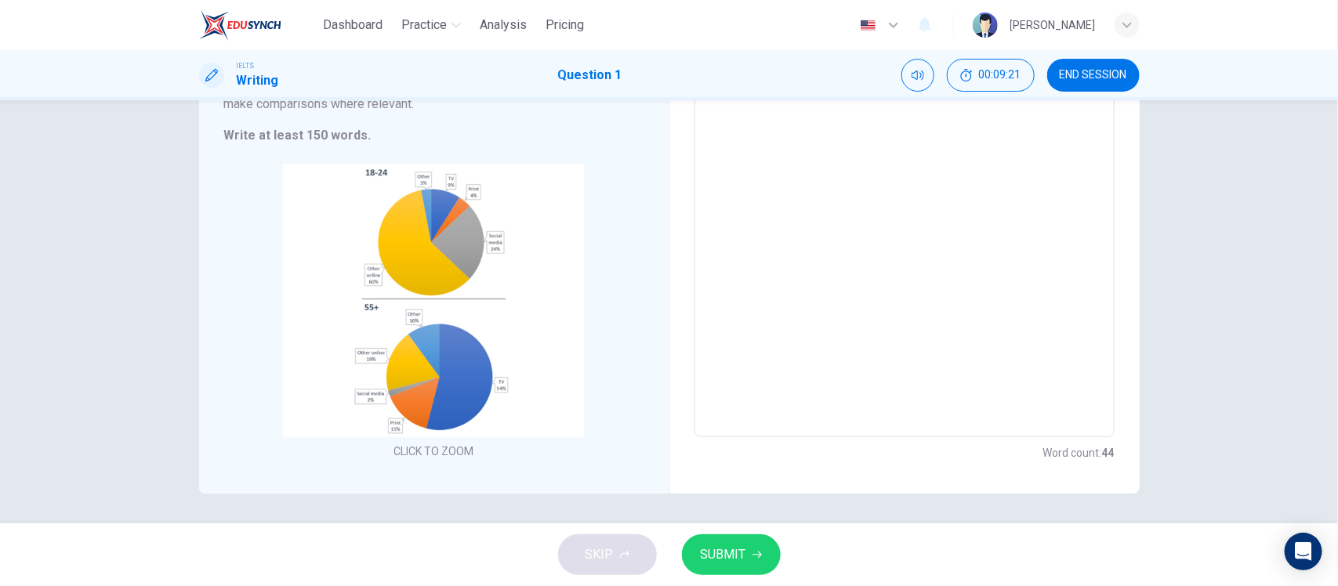
scroll to position [16, 0]
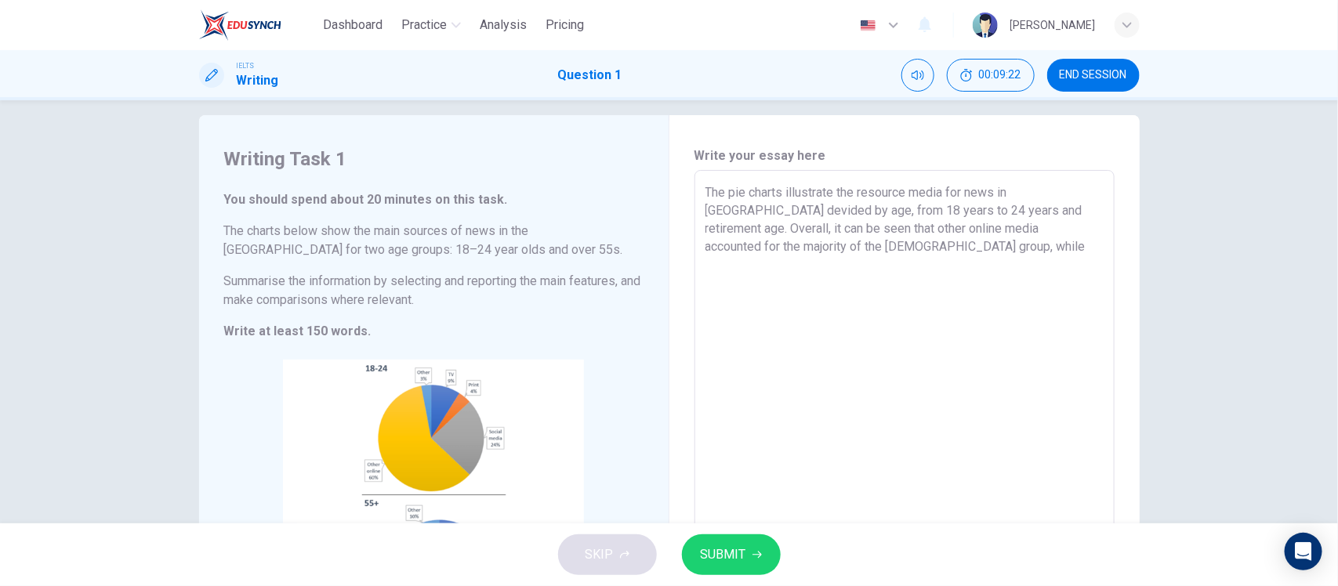
click at [960, 249] on textarea "The pie charts illustrate the resource media for news in United Kingdom devided…" at bounding box center [904, 401] width 398 height 437
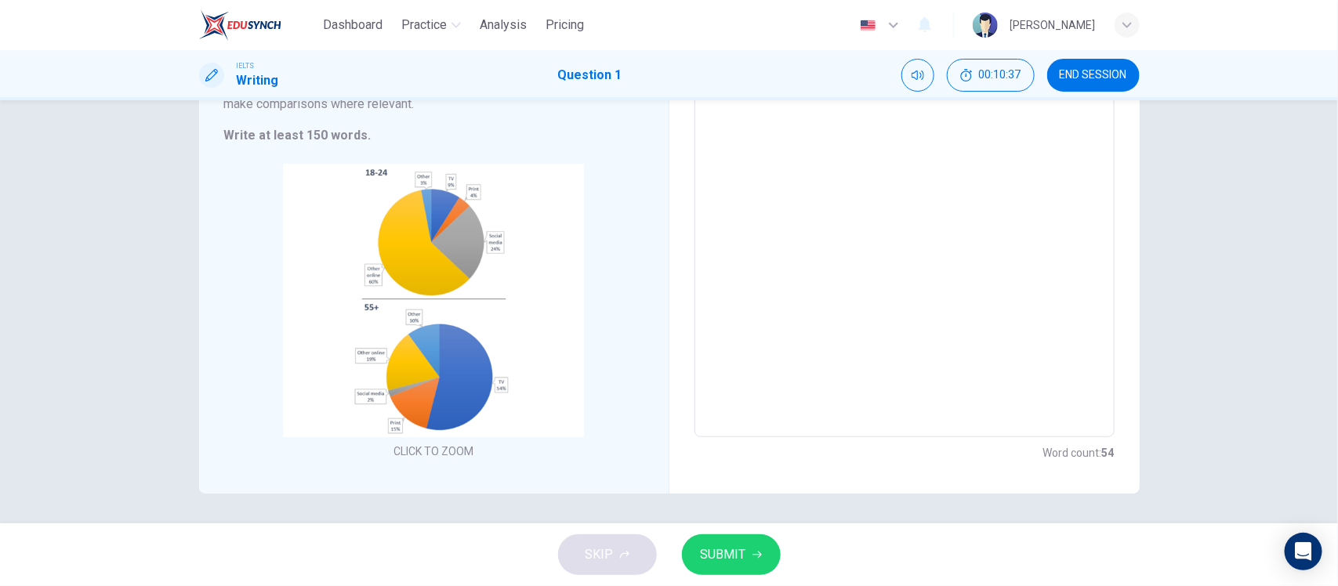
scroll to position [0, 0]
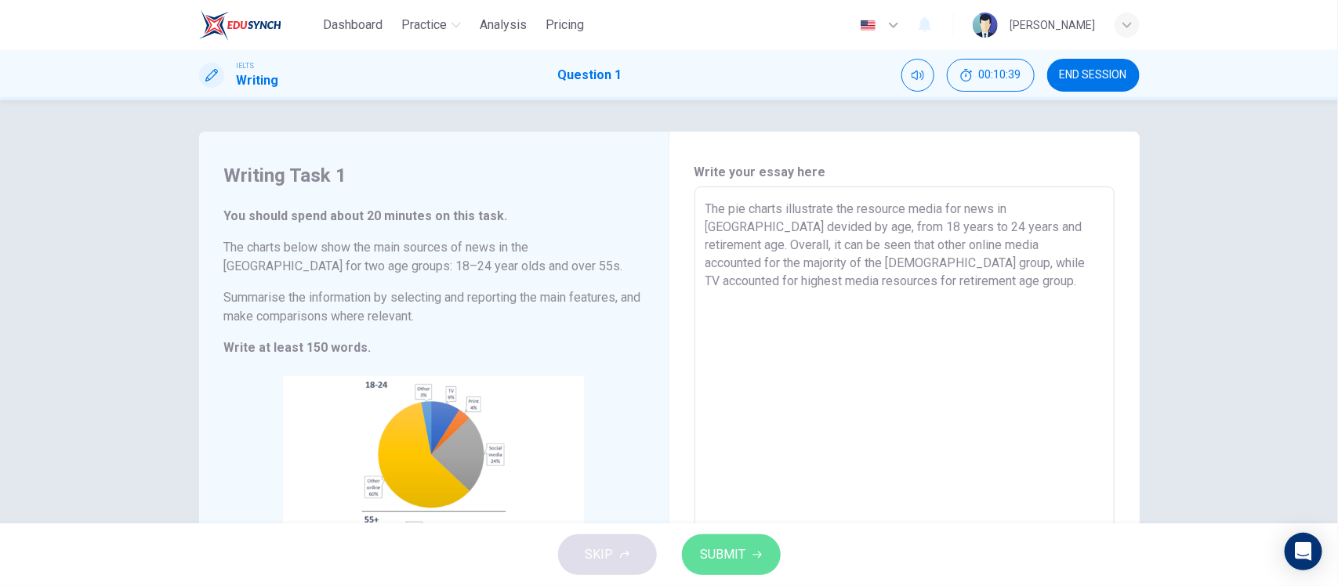
click at [747, 550] on button "SUBMIT" at bounding box center [731, 554] width 99 height 41
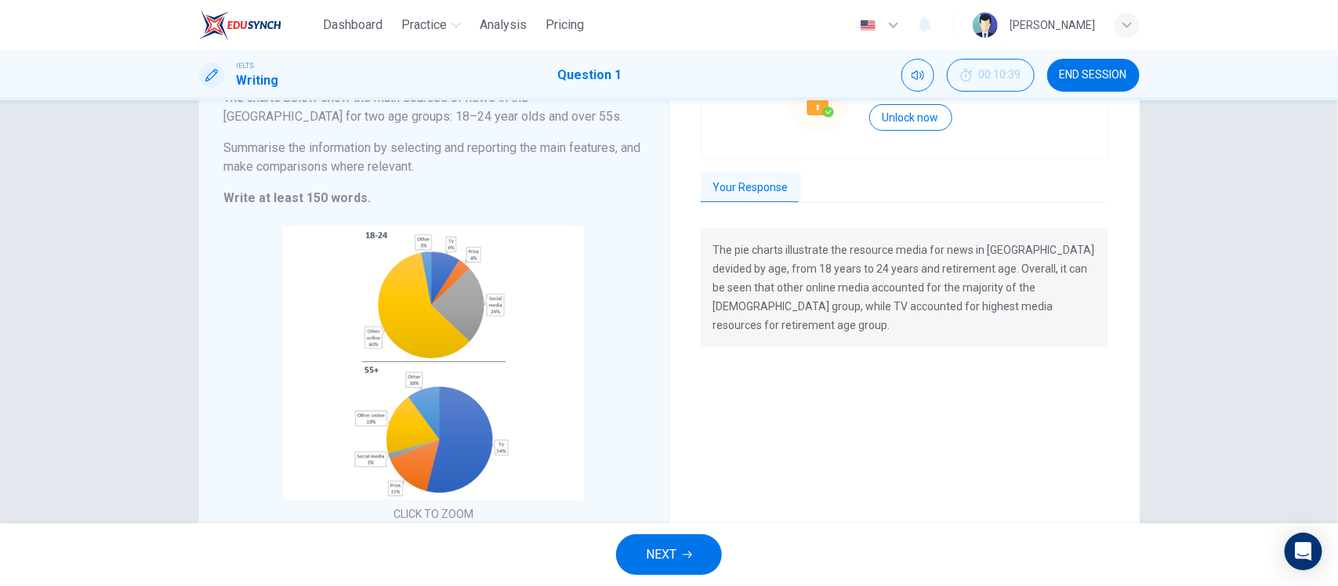
scroll to position [115, 0]
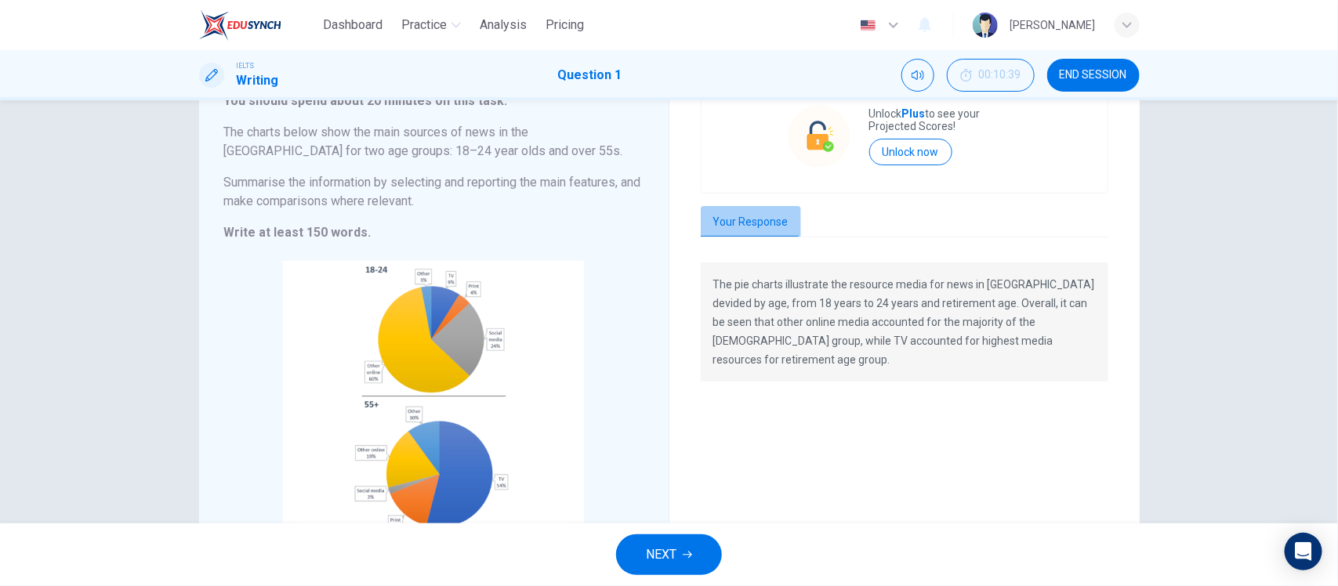
click at [770, 224] on button "Your Response" at bounding box center [751, 222] width 100 height 33
click at [837, 345] on p "The pie charts illustrate the resource media for news in United Kingdom devided…" at bounding box center [904, 322] width 382 height 94
click at [811, 370] on div "The pie charts illustrate the resource media for news in United Kingdom devided…" at bounding box center [904, 322] width 407 height 119
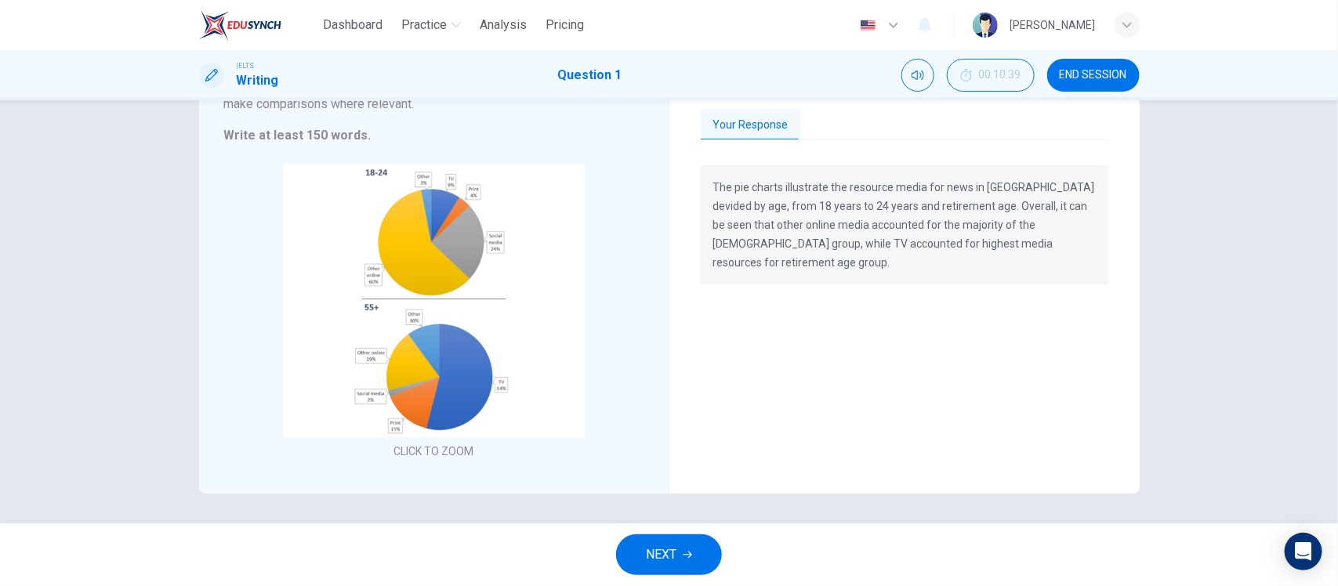
scroll to position [0, 0]
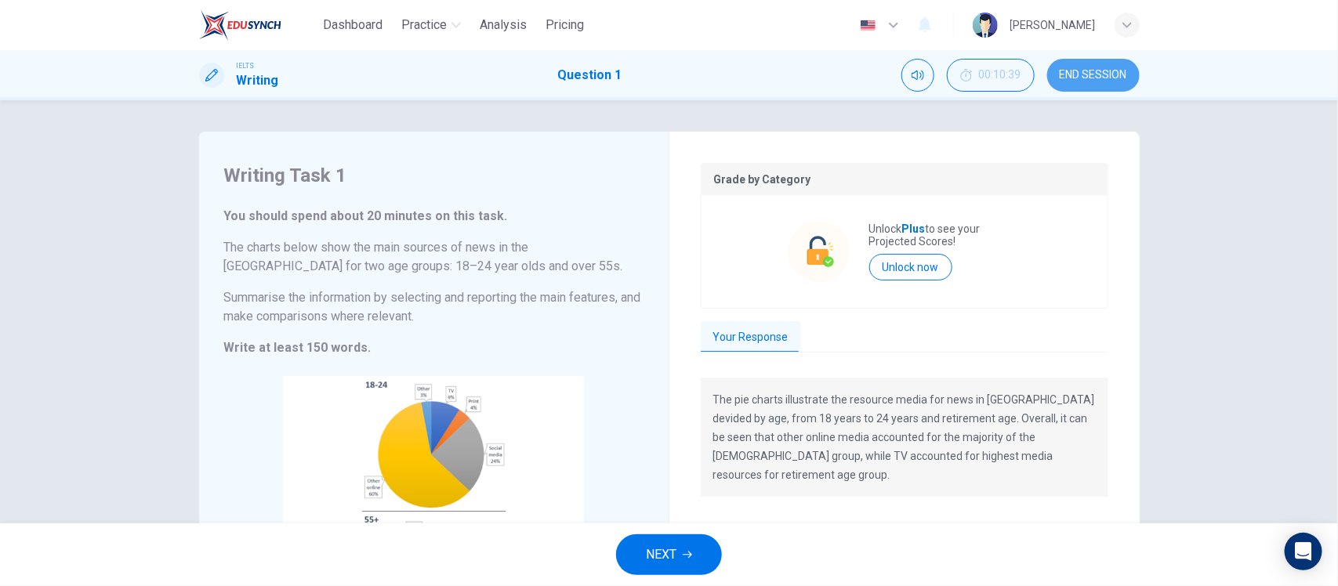
click at [1078, 79] on span "END SESSION" at bounding box center [1092, 75] width 67 height 13
